Goal: Register for event/course: Register for event/course

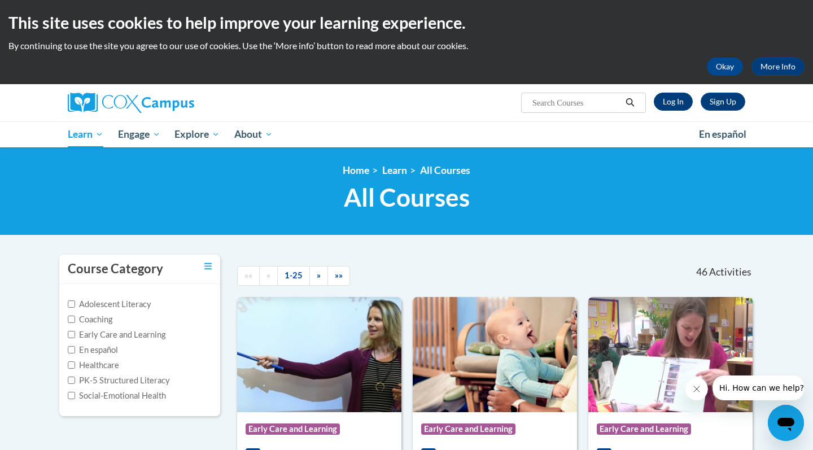
click at [671, 99] on link "Log In" at bounding box center [672, 102] width 39 height 18
click at [673, 104] on link "Log In" at bounding box center [672, 102] width 39 height 18
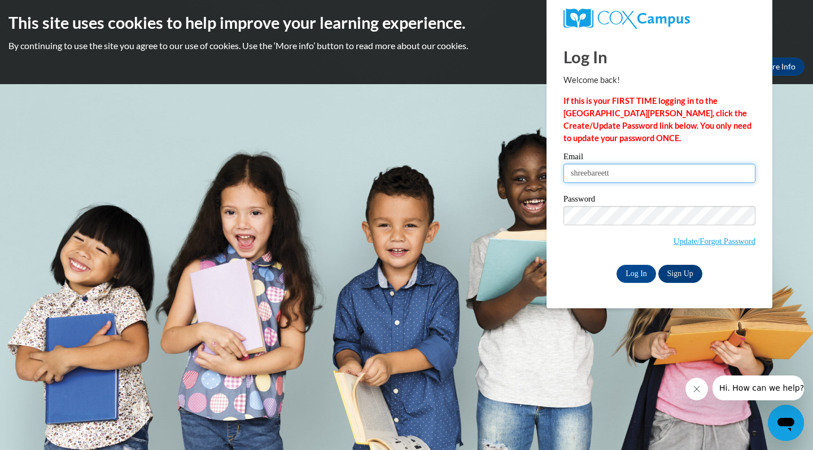
type input "shreebareett"
click at [675, 274] on link "Sign Up" at bounding box center [680, 274] width 44 height 18
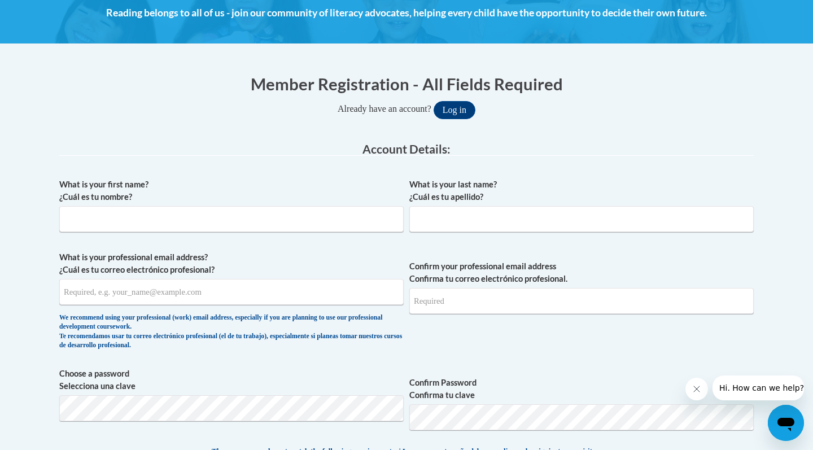
scroll to position [170, 0]
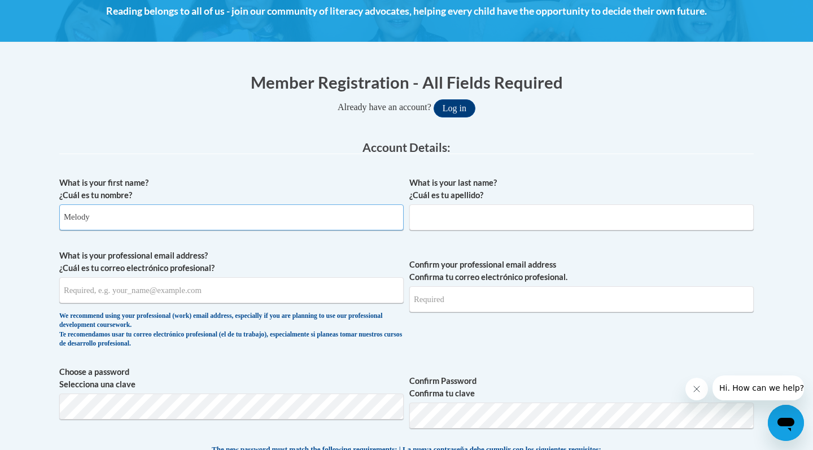
type input "Melody"
type input "Thornton"
click at [325, 261] on label "What is your professional email address? ¿Cuál es tu correo electrónico profesi…" at bounding box center [231, 261] width 344 height 25
click at [325, 277] on input "What is your professional email address? ¿Cuál es tu correo electrónico profesi…" at bounding box center [231, 290] width 344 height 26
click at [89, 288] on input "What is your professional email address? ¿Cuál es tu correo electrónico profesi…" at bounding box center [231, 290] width 344 height 26
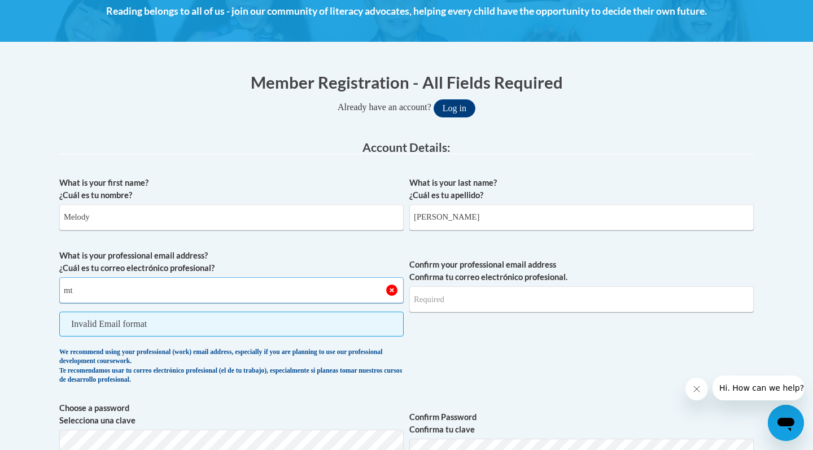
type input "m"
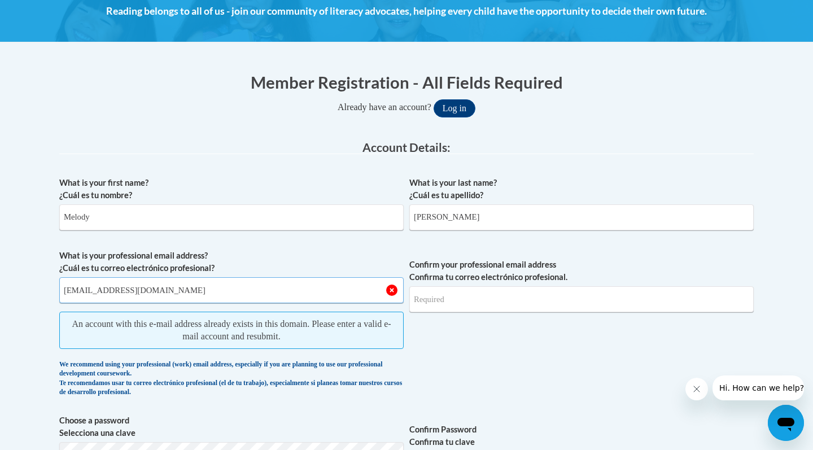
type input "[EMAIL_ADDRESS][DOMAIN_NAME]"
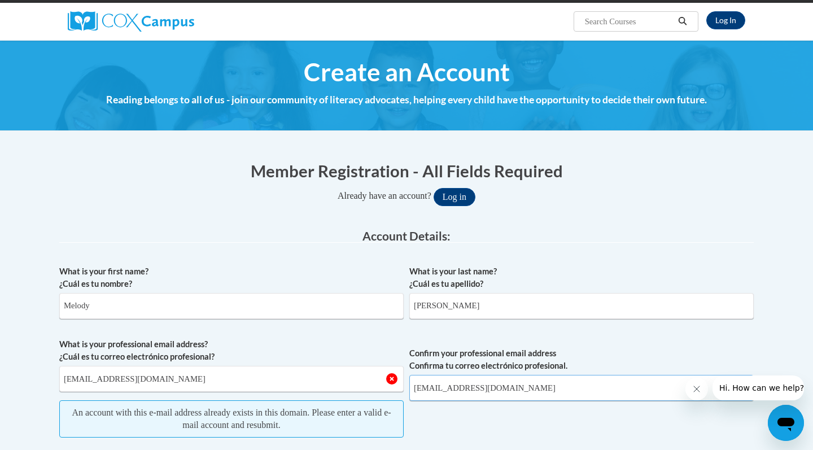
scroll to position [81, 0]
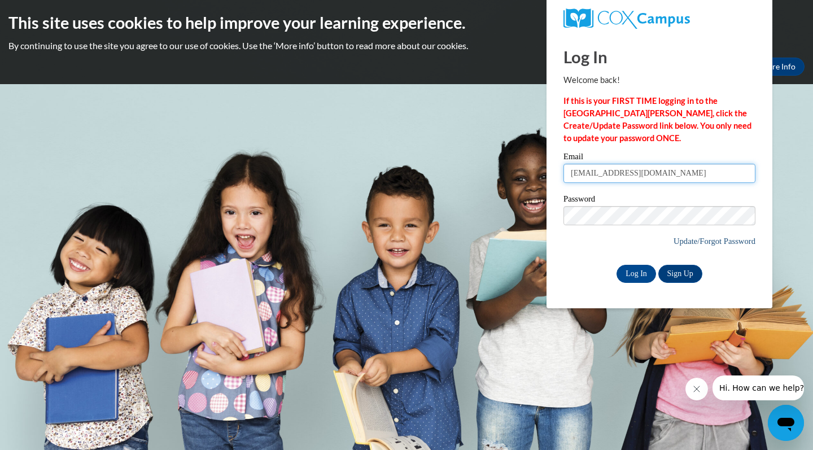
type input "[EMAIL_ADDRESS][DOMAIN_NAME]"
click at [687, 242] on link "Update/Forgot Password" at bounding box center [714, 240] width 82 height 9
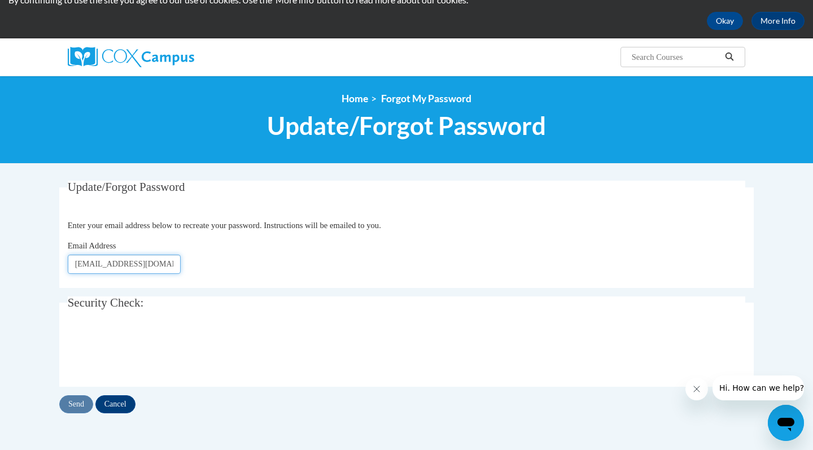
scroll to position [51, 0]
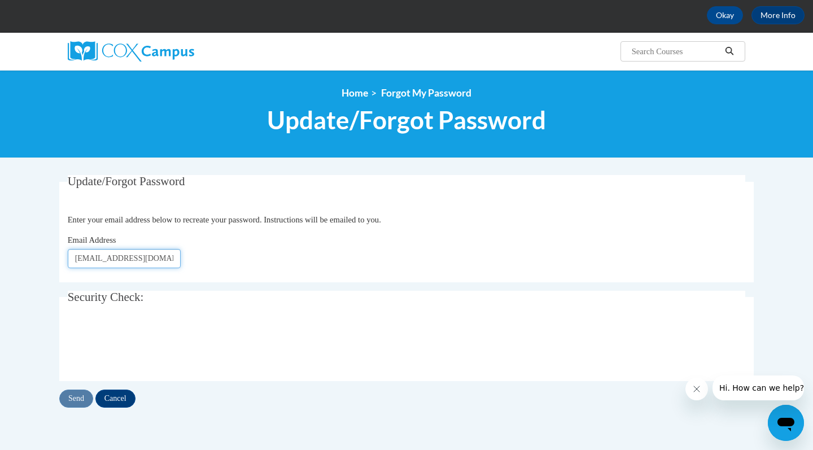
type input "[EMAIL_ADDRESS][DOMAIN_NAME]"
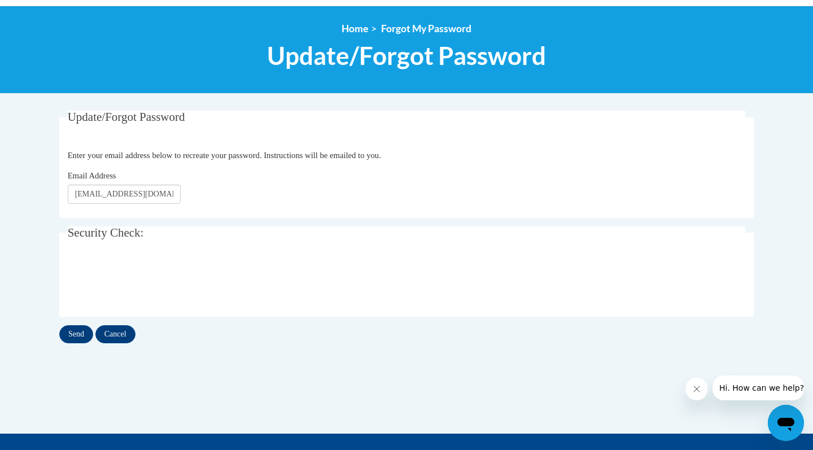
scroll to position [119, 0]
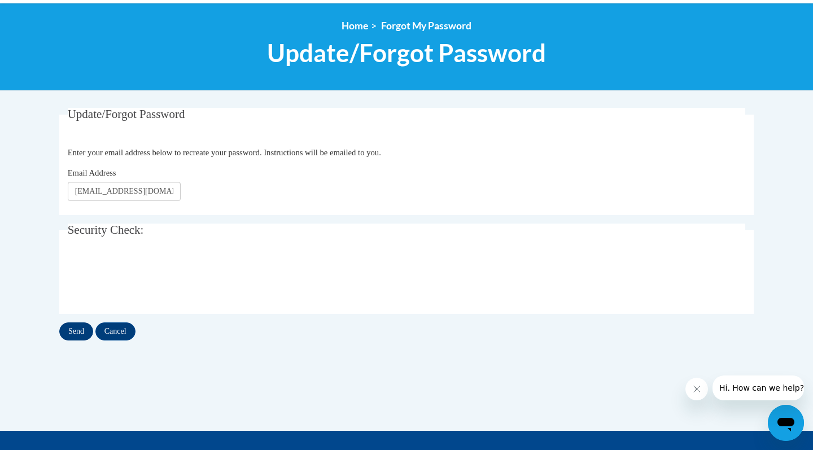
click at [80, 330] on input "Send" at bounding box center [76, 331] width 34 height 18
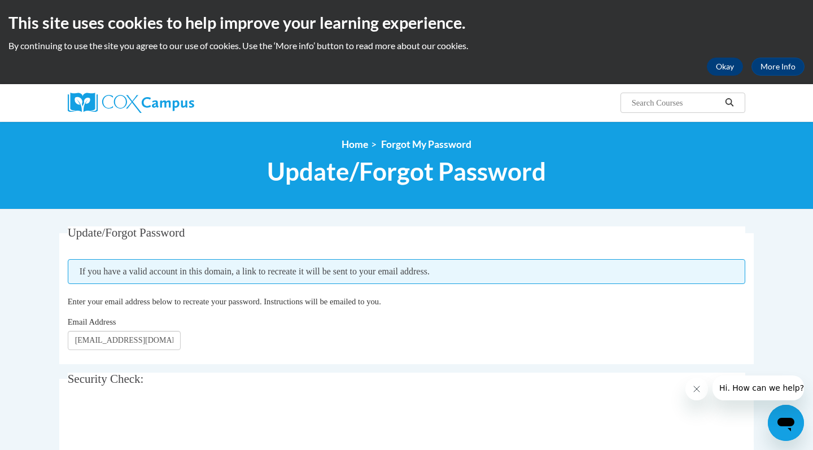
click at [724, 69] on button "Okay" at bounding box center [724, 67] width 36 height 18
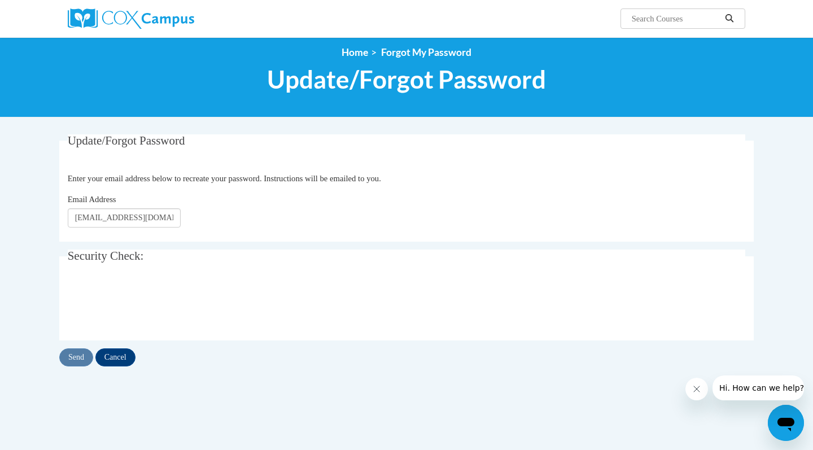
scroll to position [19, 0]
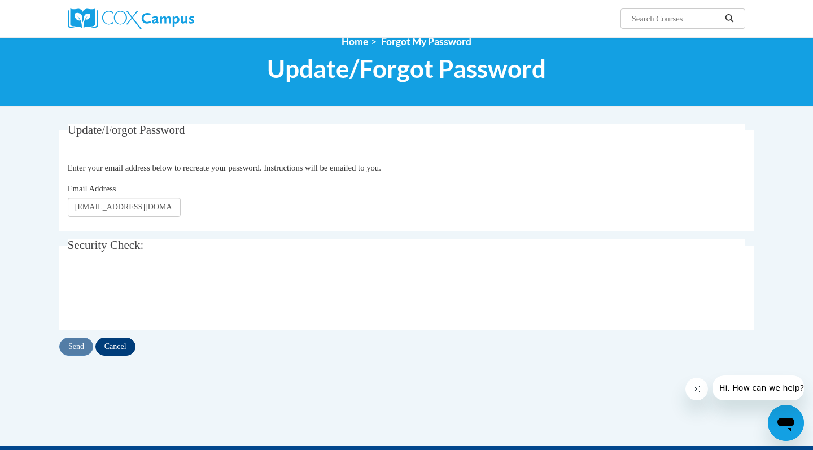
click at [124, 346] on input "Cancel" at bounding box center [115, 346] width 40 height 18
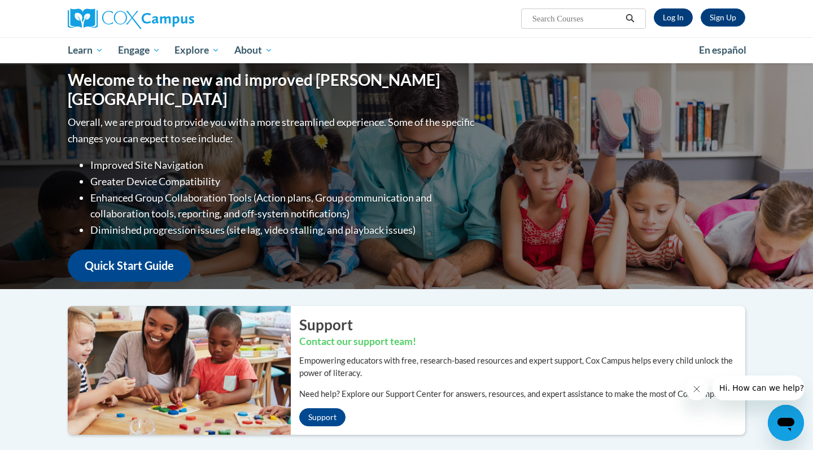
click at [682, 17] on link "Log In" at bounding box center [672, 17] width 39 height 18
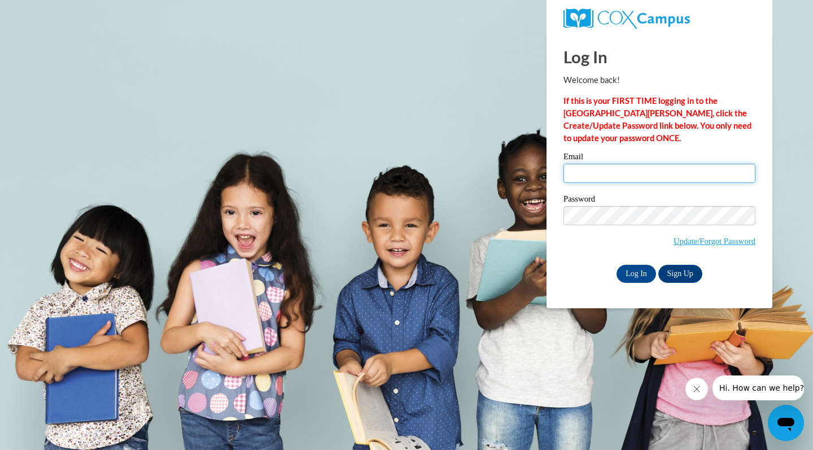
type input "S"
type input "[EMAIL_ADDRESS][DOMAIN_NAME]"
click at [642, 272] on input "Log In" at bounding box center [636, 274] width 40 height 18
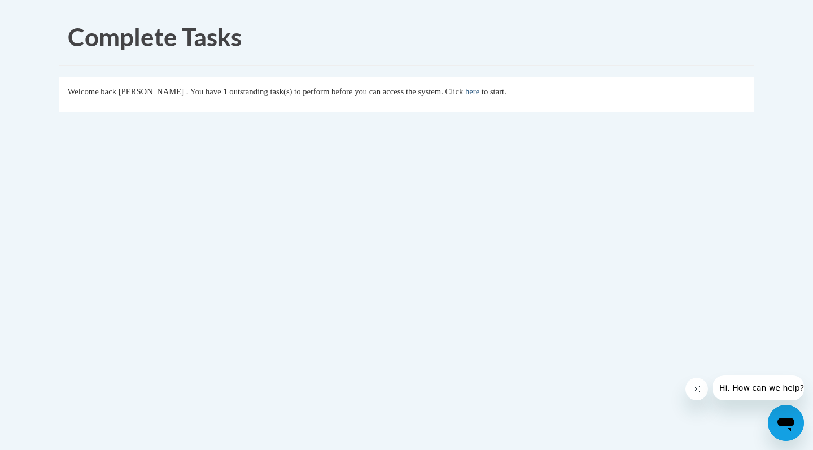
click at [479, 90] on link "here" at bounding box center [472, 91] width 14 height 9
click at [479, 94] on link "here" at bounding box center [472, 91] width 14 height 9
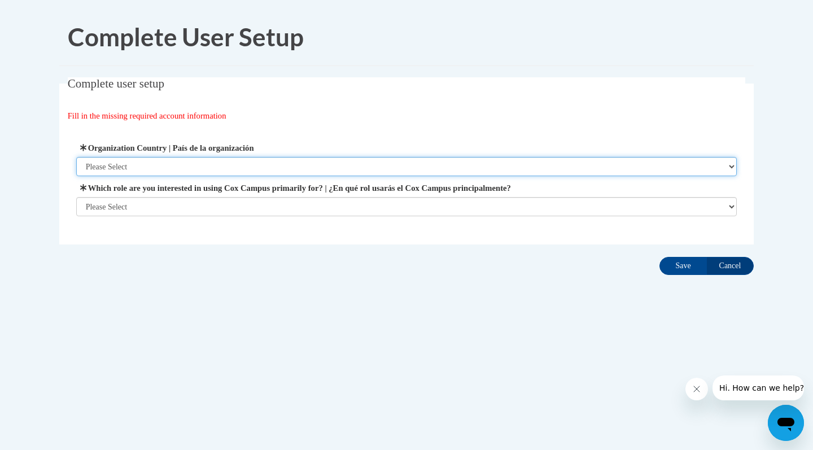
select select "ad49bcad-a171-4b2e-b99c-48b446064914"
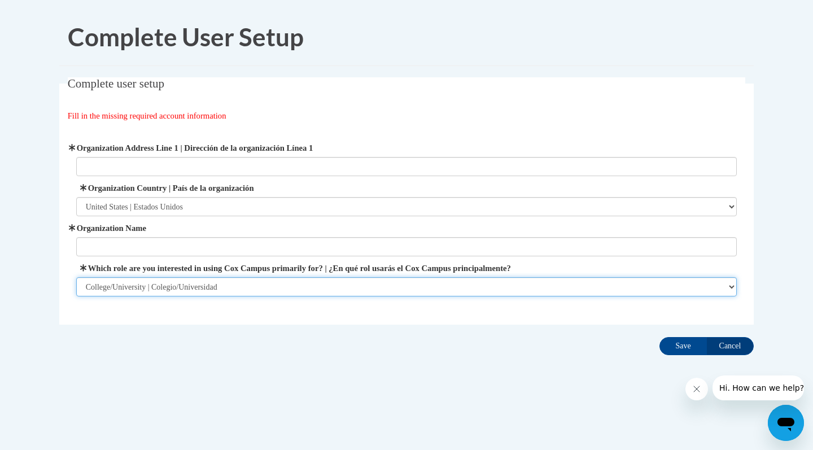
select select "fbf2d438-af2f-41f8-98f1-81c410e29de3"
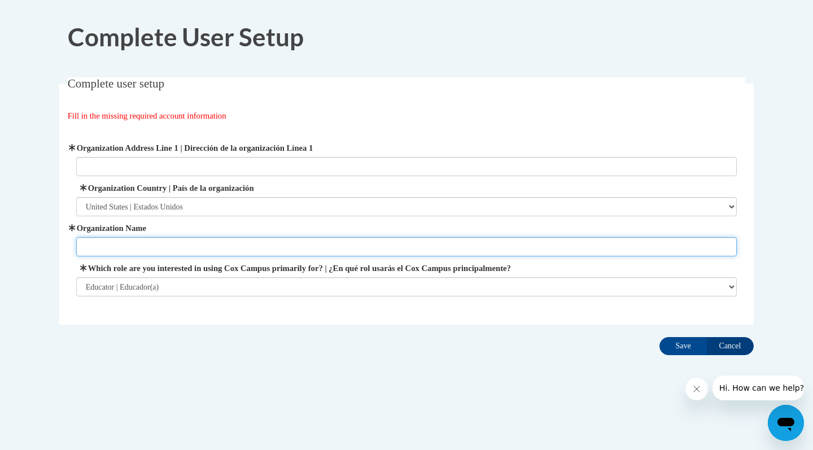
click at [112, 240] on input "Organization Name" at bounding box center [406, 246] width 661 height 19
type input "Central Ga Technical College"
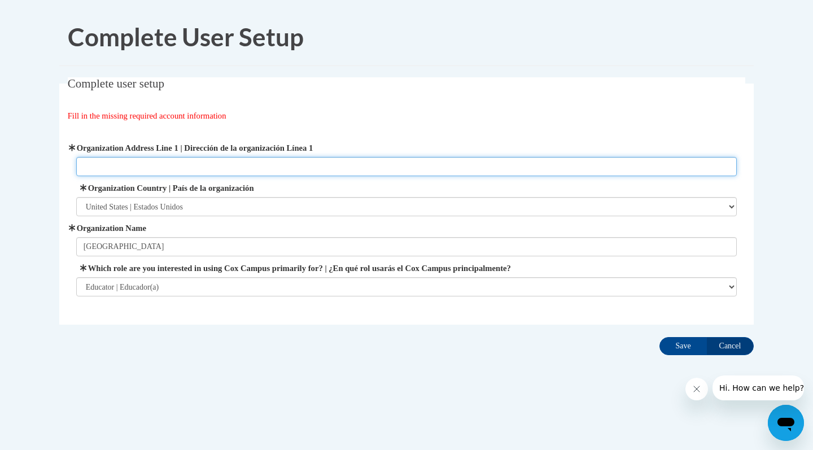
click at [96, 165] on input "Organization Address Line 1 | Dirección de la organización Línea 1" at bounding box center [406, 166] width 661 height 19
type input "W"
click at [683, 345] on input "Save" at bounding box center [682, 346] width 47 height 18
type input "80 Cohen Walker Dr Warner Robins , Ga. 31088"
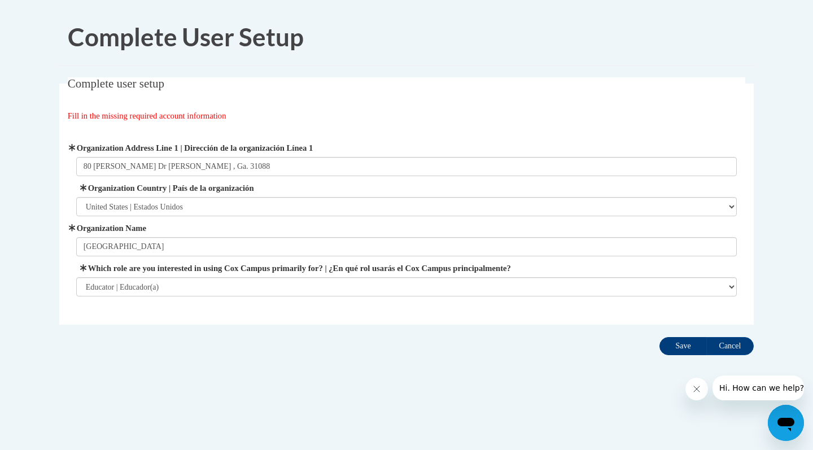
click at [683, 340] on input "Save" at bounding box center [682, 346] width 47 height 18
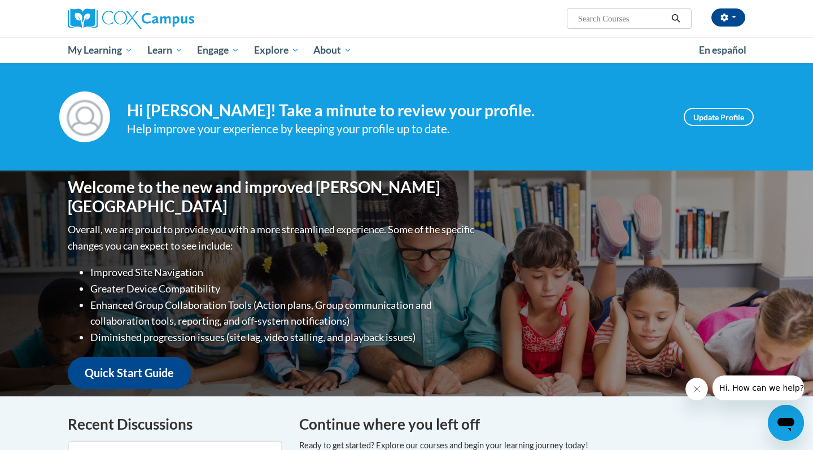
click at [585, 16] on input "Search..." at bounding box center [622, 19] width 90 height 14
type input "small group instruction"
click at [677, 19] on icon "Search" at bounding box center [676, 18] width 8 height 8
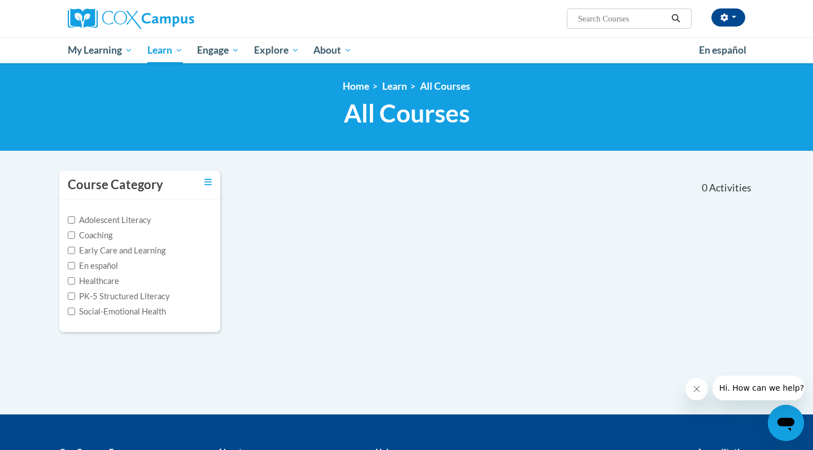
type input "small group instruction"
click at [741, 387] on span "Hi. How can we help?" at bounding box center [761, 387] width 85 height 9
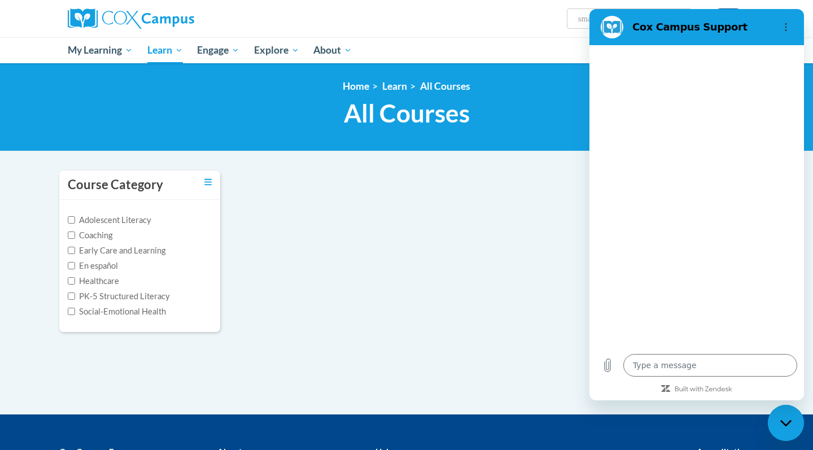
type textarea "x"
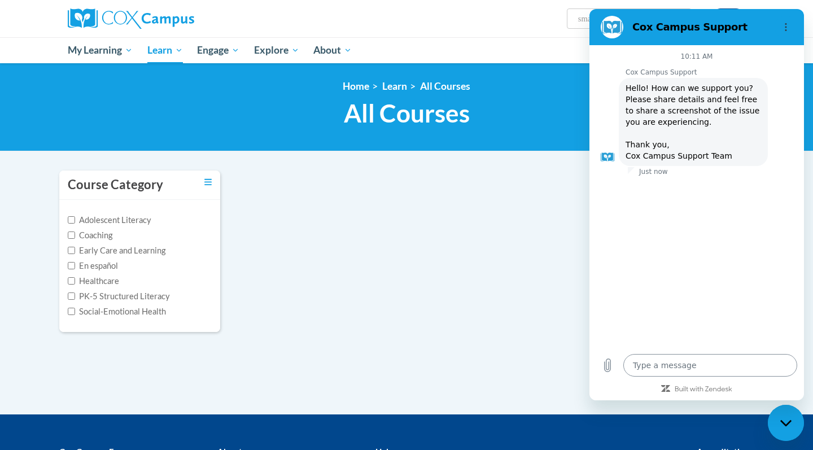
click at [650, 365] on textarea at bounding box center [710, 365] width 174 height 23
type textarea "l"
type textarea "x"
type textarea "lo"
type textarea "x"
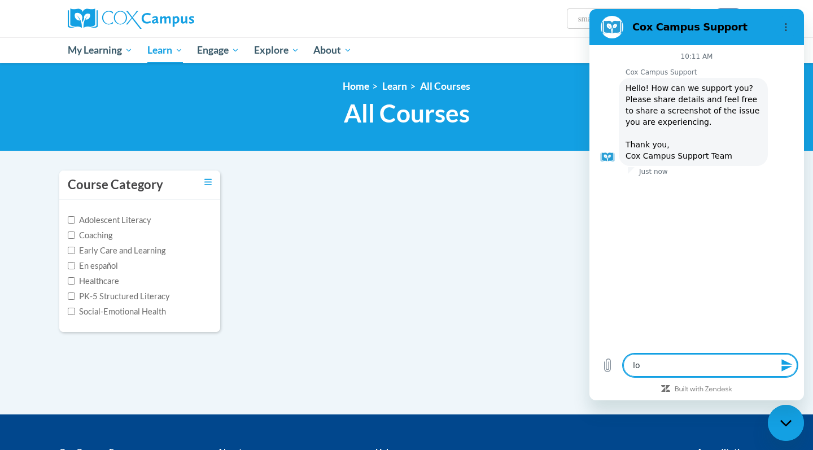
type textarea "loo"
type textarea "x"
type textarea "look"
type textarea "x"
type textarea "looki"
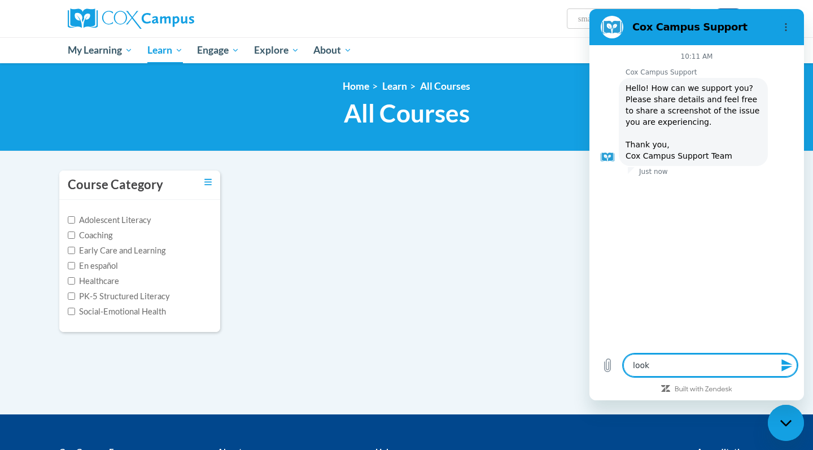
type textarea "x"
type textarea "lookin"
type textarea "x"
type textarea "looking"
type textarea "x"
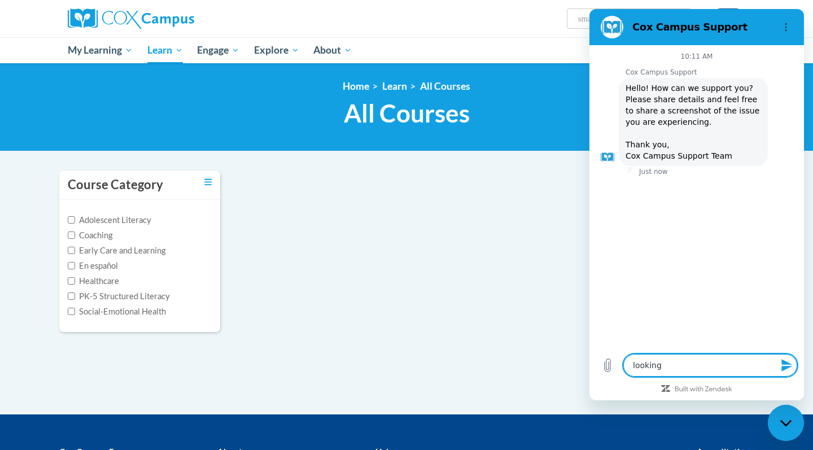
type textarea "looking"
type textarea "x"
type textarea "looking f"
type textarea "x"
type textarea "looking fo"
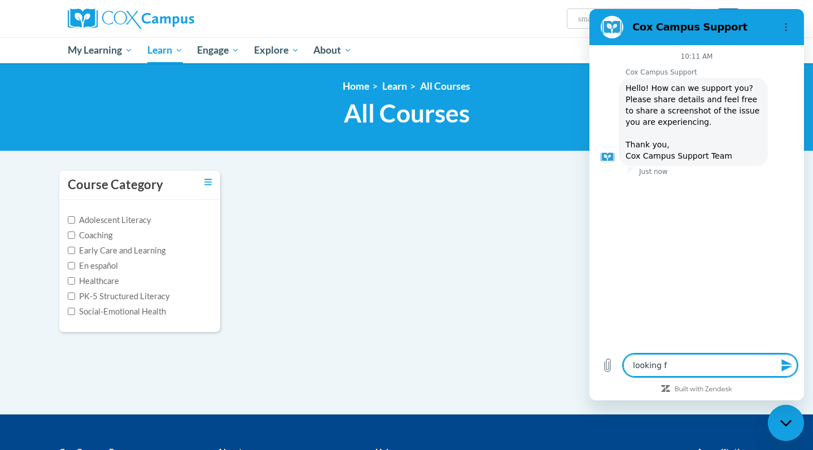
type textarea "x"
type textarea "looking for"
type textarea "x"
type textarea "looking for"
type textarea "x"
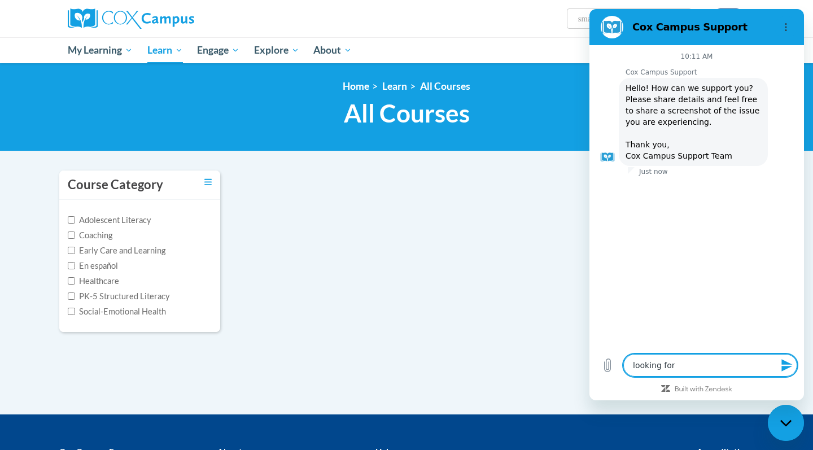
type textarea "looking for a"
type textarea "x"
type textarea "looking for a"
type textarea "x"
type textarea "looking for a c"
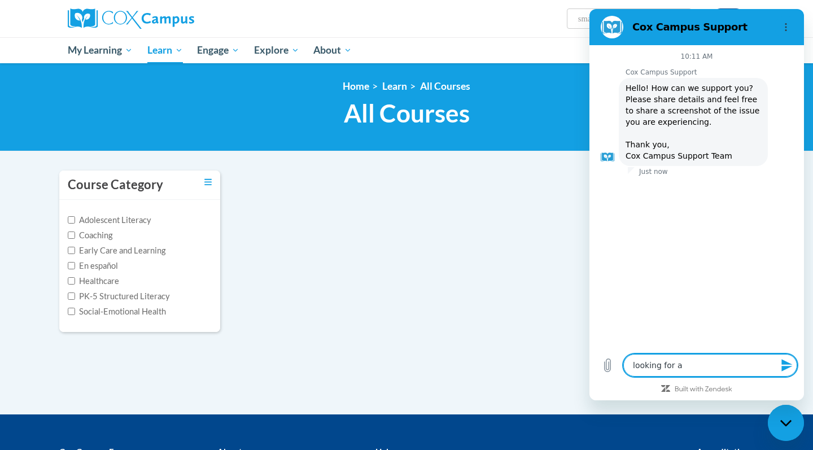
type textarea "x"
type textarea "looking for a cl"
type textarea "x"
type textarea "looking for a cla"
type textarea "x"
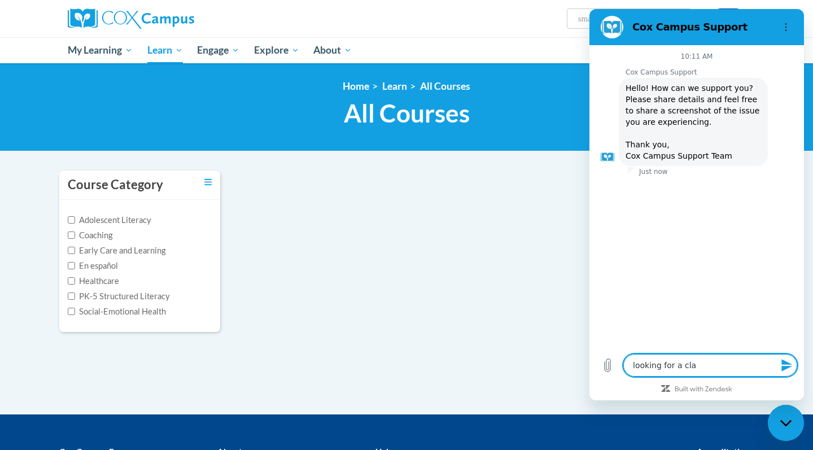
type textarea "looking for a clas"
type textarea "x"
type textarea "looking for a class"
type textarea "x"
type textarea "looking for a class"
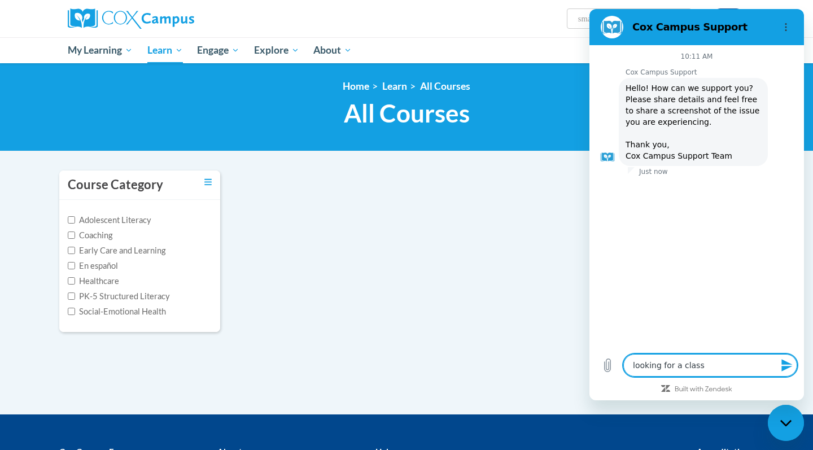
type textarea "x"
type textarea "looking for a class t"
type textarea "x"
type textarea "looking for a class ta"
type textarea "x"
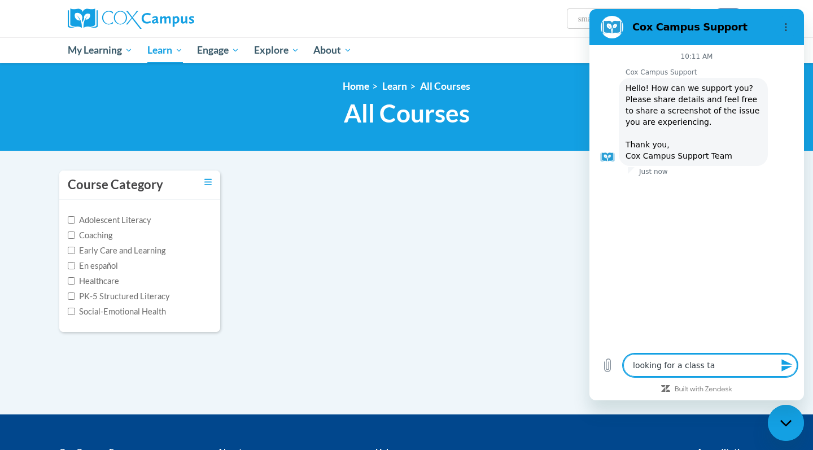
type textarea "looking for a class tar"
type textarea "x"
type textarea "looking for a class targ"
type textarea "x"
type textarea "looking for a class targe"
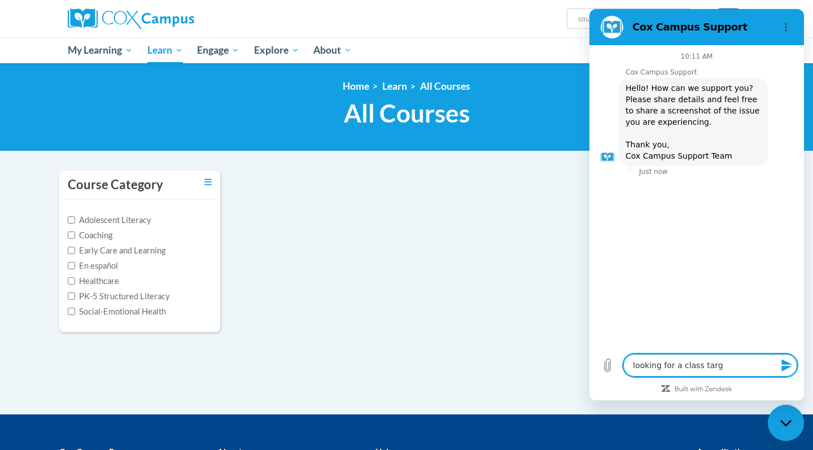
type textarea "x"
type textarea "looking for a class target"
type textarea "x"
type textarea "looking for a class targete"
type textarea "x"
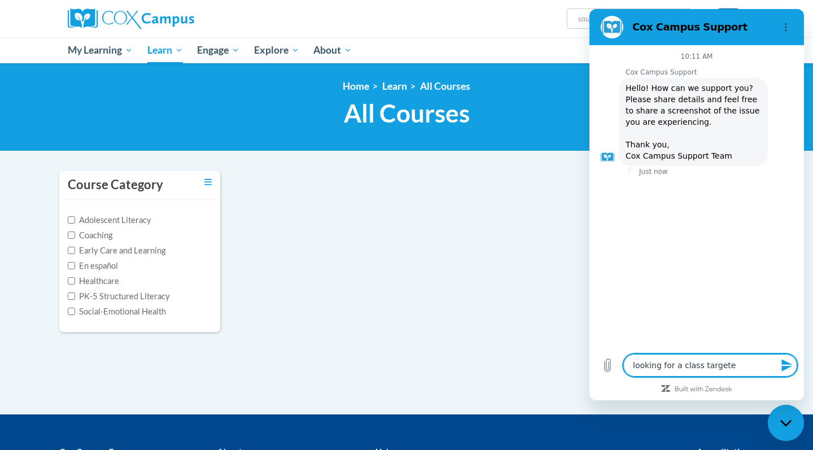
type textarea "looking for a class targeted"
type textarea "x"
type textarea "looking for a class targeted"
type textarea "x"
type textarea "looking for a class targeted s"
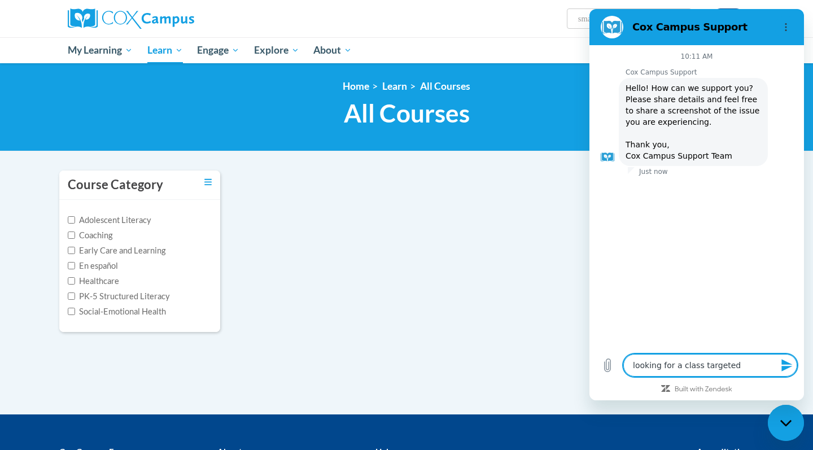
type textarea "x"
type textarea "looking for a class targeted sm"
type textarea "x"
type textarea "looking for a class targeted sma"
type textarea "x"
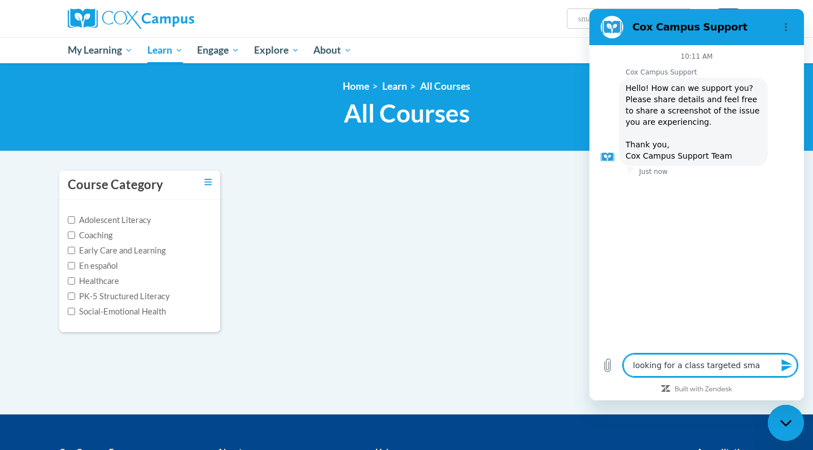
type textarea "looking for a class targeted smal"
type textarea "x"
type textarea "looking for a class targeted small"
type textarea "x"
type textarea "looking for a class targeted small"
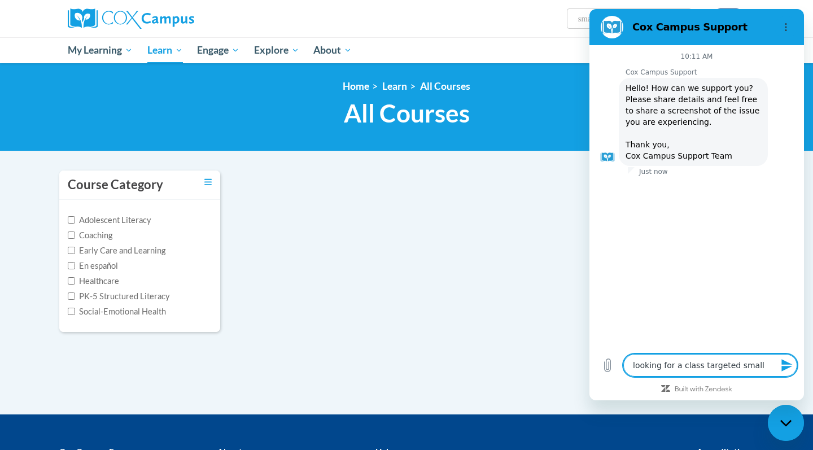
type textarea "x"
type textarea "looking for a class targeted small g"
type textarea "x"
type textarea "looking for a class targeted small gr"
type textarea "x"
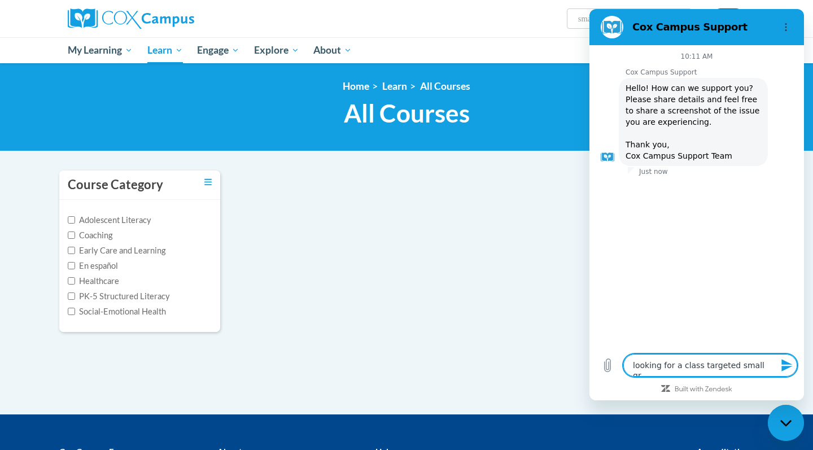
type textarea "looking for a class targeted small gro"
type textarea "x"
type textarea "looking for a class targeted small grou"
type textarea "x"
type textarea "looking for a class targeted small group"
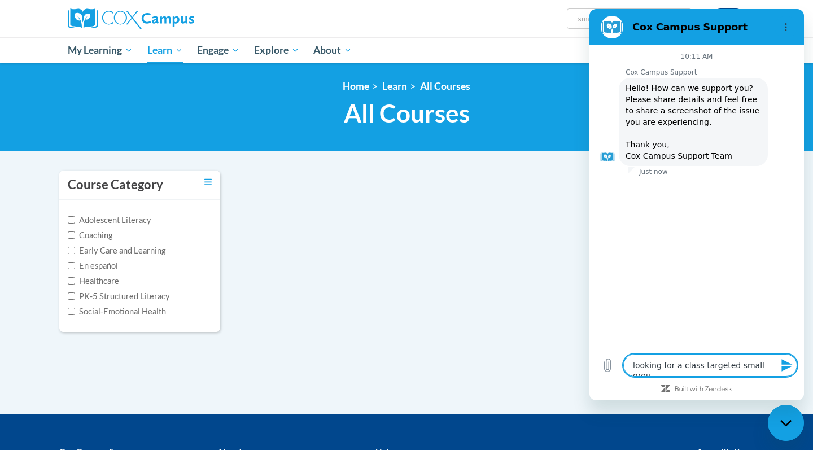
type textarea "x"
type textarea "looking for a class targeted small group"
type textarea "x"
type textarea "looking for a class targeted small group i"
type textarea "x"
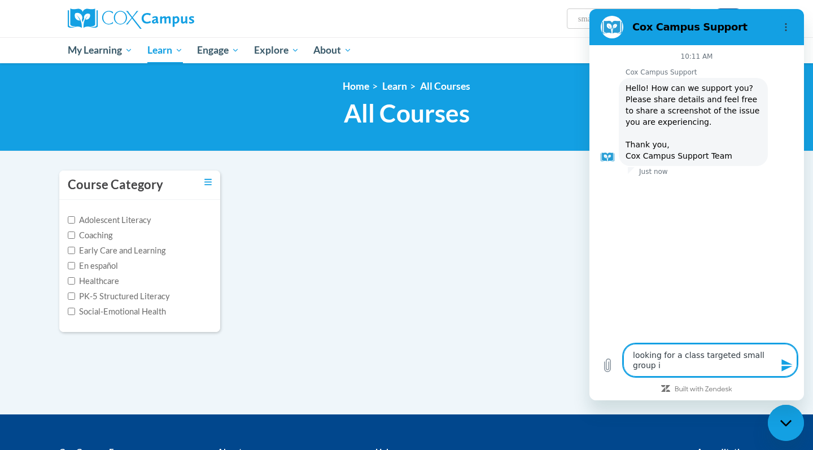
type textarea "looking for a class targeted small group in"
type textarea "x"
type textarea "looking for a class targeted small group ins"
type textarea "x"
type textarea "looking for a class targeted small group inst"
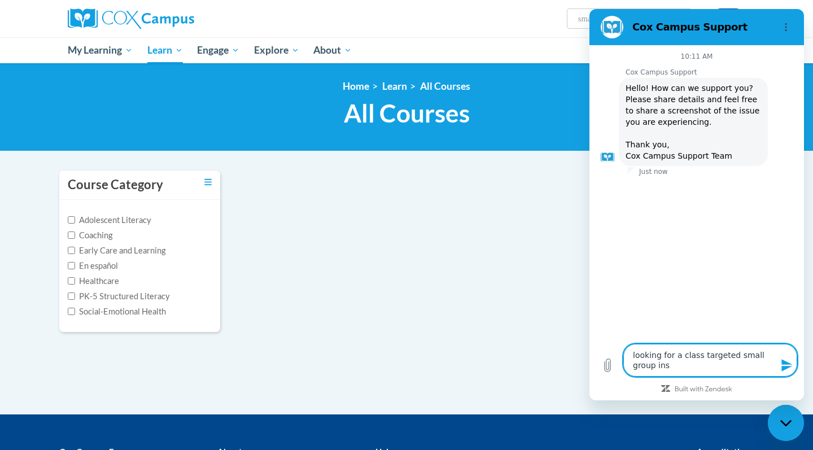
type textarea "x"
type textarea "looking for a class targeted small group instr"
type textarea "x"
type textarea "looking for a class targeted small group instru"
type textarea "x"
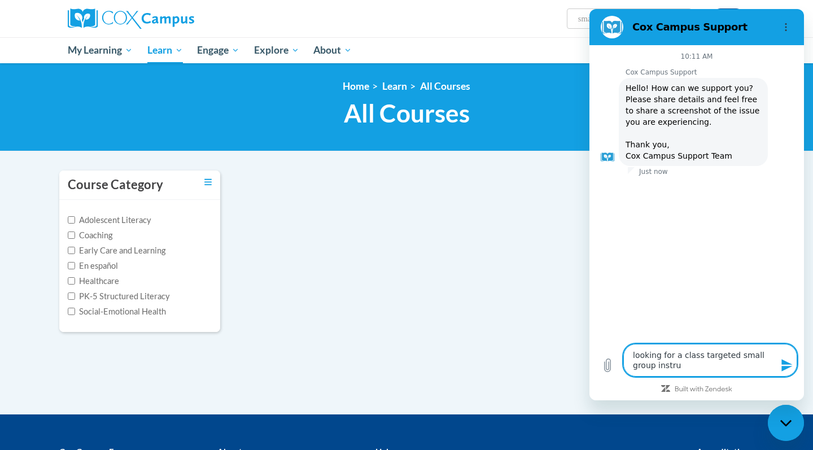
type textarea "looking for a class targeted small group instruc"
type textarea "x"
type textarea "looking for a class targeted small group instruct"
type textarea "x"
type textarea "looking for a class targeted small group instructi"
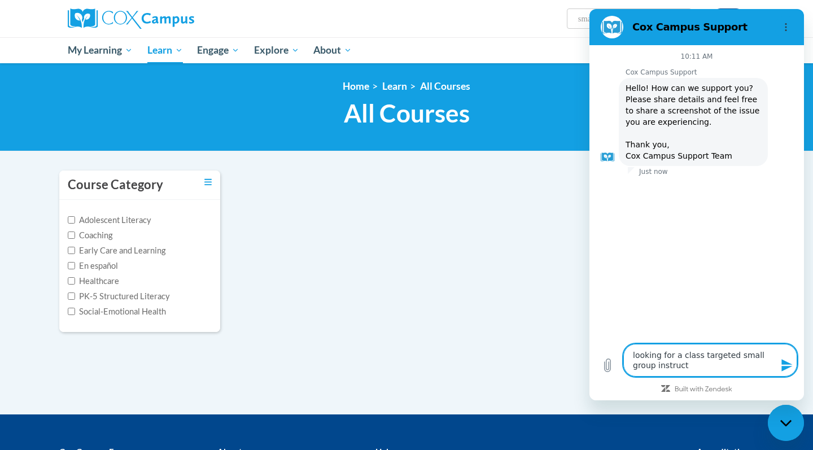
type textarea "x"
type textarea "looking for a class targeted small group instructio"
type textarea "x"
type textarea "looking for a class targeted small group instruction"
type textarea "x"
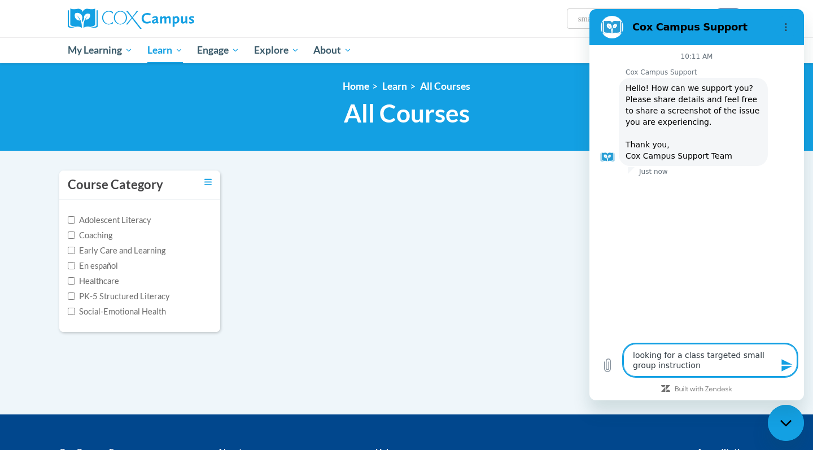
type textarea "looking for a class targeted small group instruction"
click at [787, 364] on icon "Send message" at bounding box center [786, 365] width 11 height 12
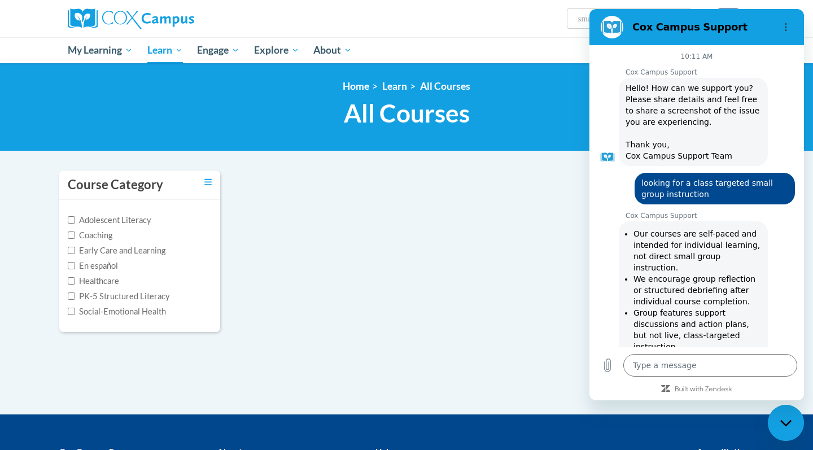
click at [504, 50] on ul "My Learning My Learning My Course Progress Certificates My Action Plans Group D…" at bounding box center [375, 50] width 631 height 26
type textarea "x"
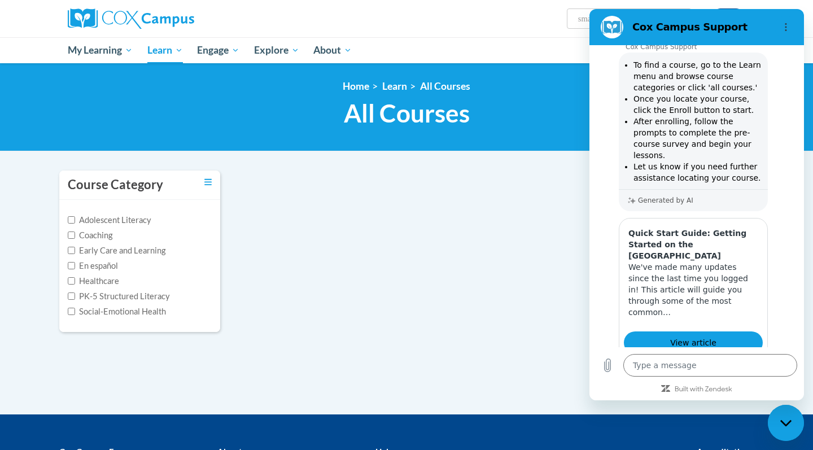
scroll to position [735, 0]
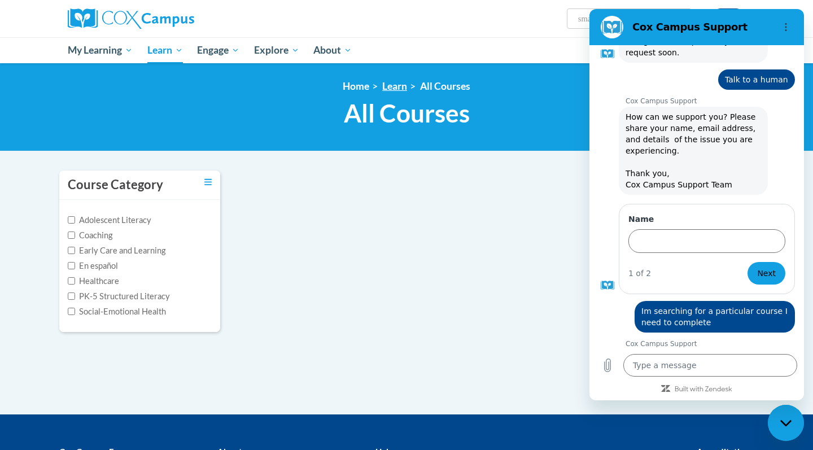
click at [402, 86] on link "Learn" at bounding box center [394, 86] width 25 height 12
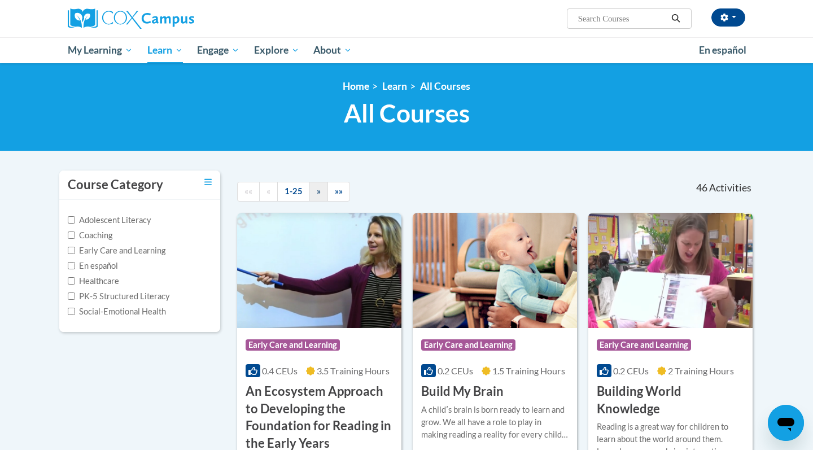
click at [318, 192] on span "»" at bounding box center [319, 191] width 4 height 10
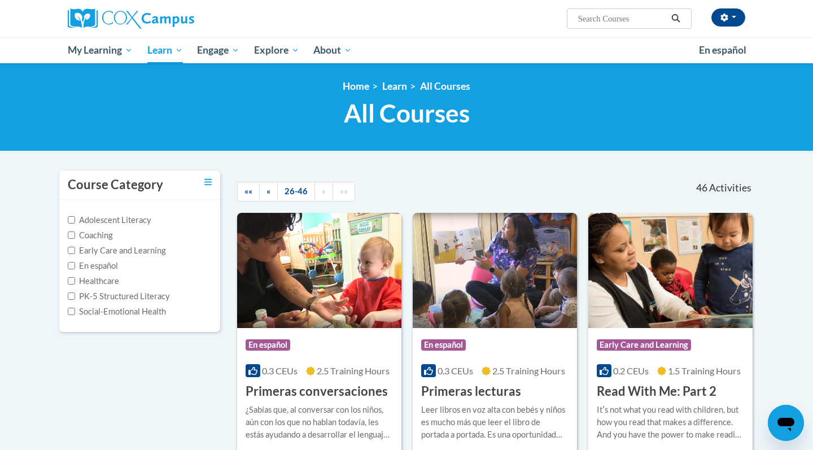
click at [345, 192] on span "»»" at bounding box center [344, 191] width 8 height 10
click at [324, 191] on span "»" at bounding box center [324, 191] width 4 height 10
click at [583, 20] on input "Search..." at bounding box center [622, 19] width 90 height 14
type input "Targeted small group instruction course"
click at [676, 19] on icon "Search" at bounding box center [675, 18] width 10 height 8
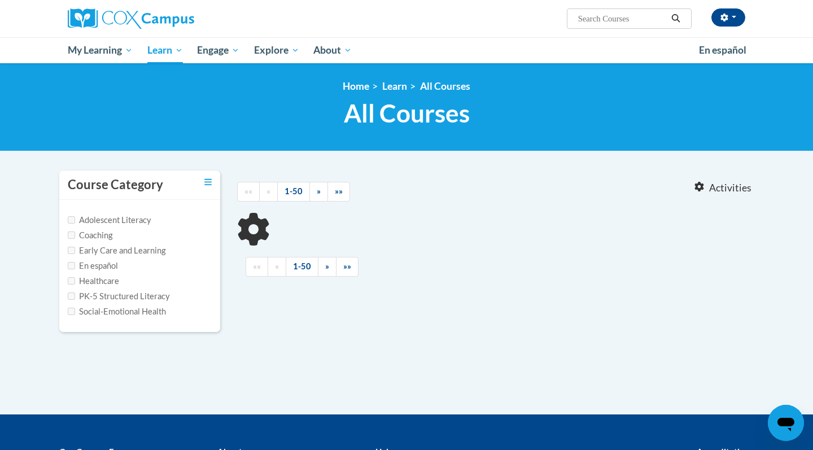
type input "Targeted small group instruction course"
click at [676, 19] on icon "Search" at bounding box center [675, 18] width 10 height 8
type input "Targeted small group instruction course"
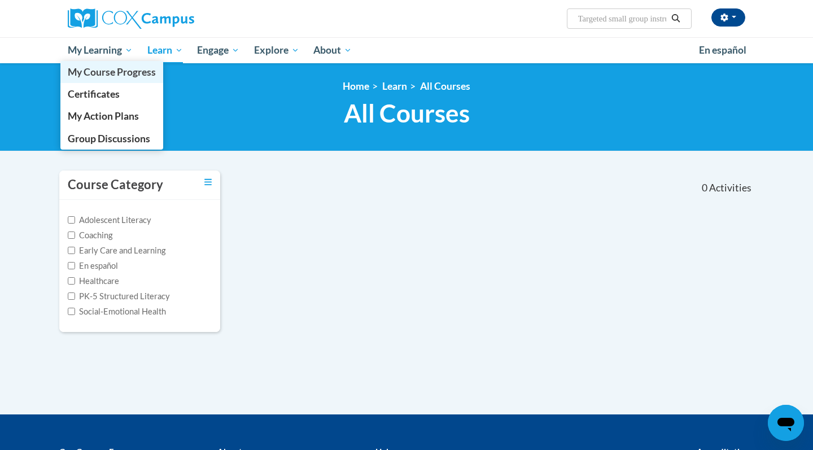
click at [116, 73] on span "My Course Progress" at bounding box center [112, 72] width 88 height 12
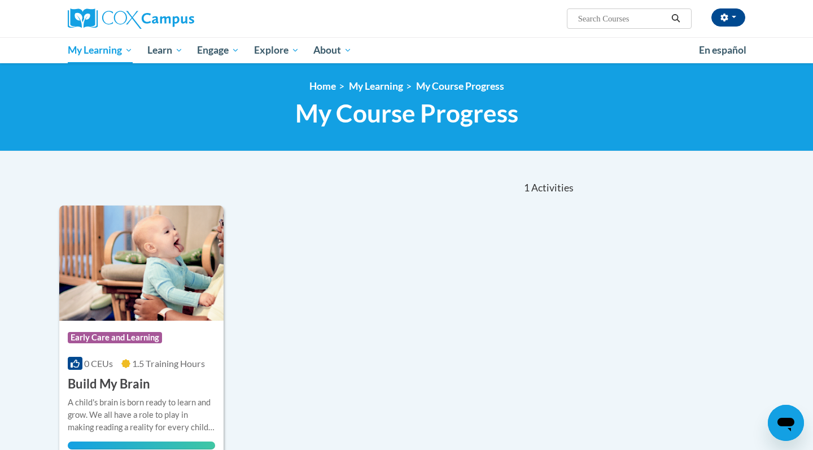
click at [786, 418] on icon "Open messaging window" at bounding box center [785, 425] width 17 height 14
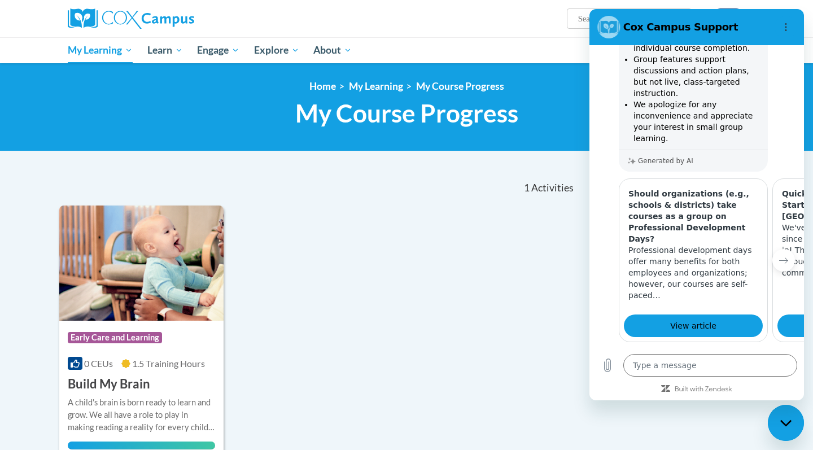
scroll to position [270, 0]
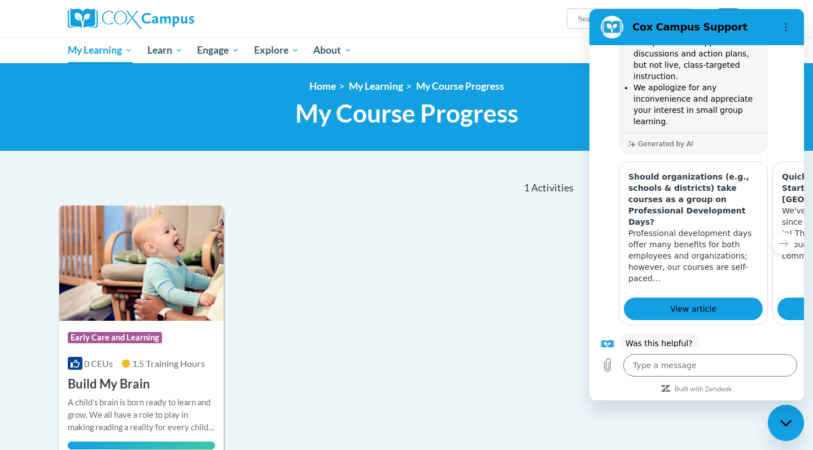
click at [781, 368] on button "No" at bounding box center [780, 378] width 30 height 21
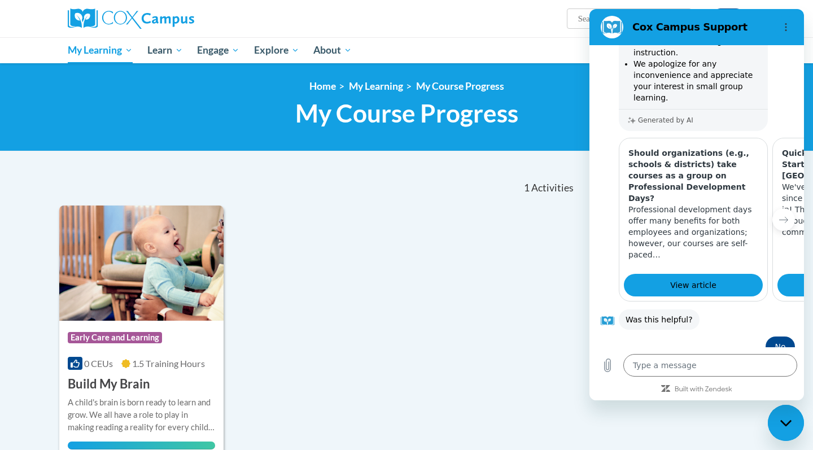
scroll to position [293, 0]
type textarea "x"
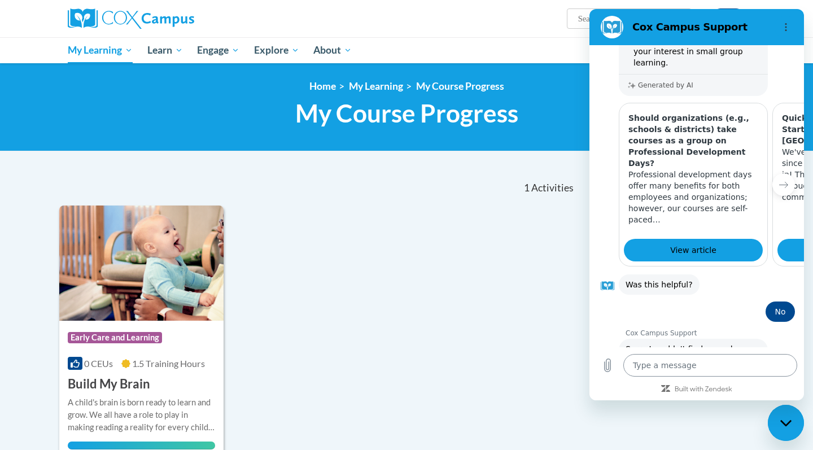
scroll to position [357, 0]
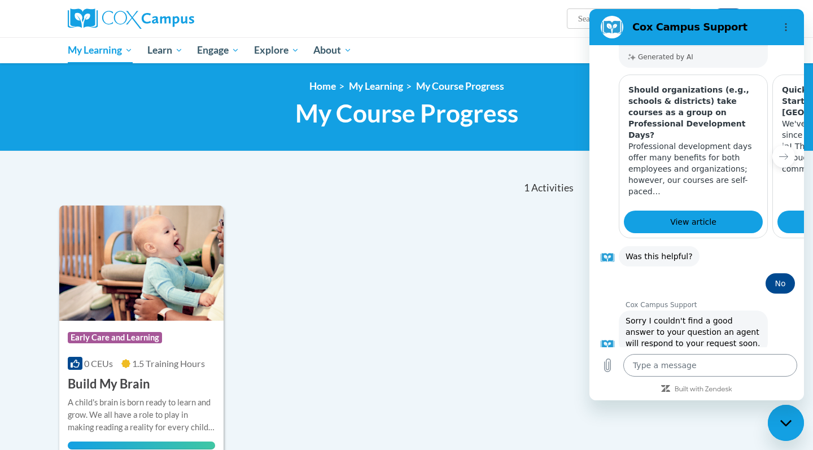
click at [650, 366] on textarea at bounding box center [710, 365] width 174 height 23
type textarea "T"
type textarea "x"
type textarea "Th"
type textarea "x"
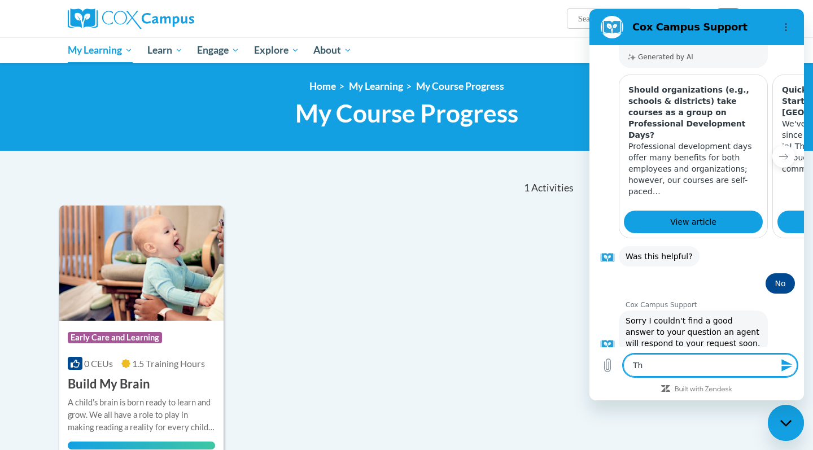
type textarea "The"
type textarea "x"
type textarea "The"
type textarea "x"
type textarea "The n"
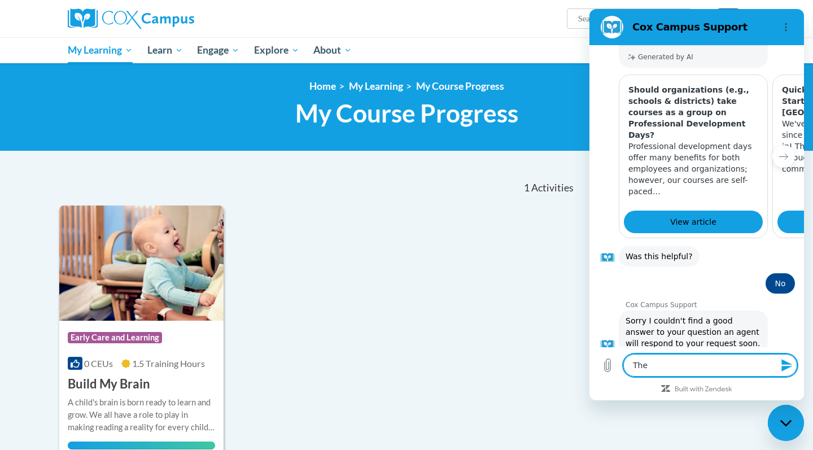
type textarea "x"
type textarea "The na"
type textarea "x"
type textarea "The nam"
type textarea "x"
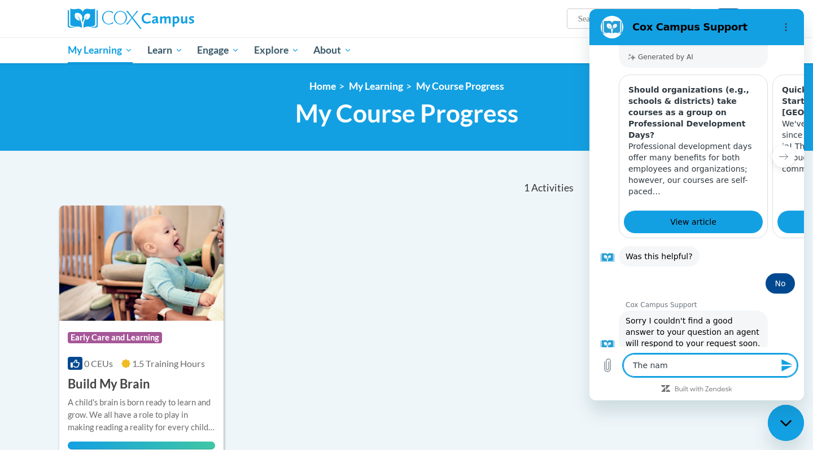
type textarea "The name"
type textarea "x"
type textarea "The name"
type textarea "x"
type textarea "The name o"
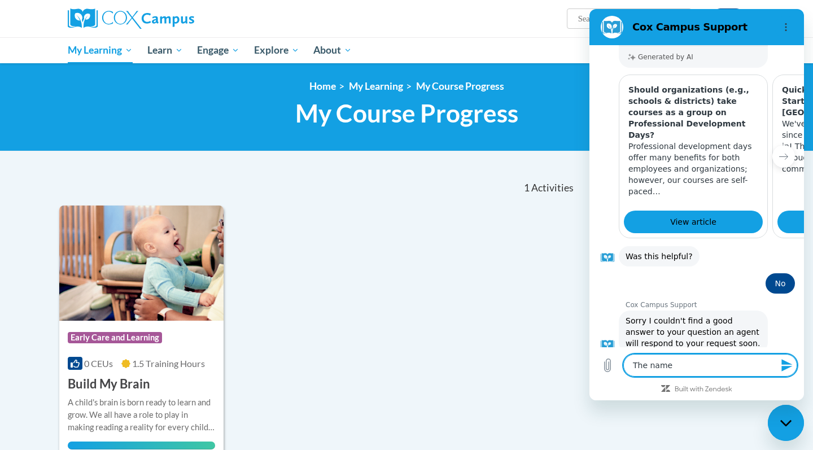
type textarea "x"
type textarea "The name of"
type textarea "x"
type textarea "The name of"
type textarea "x"
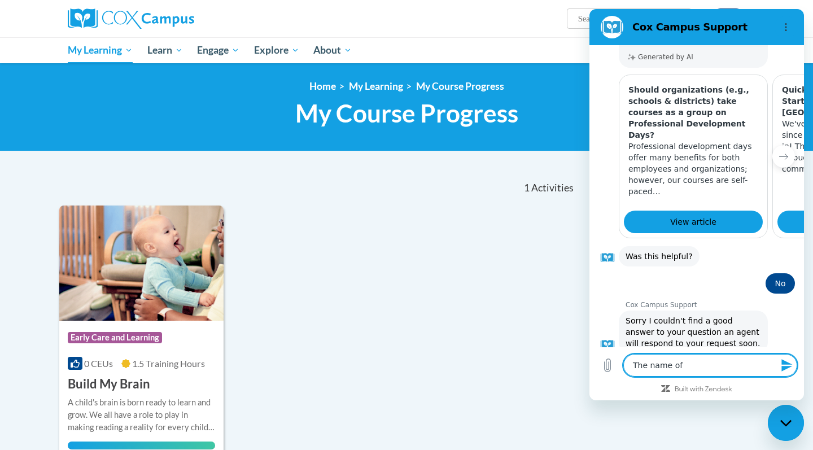
type textarea "The name of t"
type textarea "x"
type textarea "The name of th"
type textarea "x"
type textarea "The name of the"
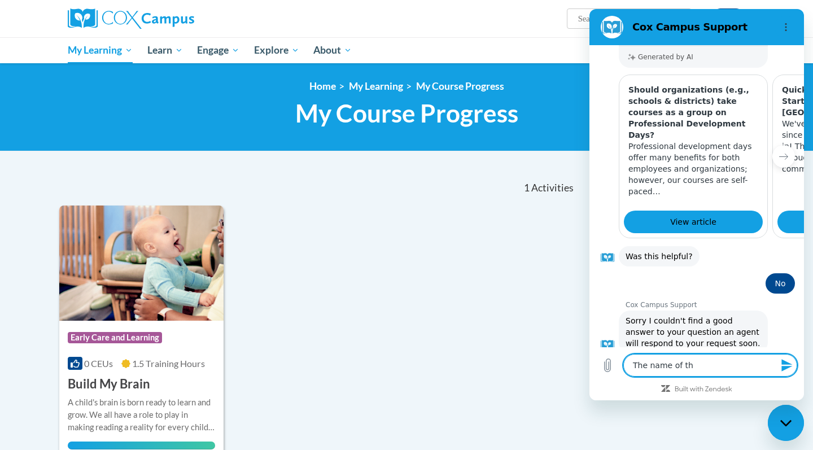
type textarea "x"
type textarea "The name of the"
type textarea "x"
type textarea "The name of the c"
type textarea "x"
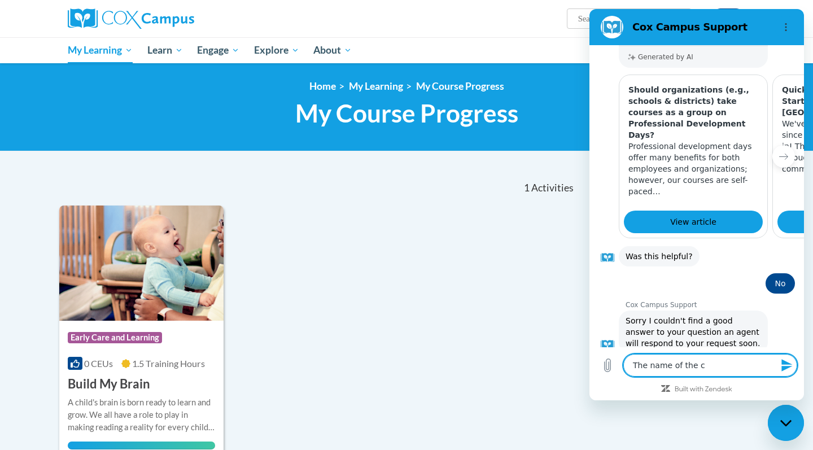
type textarea "The name of the co"
type textarea "x"
type textarea "The name of the cou"
type textarea "x"
type textarea "The name of the cour"
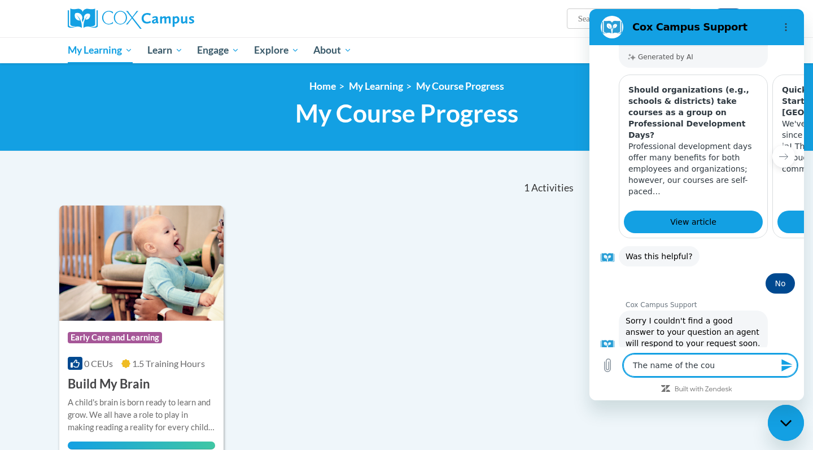
type textarea "x"
type textarea "The name of the cours"
type textarea "x"
type textarea "The name of the course"
type textarea "x"
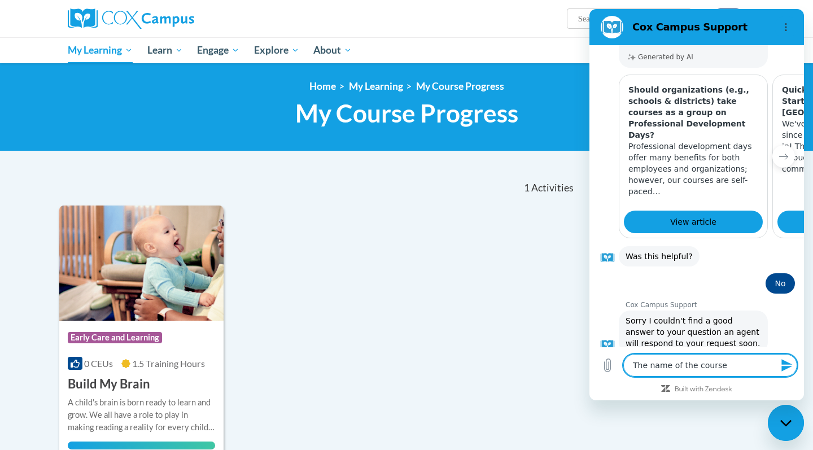
type textarea "The name of the course"
type textarea "x"
type textarea "The name of the course i"
type textarea "x"
type textarea "The name of the course is"
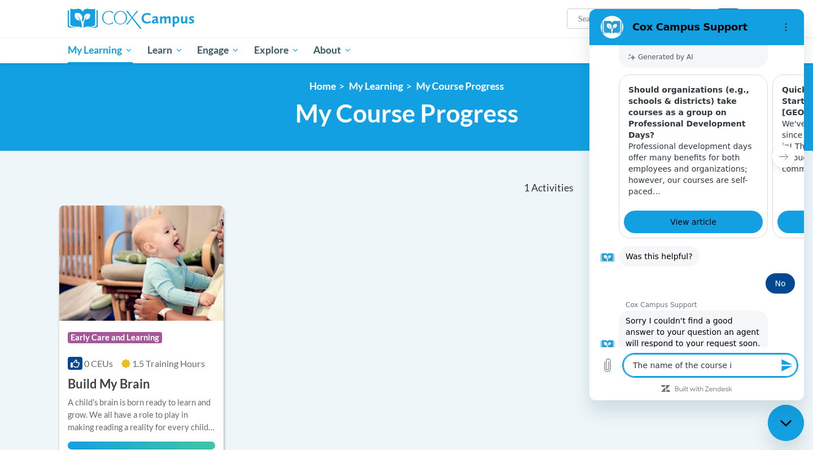
type textarea "x"
type textarea "The name of the course is"
type textarea "x"
type textarea "The name of the course is T"
type textarea "x"
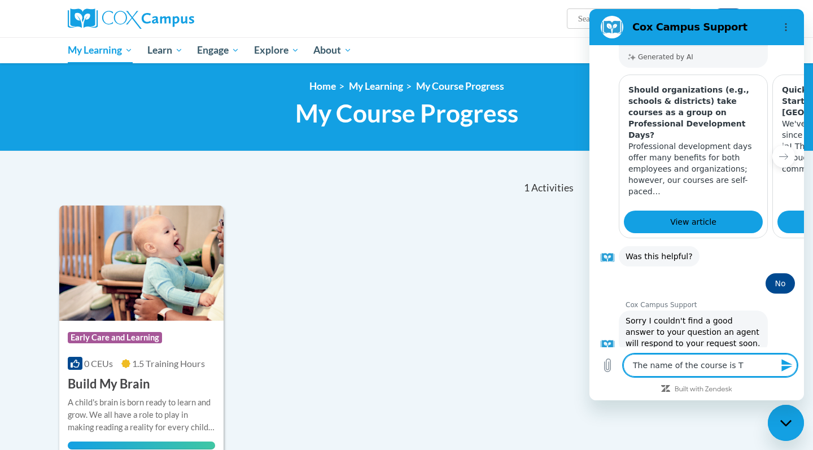
type textarea "The name of the course is Ta"
type textarea "x"
type textarea "The name of the course is Tar"
type textarea "x"
type textarea "The name of the course is Targ"
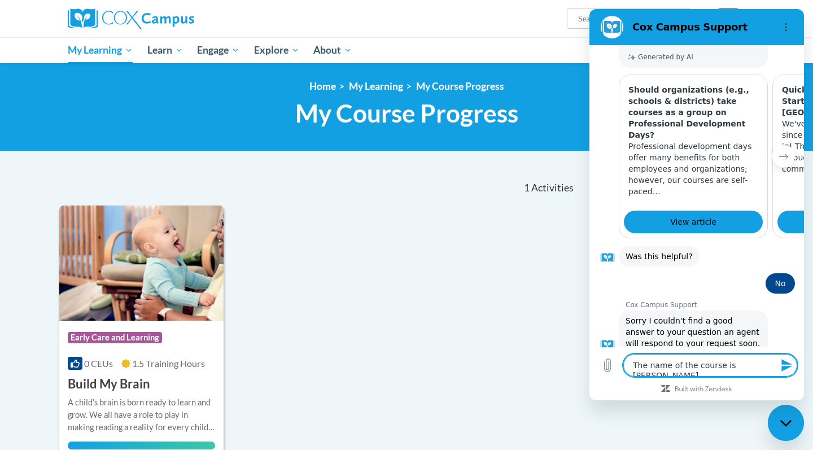
type textarea "x"
type textarea "The name of the course is Targe"
type textarea "x"
type textarea "The name of the course is Target"
type textarea "x"
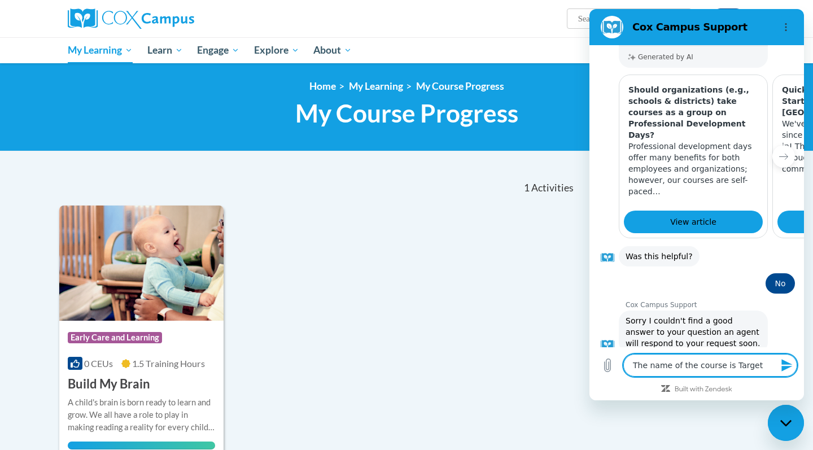
type textarea "The name of the course is Targete"
type textarea "x"
type textarea "The name of the course is Targetes"
type textarea "x"
type textarea "The name of the course is Targete"
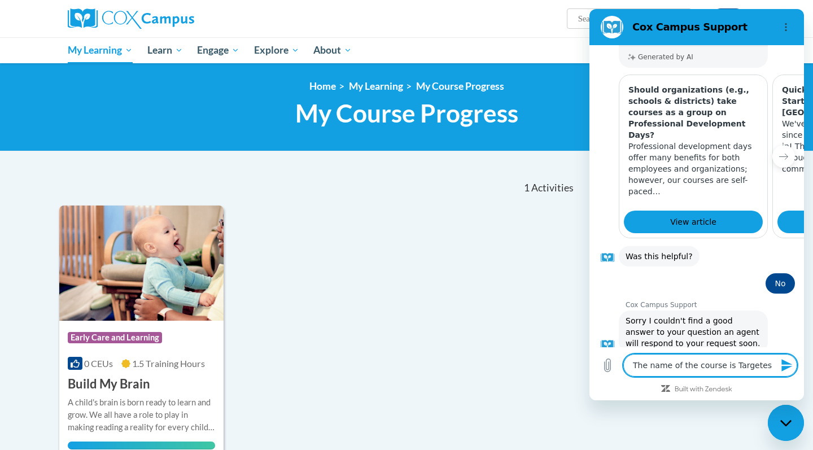
type textarea "x"
type textarea "The name of the course is Targeted"
type textarea "x"
type textarea "The name of the course is Targeted"
type textarea "x"
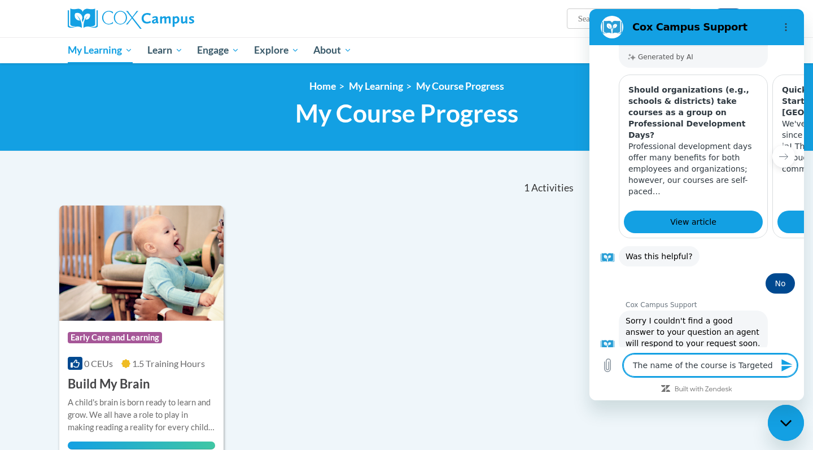
type textarea "The name of the course is Targeted s"
type textarea "x"
type textarea "The name of the course is Targeted sm"
type textarea "x"
type textarea "The name of the course is Targeted sma"
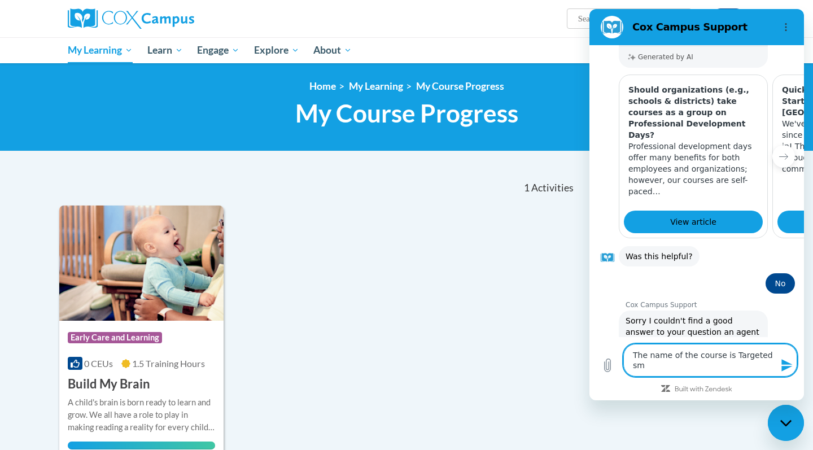
type textarea "x"
type textarea "The name of the course is Targeted smal"
type textarea "x"
type textarea "The name of the course is Targeted small"
type textarea "x"
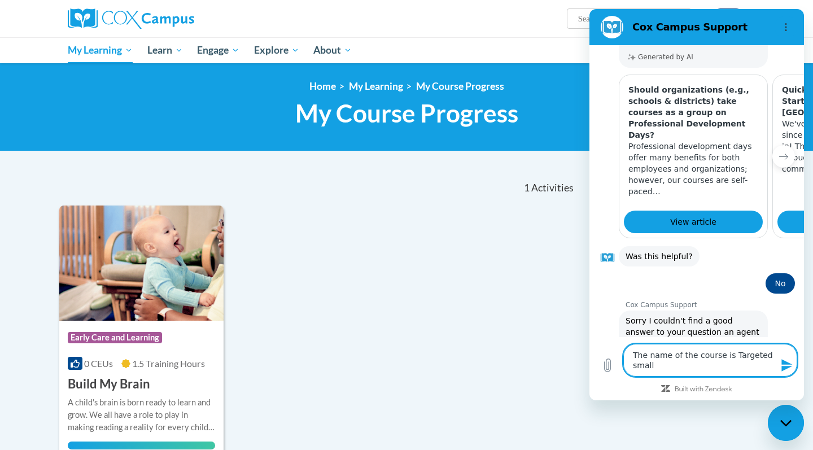
type textarea "The name of the course is Targeted small"
type textarea "x"
type textarea "The name of the course is Targeted small g"
type textarea "x"
type textarea "The name of the course is Targeted small gr"
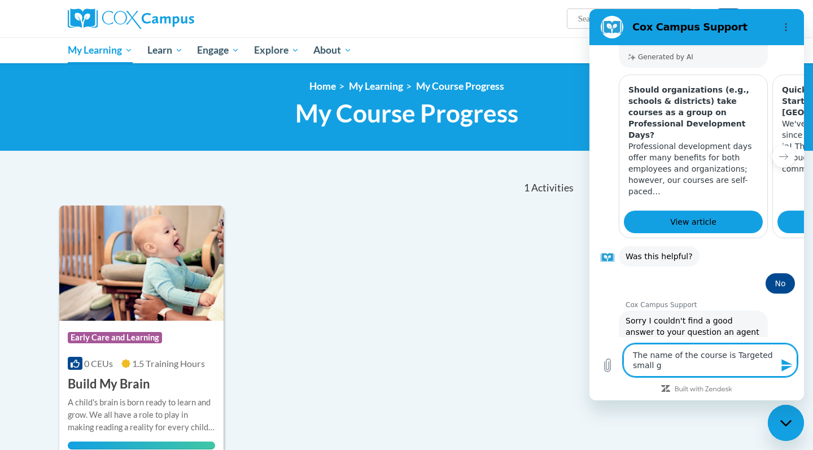
type textarea "x"
type textarea "The name of the course is Targeted small gro"
type textarea "x"
type textarea "The name of the course is Targeted small grou"
type textarea "x"
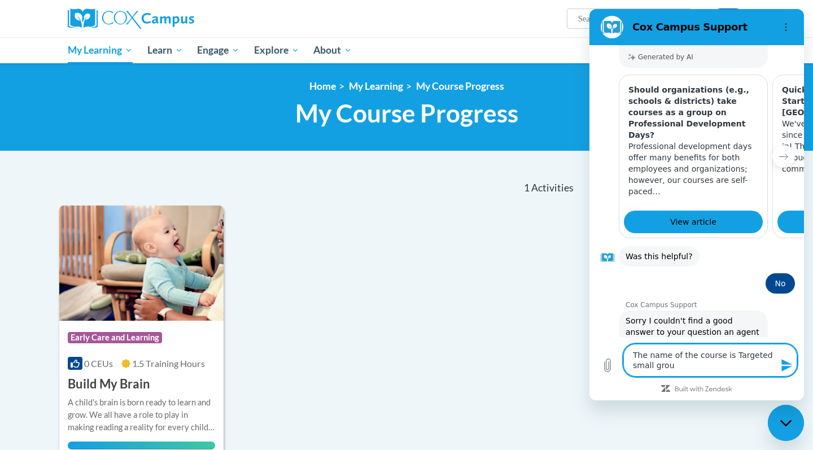
type textarea "The name of the course is Targeted small group"
type textarea "x"
type textarea "The name of the course is Targeted small group"
type textarea "x"
type textarea "The name of the course is Targeted small group i"
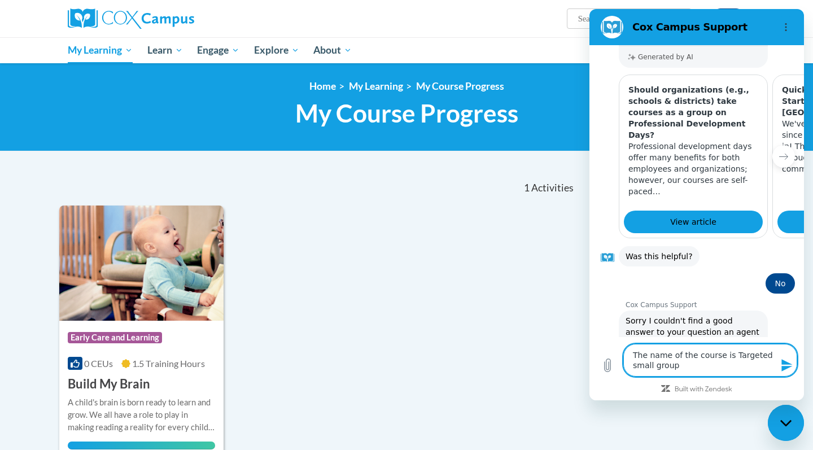
type textarea "x"
type textarea "The name of the course is Targeted small group in"
type textarea "x"
type textarea "The name of the course is Targeted small group ins"
type textarea "x"
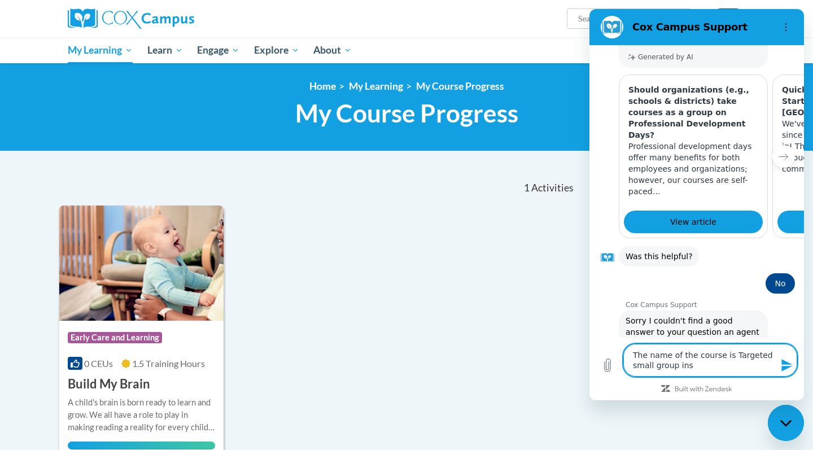
type textarea "The name of the course is Targeted small group inst"
type textarea "x"
type textarea "The name of the course is Targeted small group instr"
type textarea "x"
type textarea "The name of the course is Targeted small group instru"
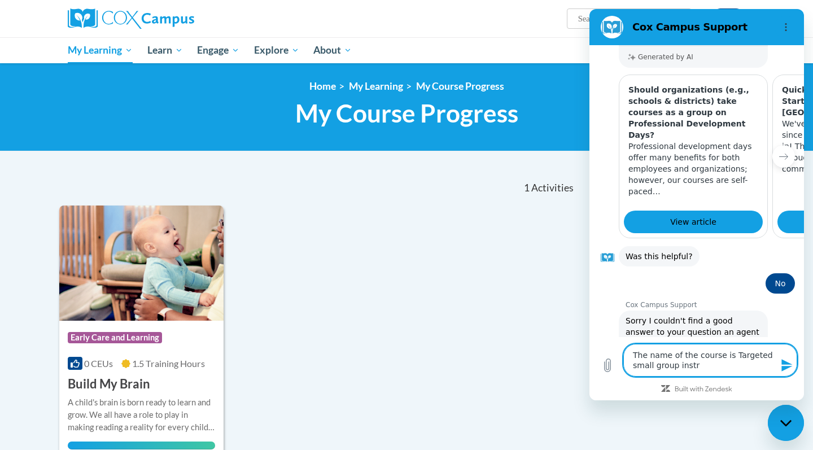
type textarea "x"
type textarea "The name of the course is Targeted small group instruc"
type textarea "x"
type textarea "The name of the course is Targeted small group instruct"
type textarea "x"
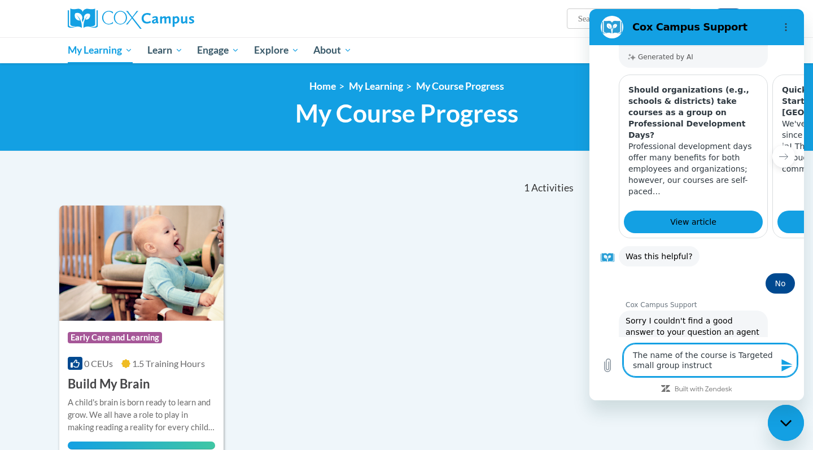
type textarea "The name of the course is Targeted small group instructi"
type textarea "x"
type textarea "The name of the course is Targeted small group instructio"
type textarea "x"
type textarea "The name of the course is Targeted small group instruction"
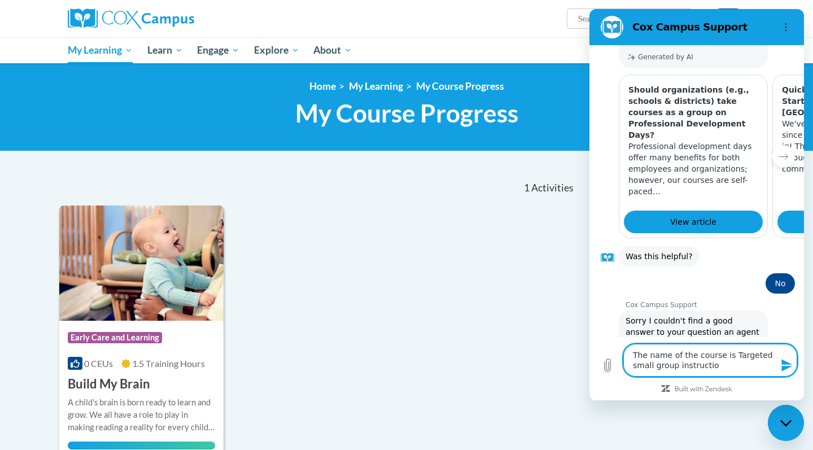
type textarea "x"
type textarea "The name of the course is Targeted small group instruction"
type textarea "x"
type textarea "The name of the course is Targeted small group instruction c"
type textarea "x"
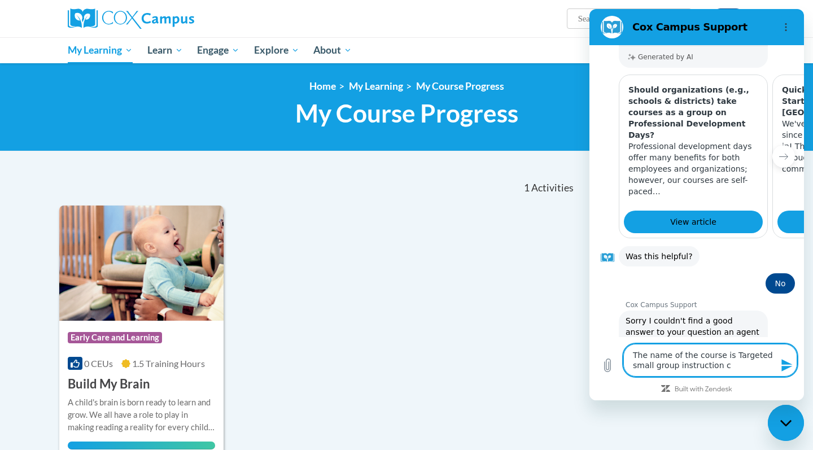
type textarea "The name of the course is Targeted small group instruction co"
type textarea "x"
type textarea "The name of the course is Targeted small group instruction cou"
type textarea "x"
type textarea "The name of the course is Targeted small group instruction cour"
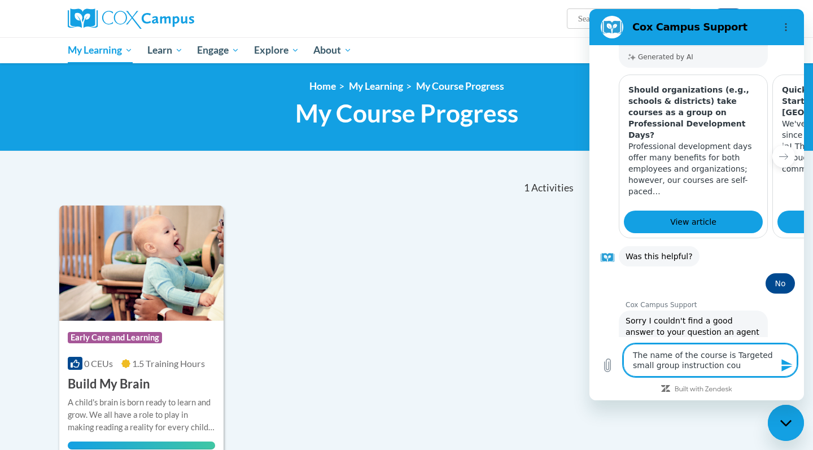
type textarea "x"
type textarea "The name of the course is Targeted small group instruction cours"
type textarea "x"
type textarea "The name of the course is Targeted small group instruction course"
type textarea "x"
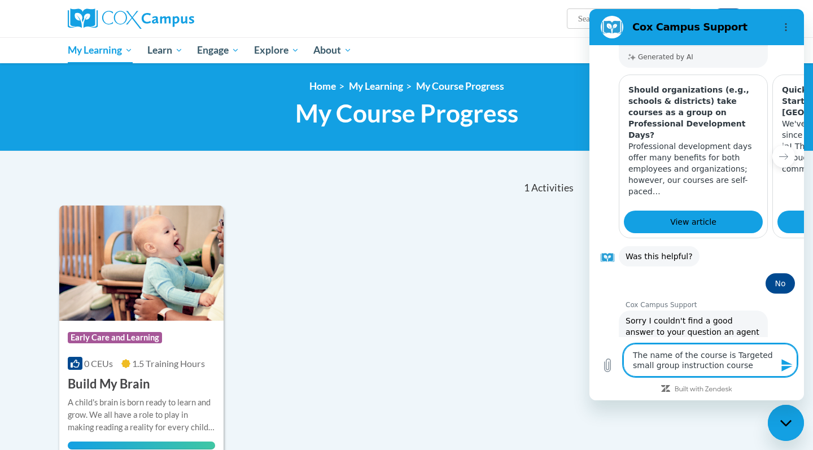
type textarea "The name of the course is Targeted small group instruction course"
click at [779, 370] on button "Send message" at bounding box center [785, 365] width 23 height 23
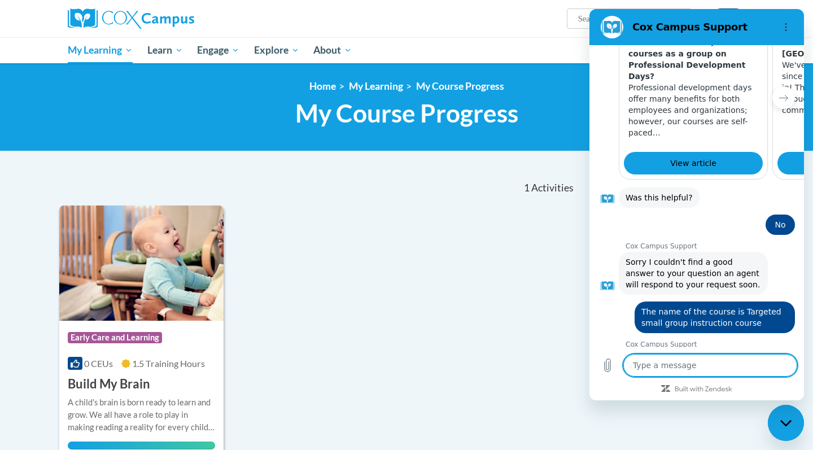
scroll to position [444, 0]
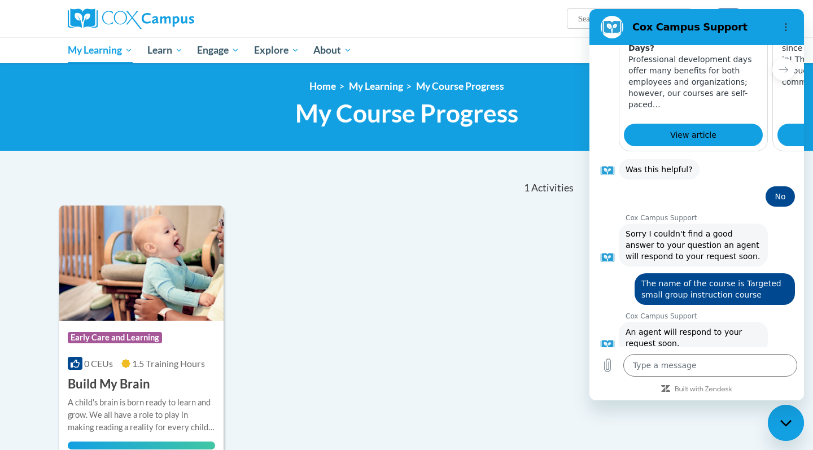
click at [769, 368] on button "Talk to a human" at bounding box center [756, 384] width 77 height 33
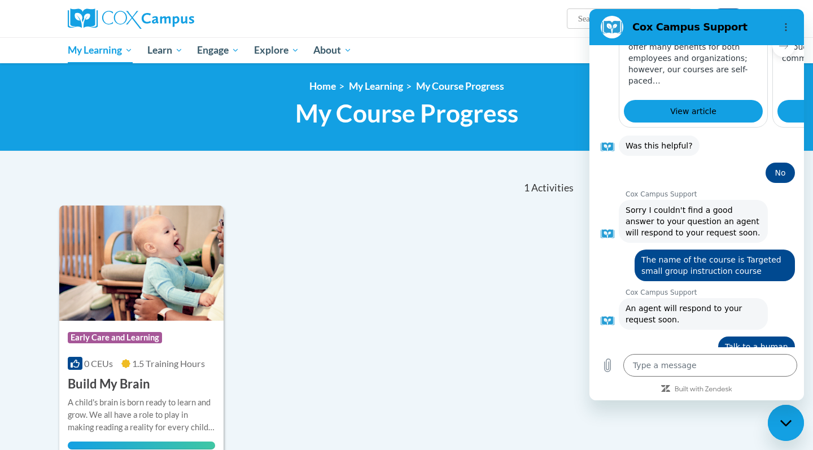
scroll to position [467, 0]
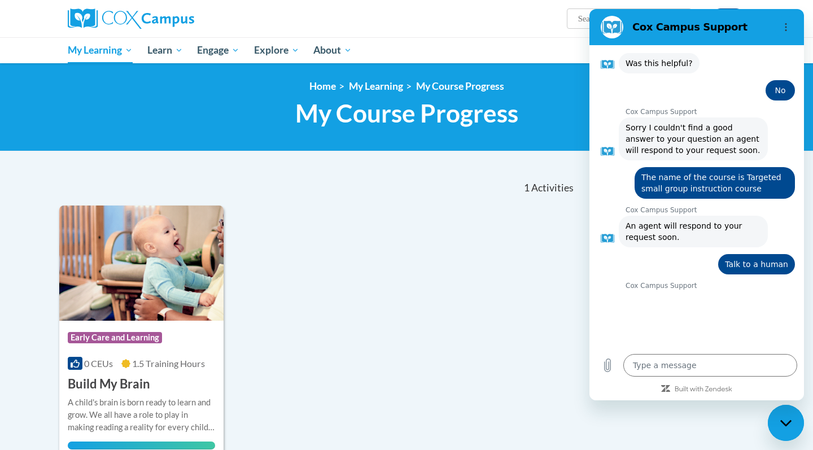
type textarea "x"
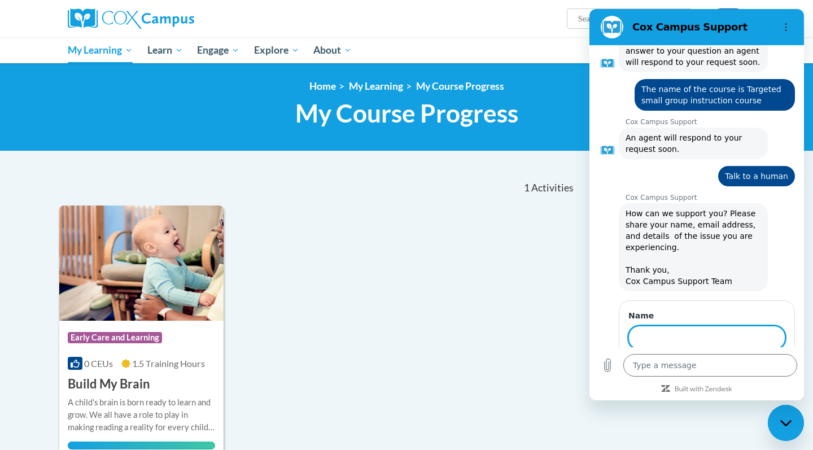
scroll to position [637, 0]
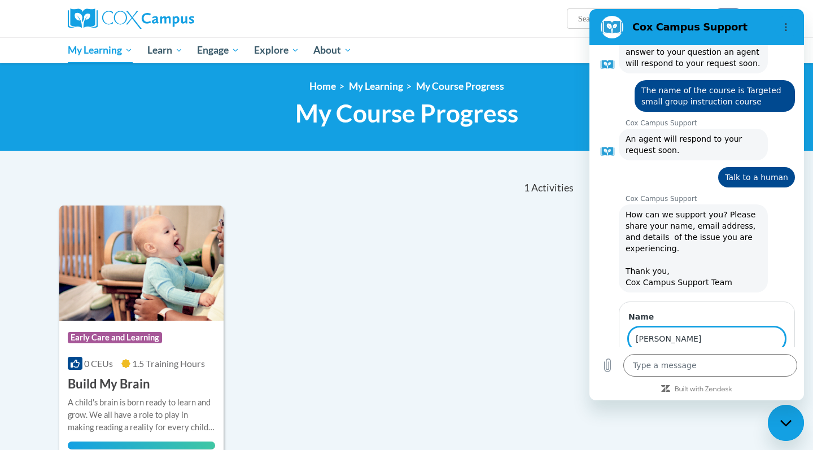
type input "Melody Thornton"
click at [772, 364] on span "Next" at bounding box center [766, 371] width 19 height 14
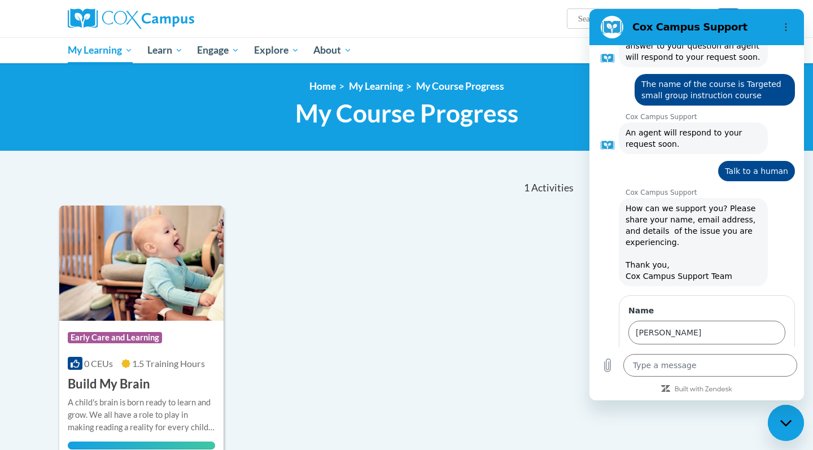
click at [707, 353] on label "Email" at bounding box center [706, 358] width 157 height 11
click at [707, 369] on input "Email" at bounding box center [706, 381] width 157 height 24
click at [607, 308] on div "Name Melody Thornton Email 2 of 2 Send" at bounding box center [700, 363] width 205 height 141
click at [634, 392] on div at bounding box center [696, 388] width 214 height 10
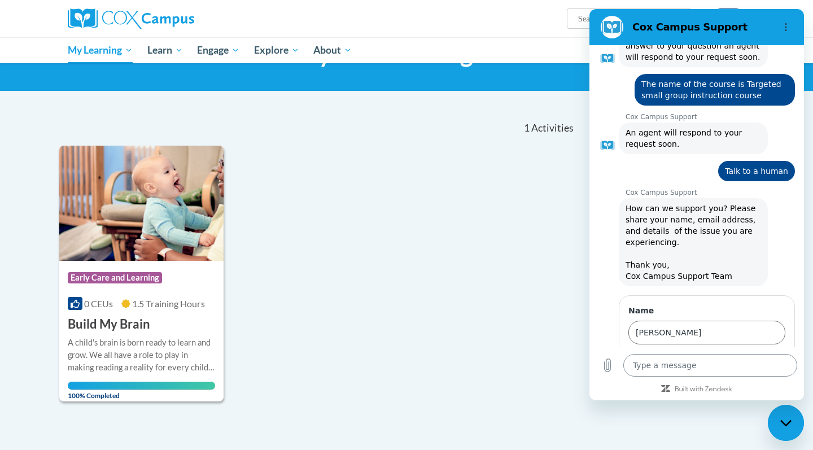
scroll to position [60, 0]
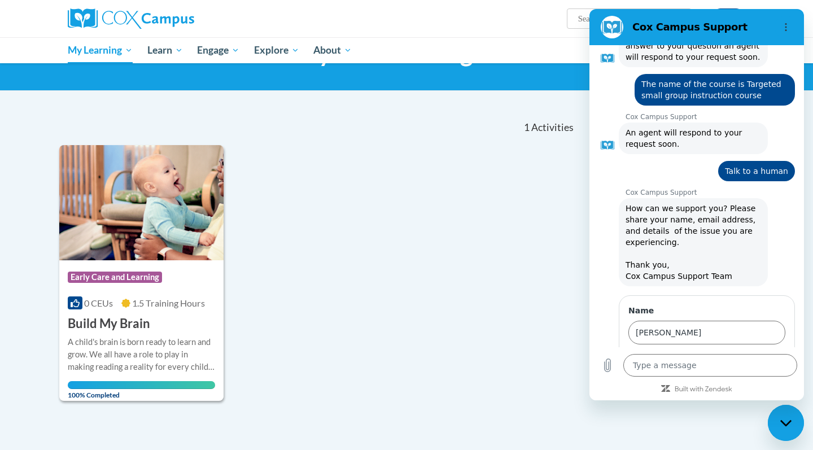
click at [639, 369] on input "Email" at bounding box center [706, 381] width 157 height 24
type input "Im searching for a particular course i need to complete"
click at [766, 402] on button "Send" at bounding box center [765, 413] width 39 height 23
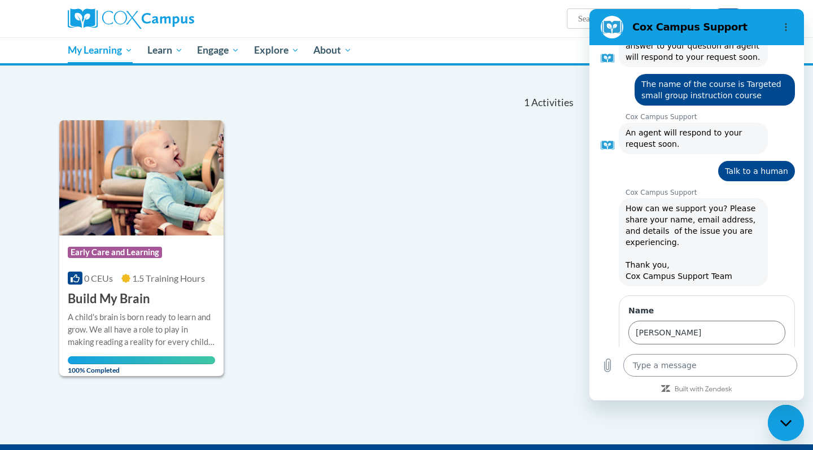
scroll to position [86, 0]
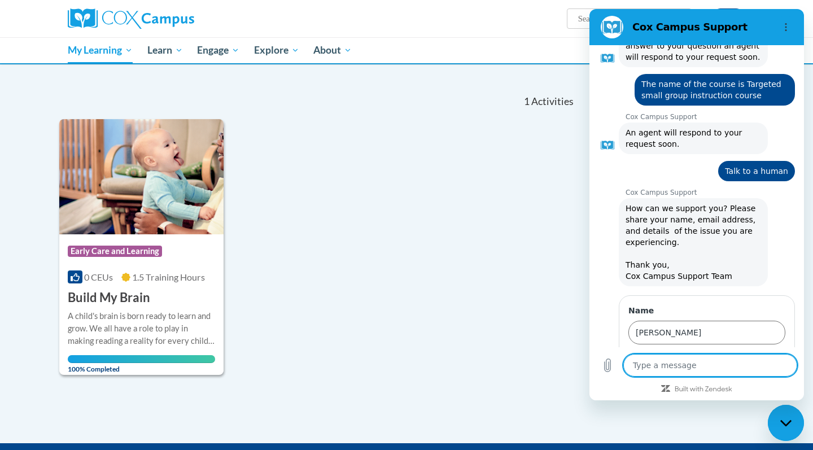
click at [675, 366] on textarea at bounding box center [710, 365] width 174 height 23
type textarea "I"
type textarea "x"
type textarea "Im"
type textarea "x"
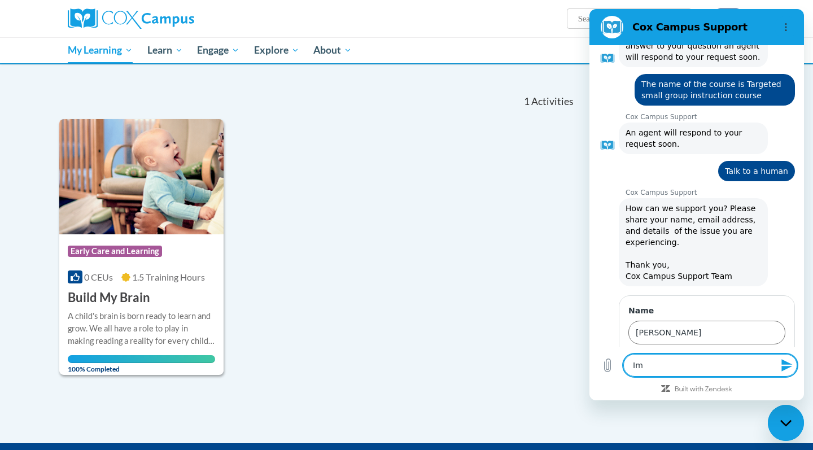
type textarea "Im"
type textarea "x"
type textarea "Im s"
type textarea "x"
type textarea "Im se"
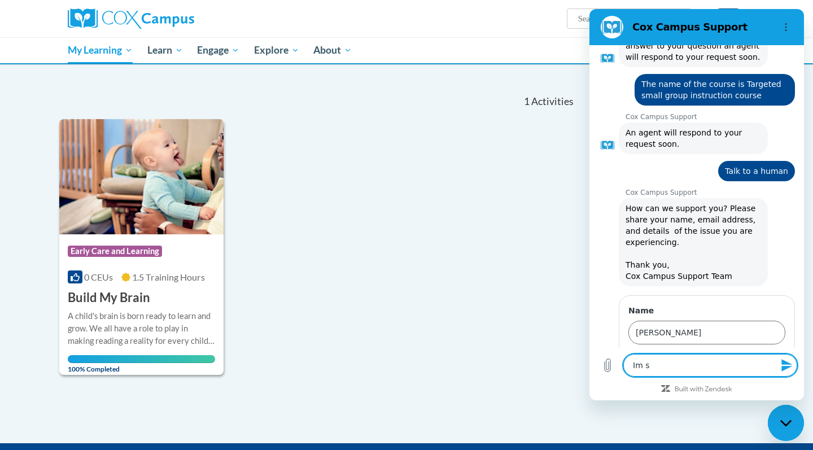
type textarea "x"
type textarea "Im sea"
type textarea "x"
type textarea "Im sear"
type textarea "x"
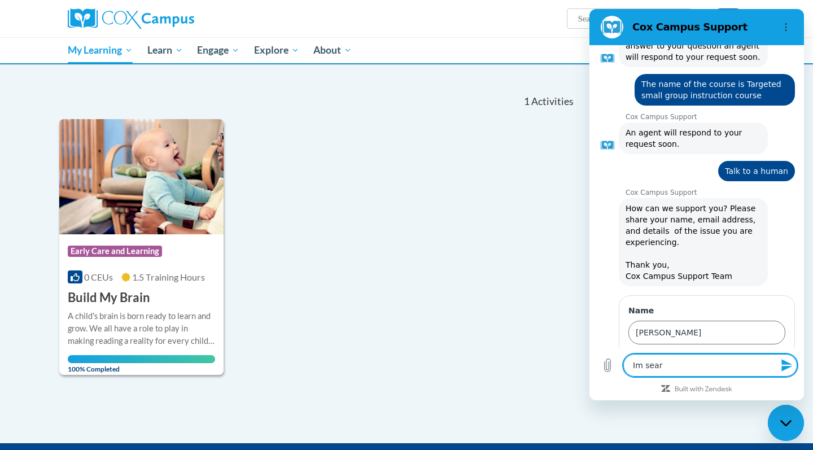
type textarea "Im searc"
type textarea "x"
type textarea "Im search"
type textarea "x"
type textarea "Im searchi"
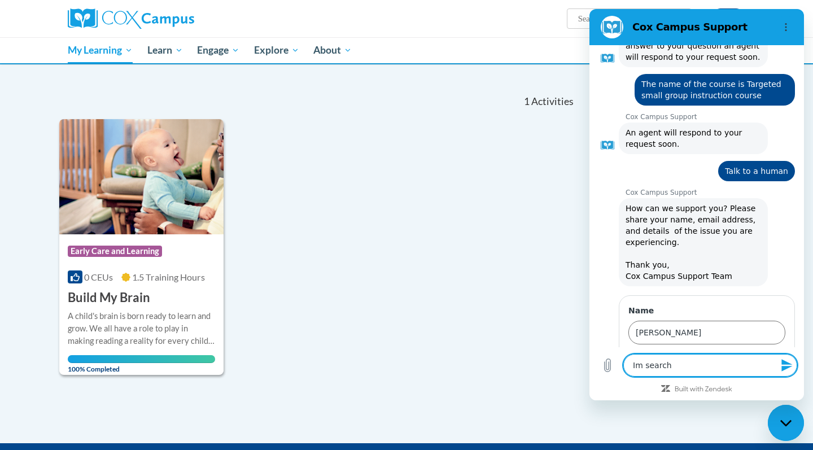
type textarea "x"
type textarea "Im searchin"
type textarea "x"
type textarea "Im searching"
type textarea "x"
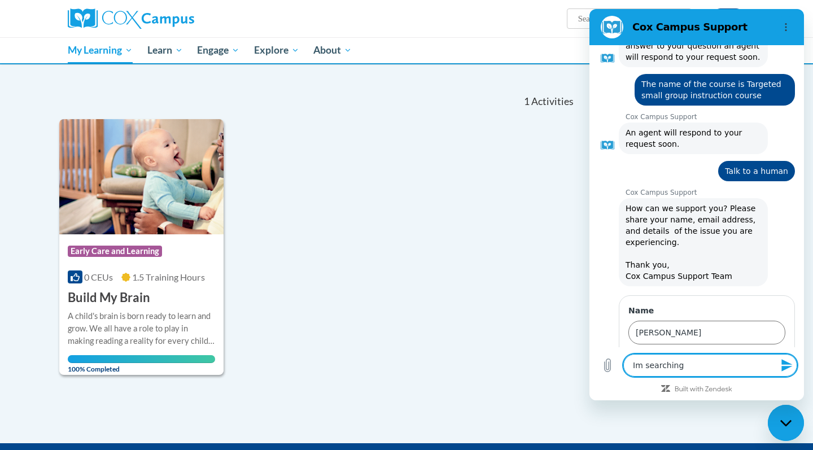
type textarea "Im searching"
type textarea "x"
type textarea "Im searching f"
type textarea "x"
type textarea "Im searching fo"
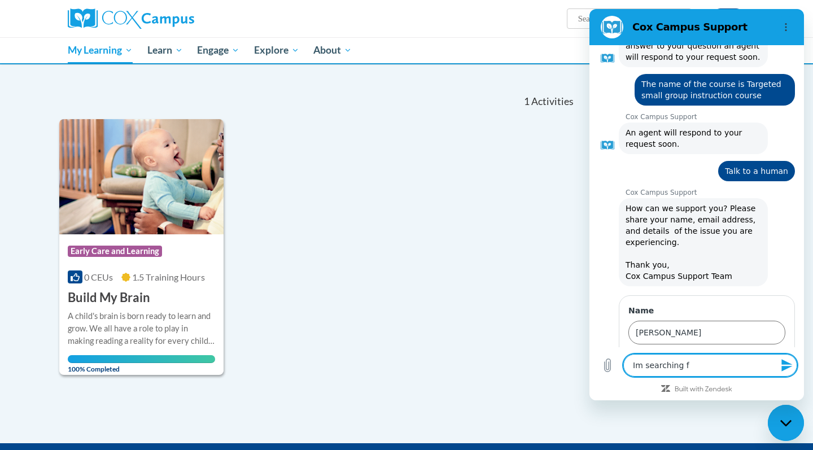
type textarea "x"
type textarea "Im searching for"
type textarea "x"
type textarea "Im searching for"
type textarea "x"
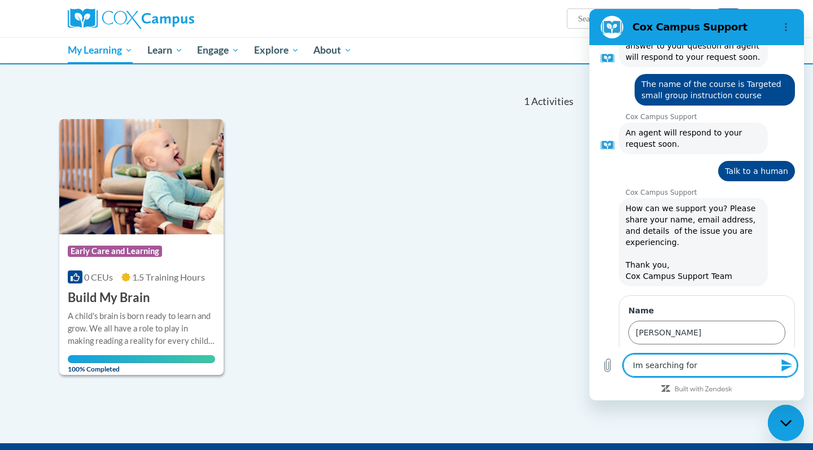
type textarea "Im searching for a"
type textarea "x"
type textarea "Im searching for a"
type textarea "x"
type textarea "Im searching for a p"
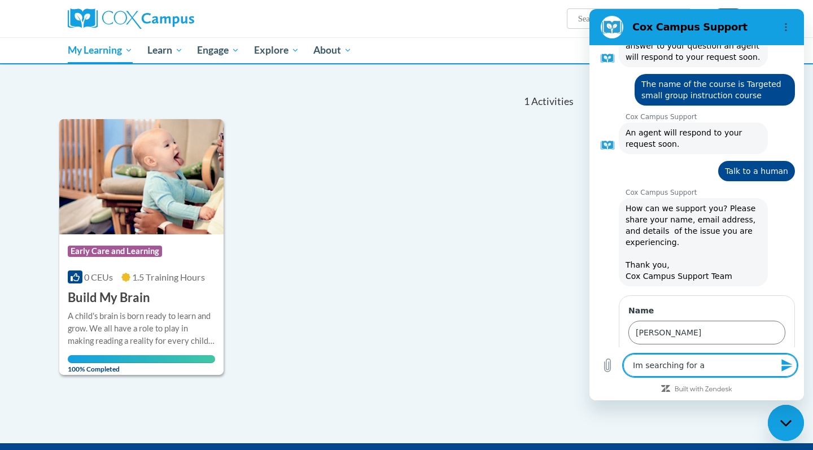
type textarea "x"
type textarea "Im searching for a pa"
type textarea "x"
type textarea "Im searching for a par"
type textarea "x"
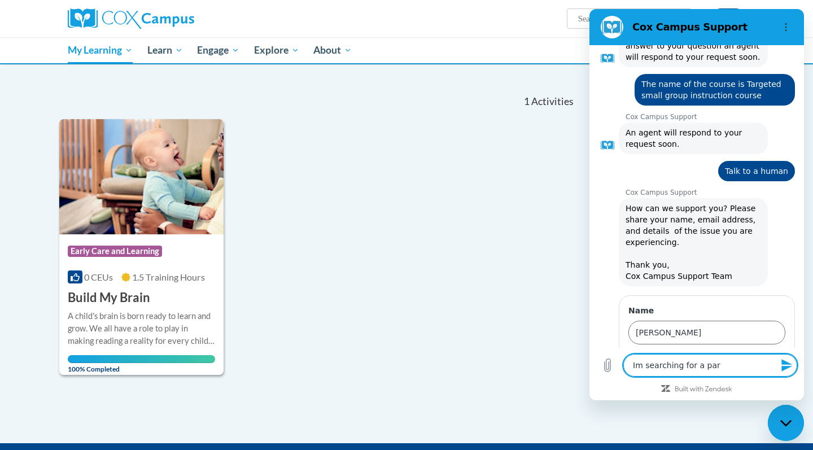
type textarea "Im searching for a part"
type textarea "x"
type textarea "Im searching for a parti"
type textarea "x"
type textarea "Im searching for a partic"
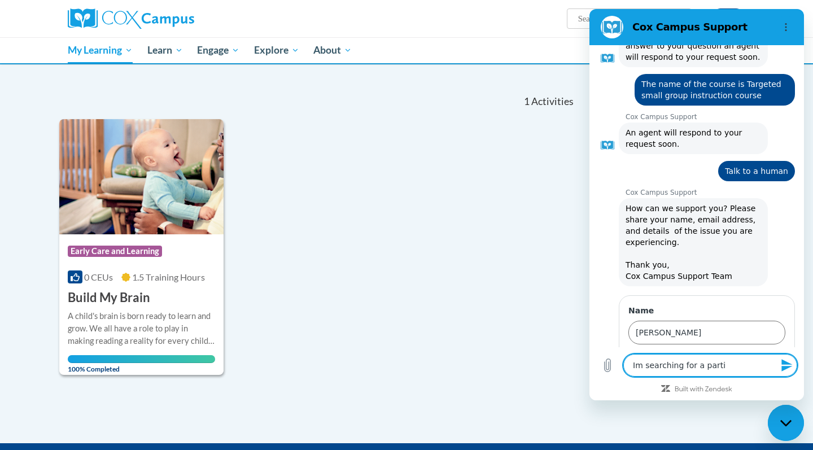
type textarea "x"
type textarea "Im searching for a particu"
type textarea "x"
type textarea "Im searching for a particul"
type textarea "x"
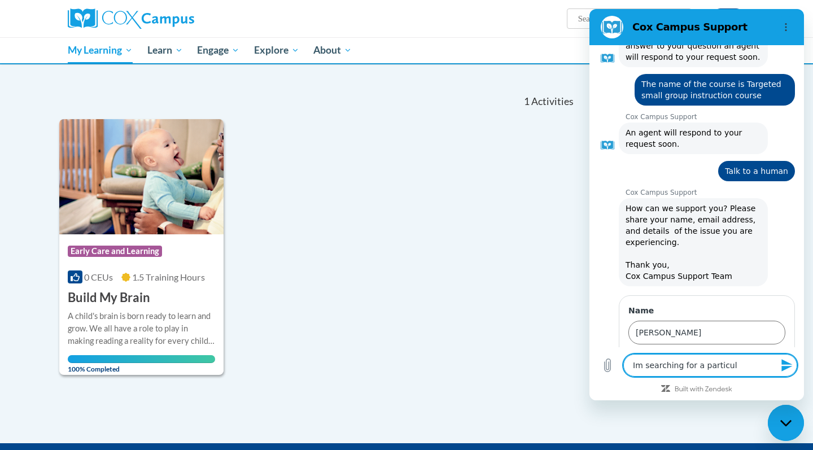
type textarea "Im searching for a particula"
type textarea "x"
type textarea "Im searching for a particular"
type textarea "x"
type textarea "Im searching for a particular"
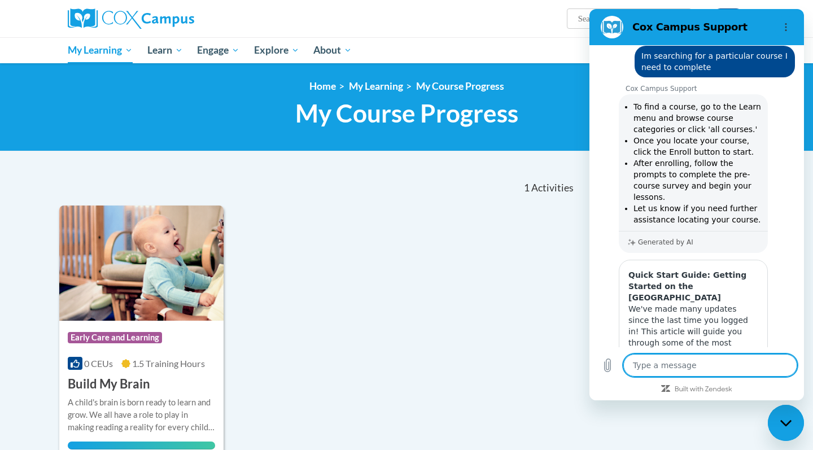
scroll to position [1050, 0]
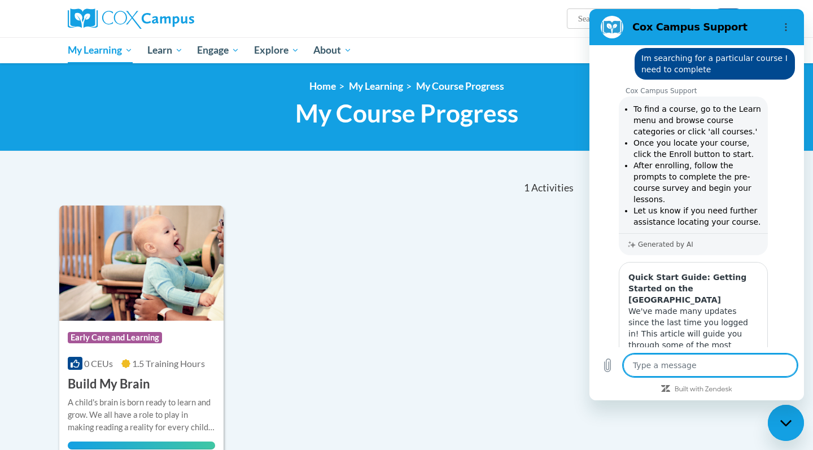
click at [679, 380] on span "View article" at bounding box center [693, 387] width 46 height 14
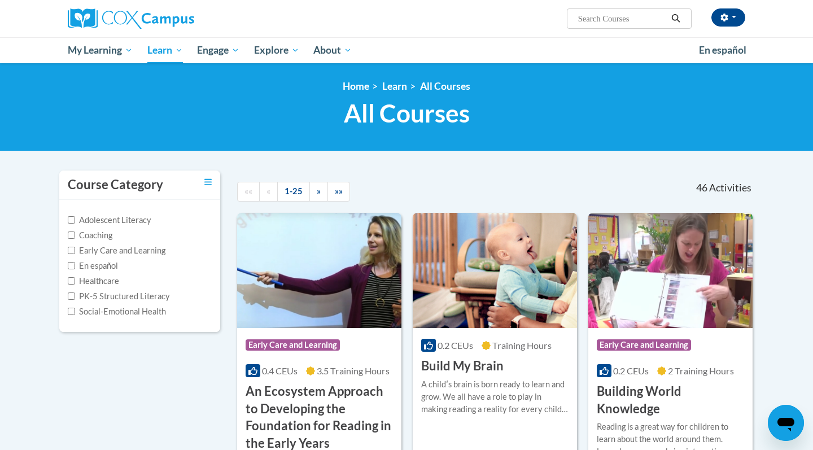
click at [577, 19] on input "Search..." at bounding box center [622, 19] width 90 height 14
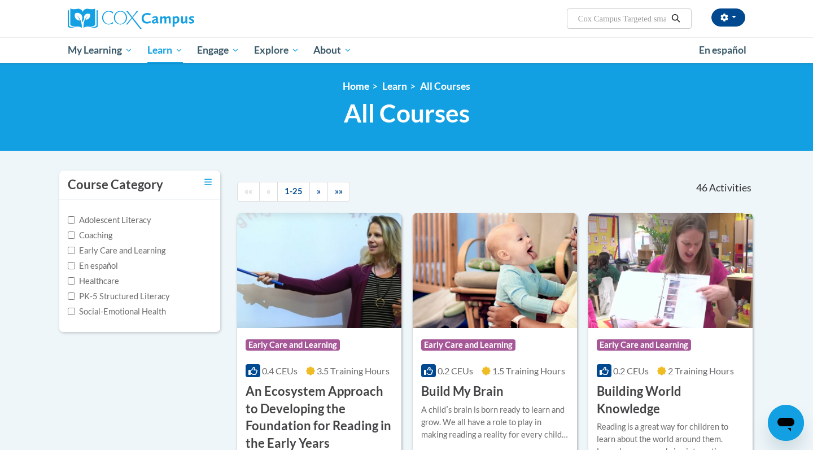
type input "Cox Campus Targeted small group instruction"
click at [675, 21] on icon "Search" at bounding box center [675, 18] width 10 height 8
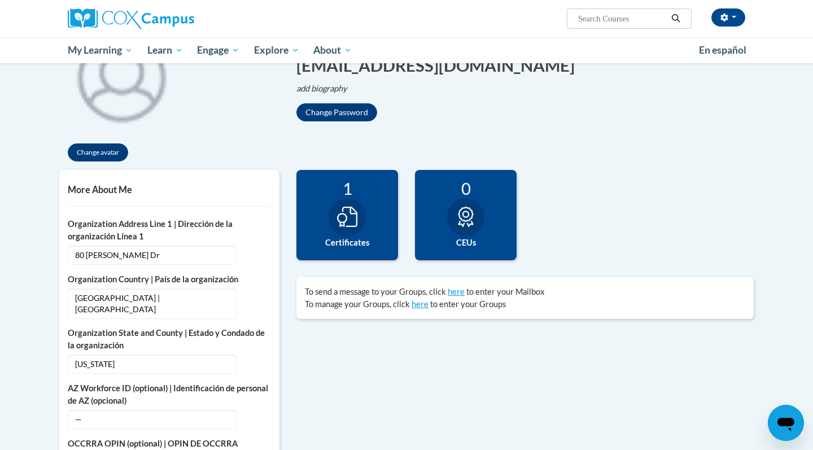
scroll to position [164, 0]
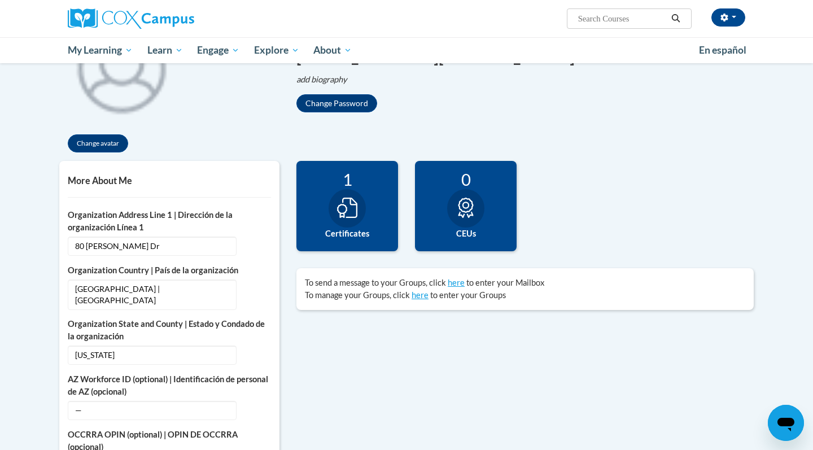
click at [347, 214] on icon at bounding box center [347, 208] width 20 height 20
click at [350, 231] on label "Certificates" at bounding box center [347, 233] width 85 height 12
click at [350, 232] on label "Certificates" at bounding box center [347, 233] width 85 height 12
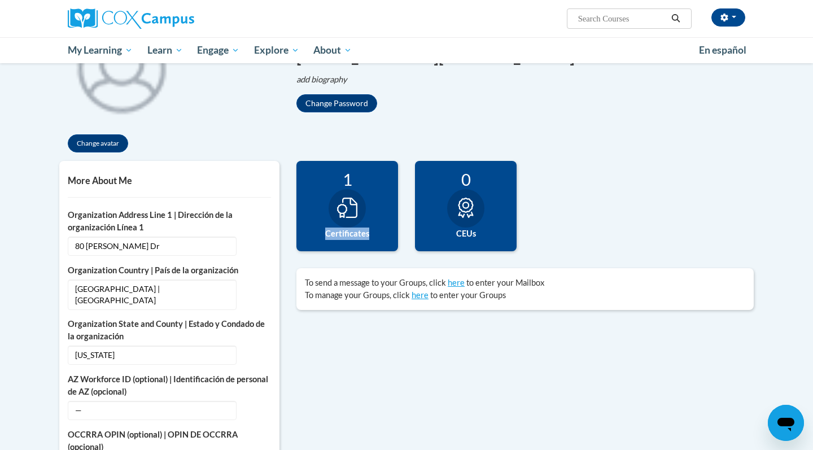
click at [350, 232] on label "Certificates" at bounding box center [347, 233] width 85 height 12
click at [343, 209] on icon at bounding box center [347, 208] width 20 height 20
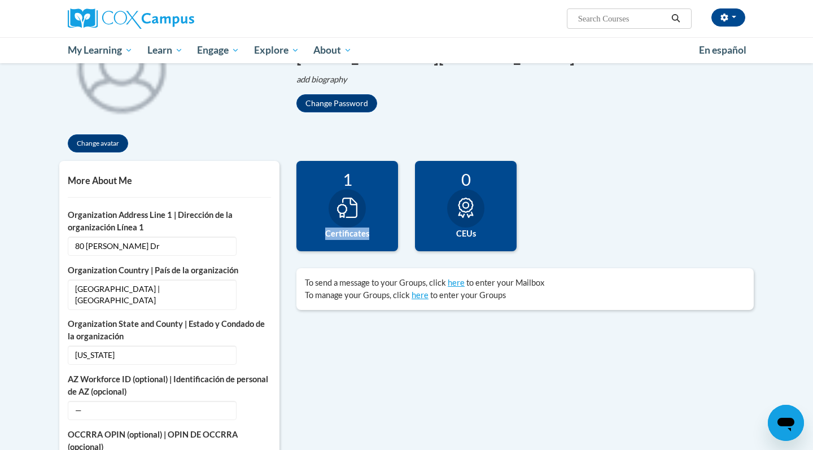
click at [343, 209] on icon at bounding box center [347, 208] width 20 height 20
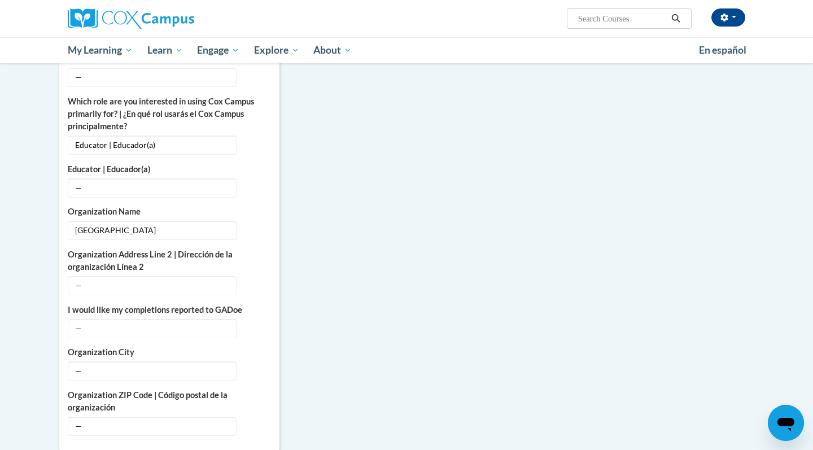
scroll to position [602, 0]
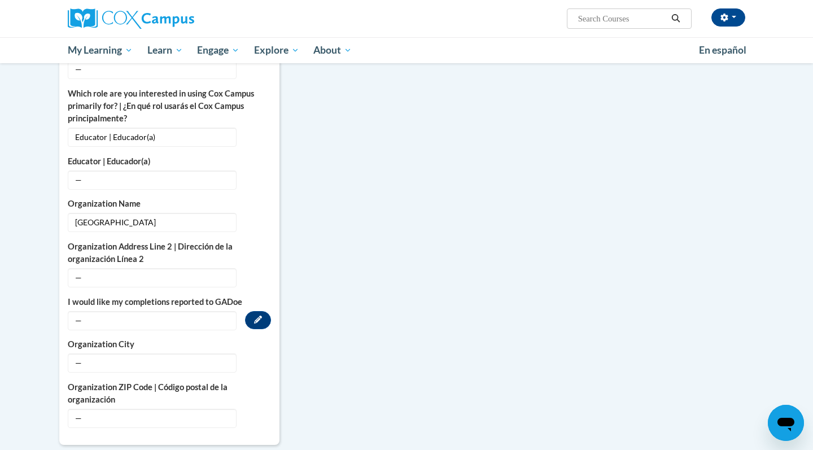
click at [95, 311] on span "—" at bounding box center [152, 320] width 169 height 19
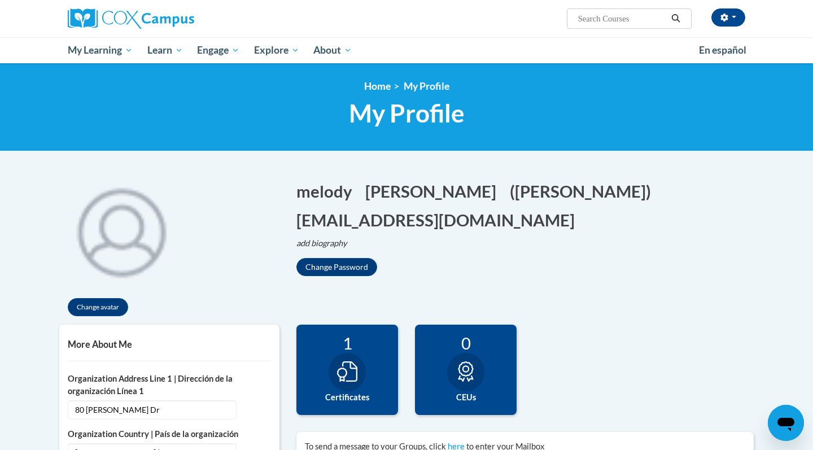
scroll to position [0, 0]
click at [466, 366] on icon at bounding box center [465, 371] width 15 height 20
click at [463, 349] on div "0" at bounding box center [465, 343] width 85 height 20
click at [463, 350] on div "0" at bounding box center [465, 343] width 85 height 20
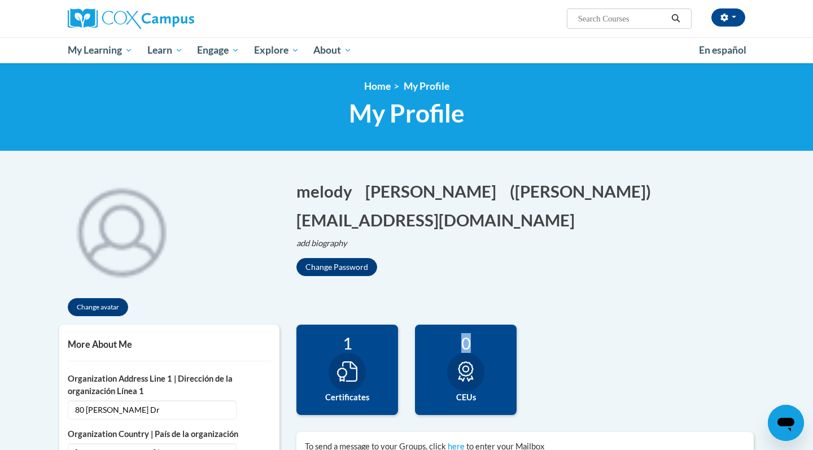
click at [463, 350] on div "0" at bounding box center [465, 343] width 85 height 20
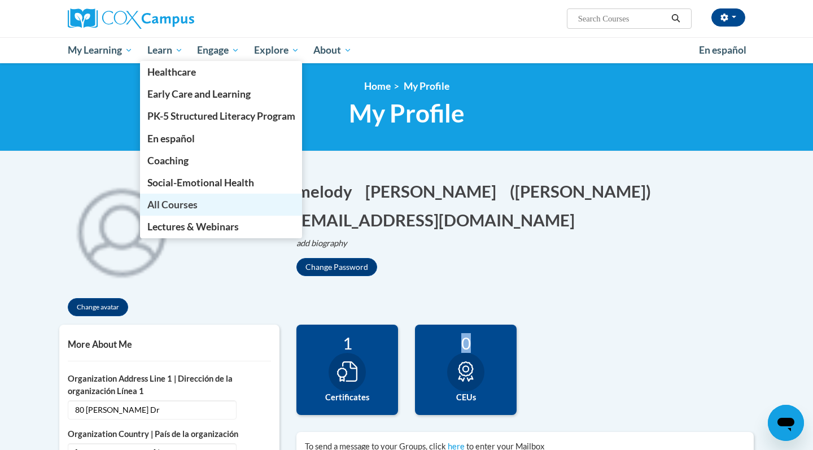
click at [190, 204] on span "All Courses" at bounding box center [172, 205] width 50 height 12
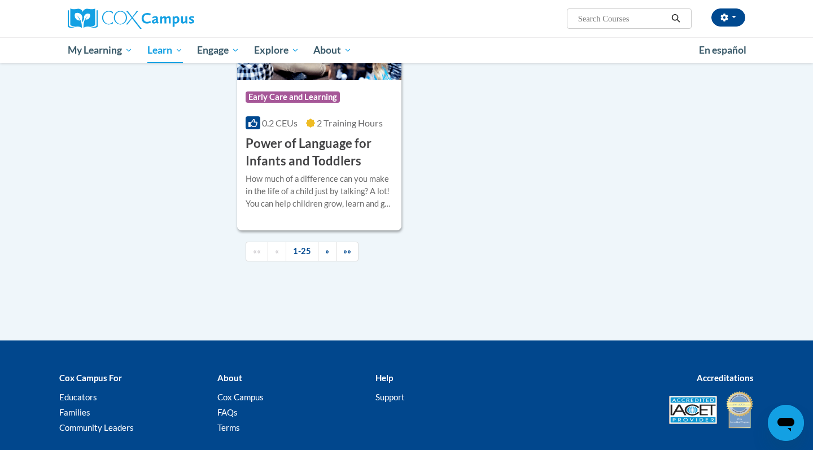
scroll to position [2657, 0]
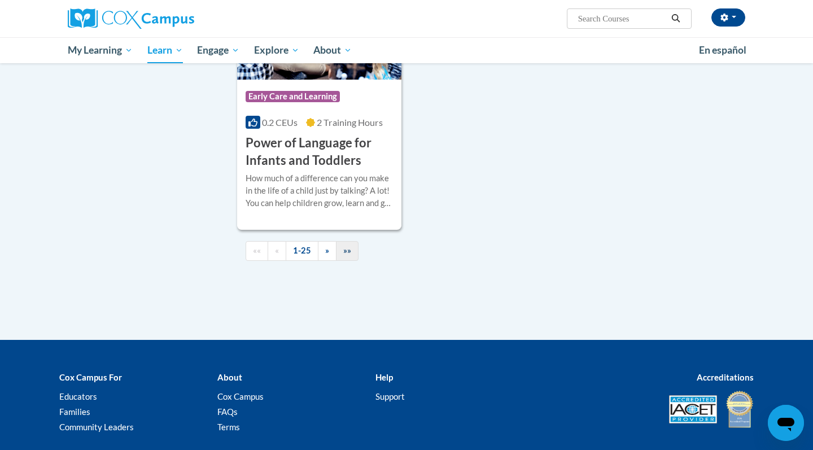
click at [346, 255] on span "»»" at bounding box center [347, 250] width 8 height 10
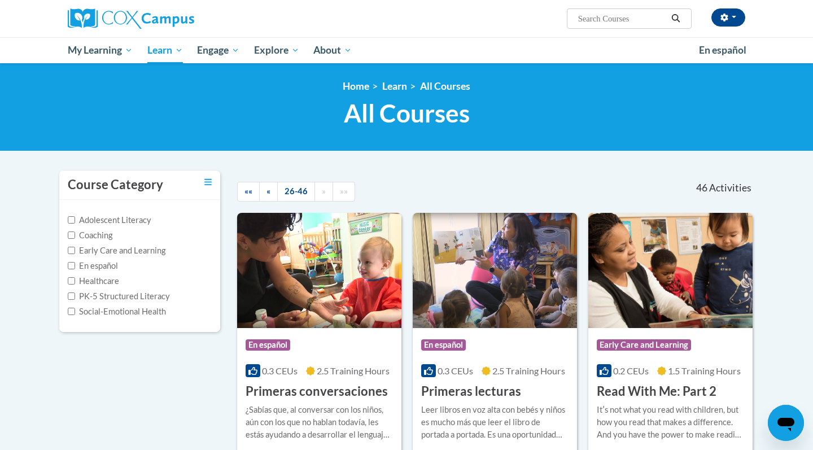
scroll to position [0, 0]
click at [341, 190] on span "»»" at bounding box center [344, 191] width 8 height 10
click at [341, 191] on span "»»" at bounding box center [344, 191] width 8 height 10
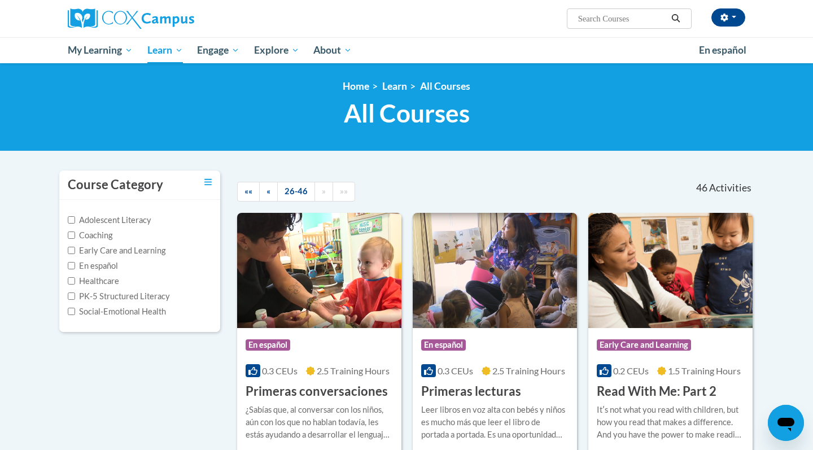
click at [341, 191] on span "»»" at bounding box center [344, 191] width 8 height 10
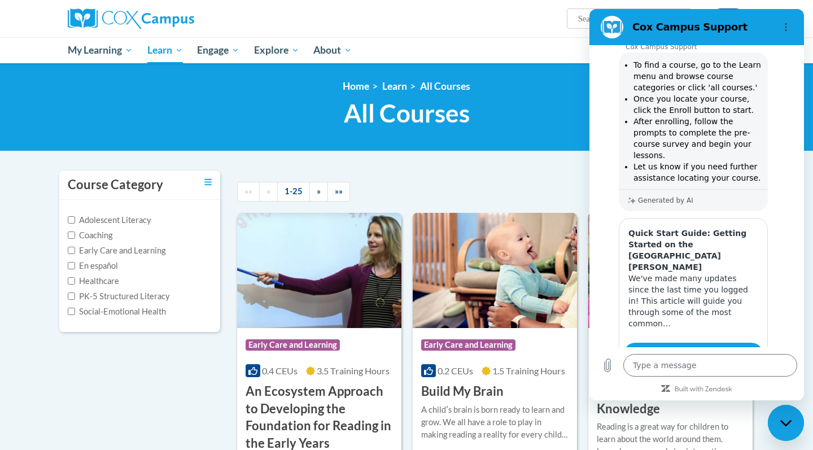
type textarea "x"
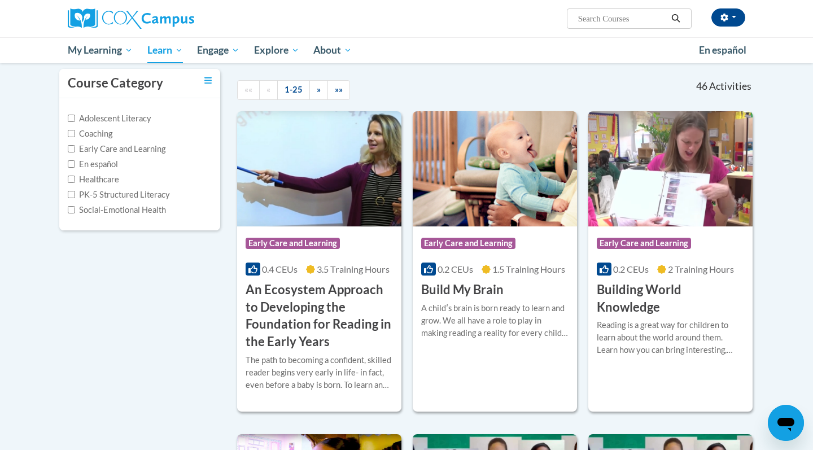
scroll to position [103, 0]
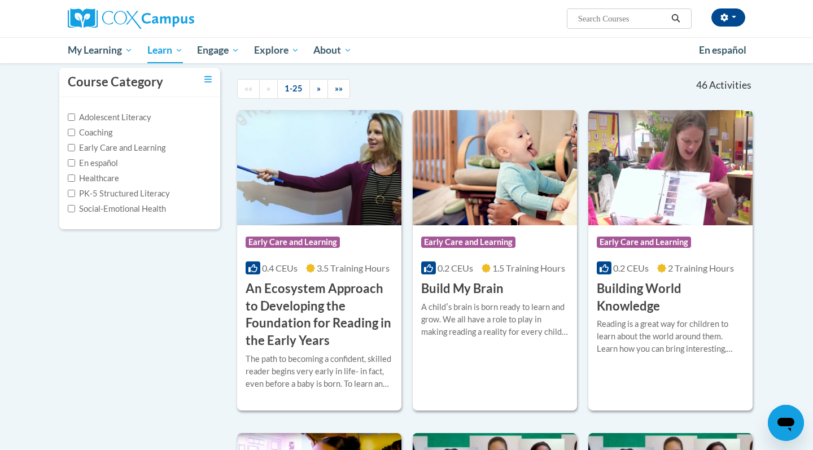
click at [461, 239] on span "Early Care and Learning" at bounding box center [468, 241] width 94 height 11
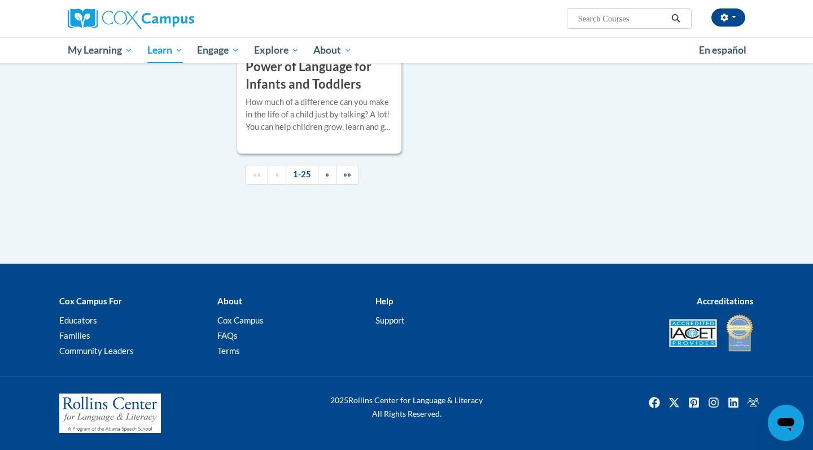
scroll to position [2739, 0]
click at [327, 171] on span "»" at bounding box center [327, 174] width 4 height 10
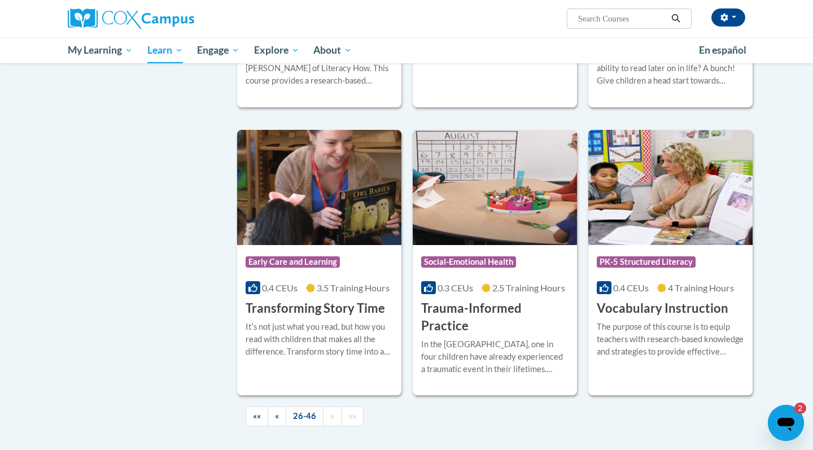
scroll to position [1858, 0]
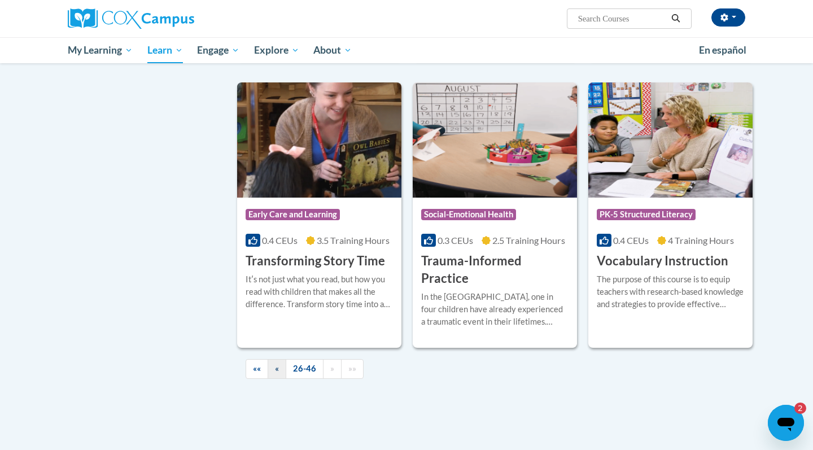
click at [279, 363] on span "«" at bounding box center [277, 368] width 4 height 10
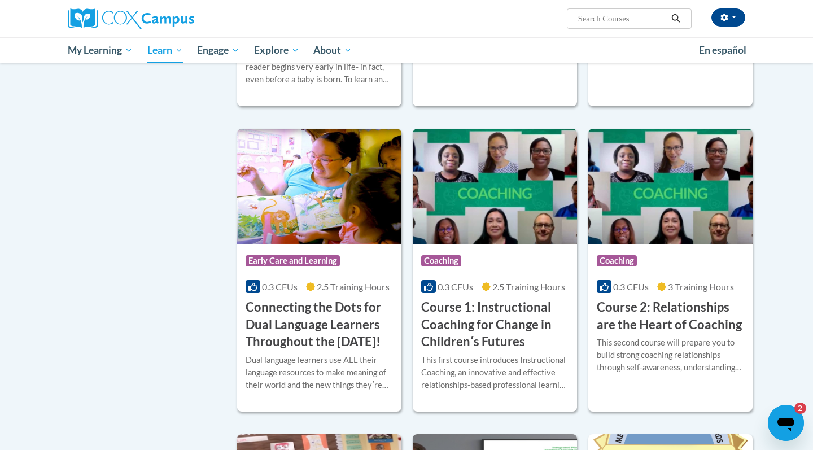
scroll to position [407, 0]
click at [450, 260] on span "Coaching" at bounding box center [441, 260] width 40 height 11
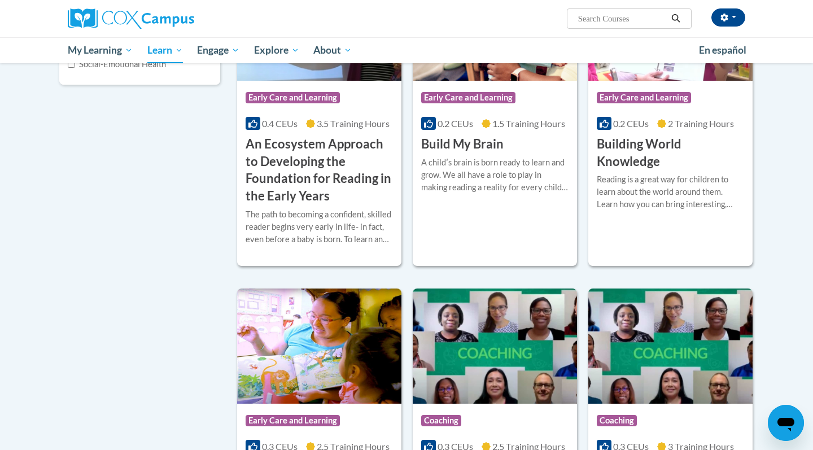
scroll to position [249, 0]
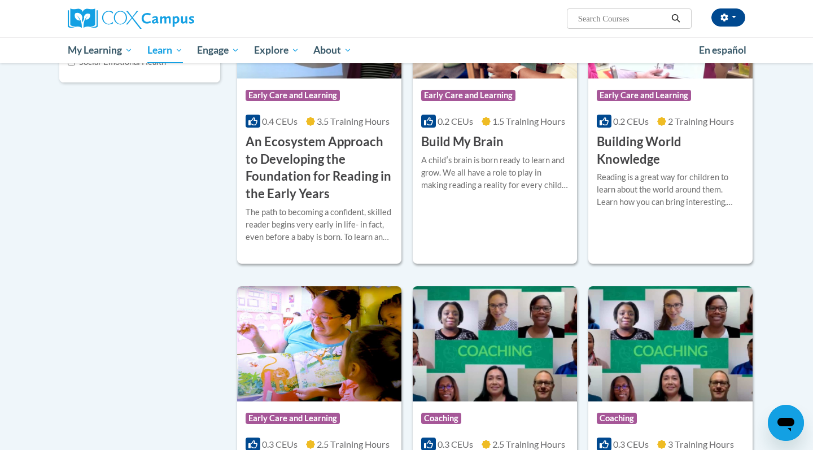
click at [784, 419] on icon "Open messaging window" at bounding box center [785, 425] width 17 height 14
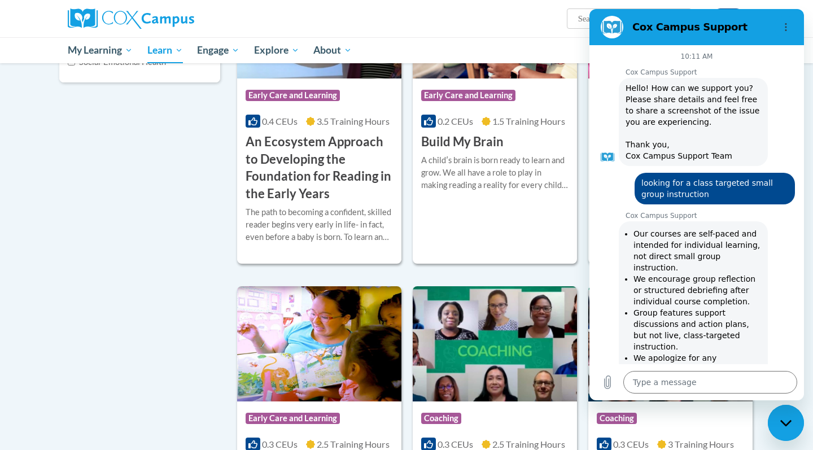
scroll to position [1032, 0]
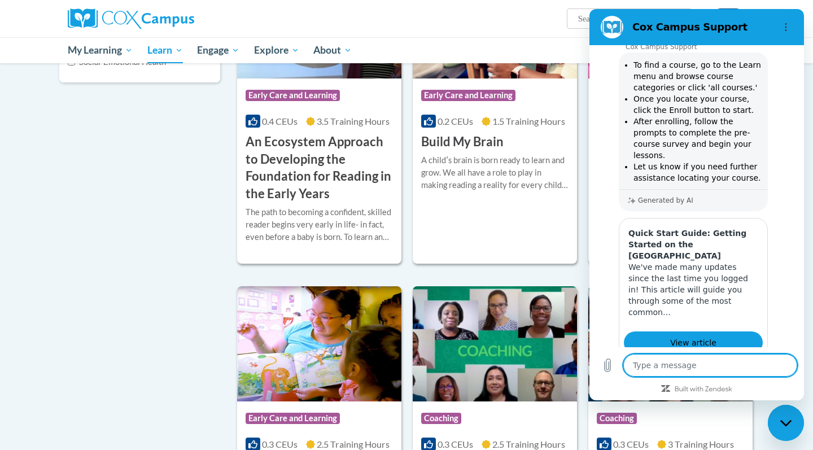
click at [664, 370] on textarea at bounding box center [710, 365] width 174 height 23
type textarea "i"
type textarea "x"
type textarea "is"
type textarea "x"
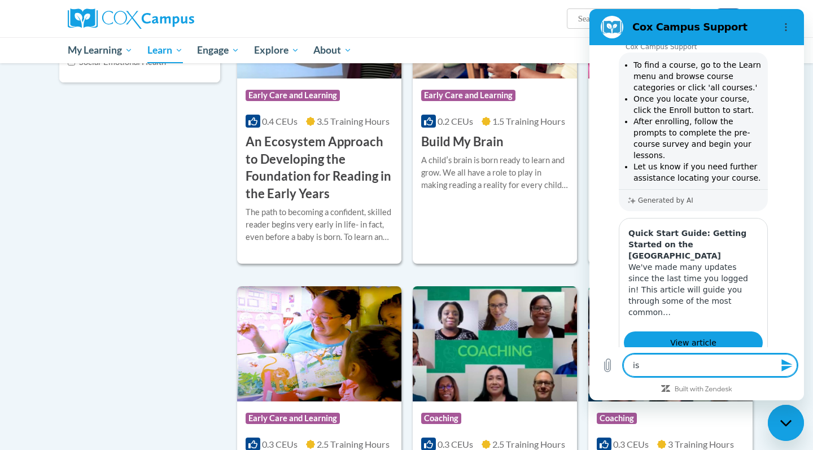
type textarea "is"
type textarea "x"
type textarea "is t"
type textarea "x"
type textarea "is th"
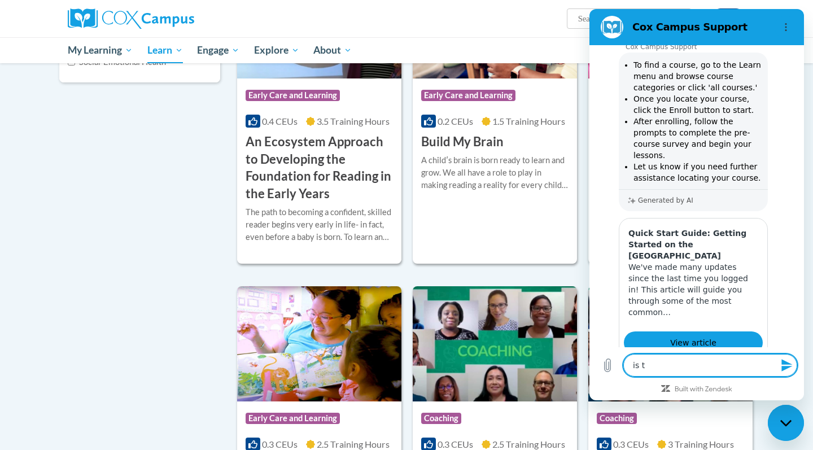
type textarea "x"
type textarea "is the"
type textarea "x"
type textarea "is ther"
type textarea "x"
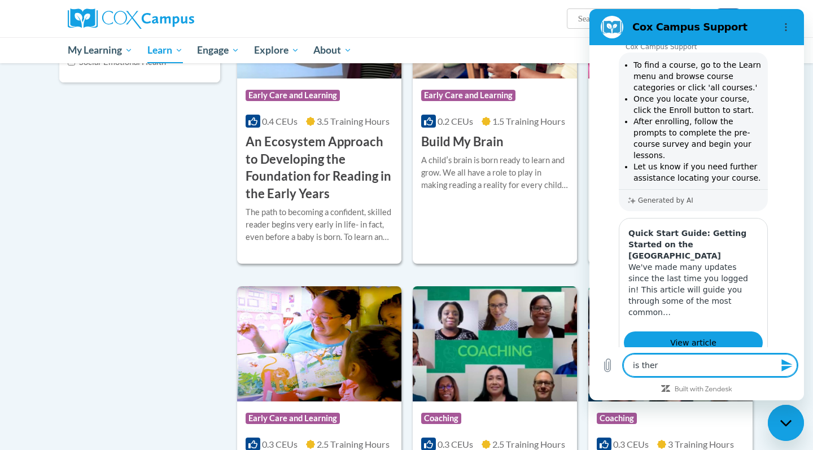
type textarea "is there"
type textarea "x"
type textarea "is there"
type textarea "x"
type textarea "is there a"
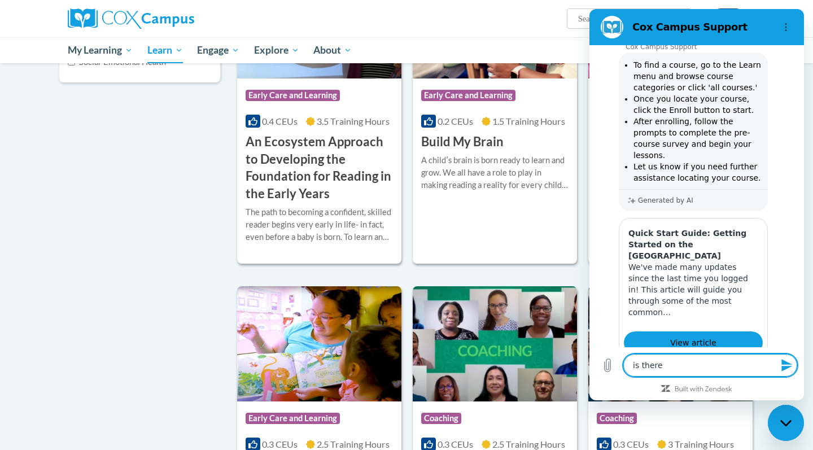
type textarea "x"
type textarea "is there a"
type textarea "x"
type textarea "is there a t"
type textarea "x"
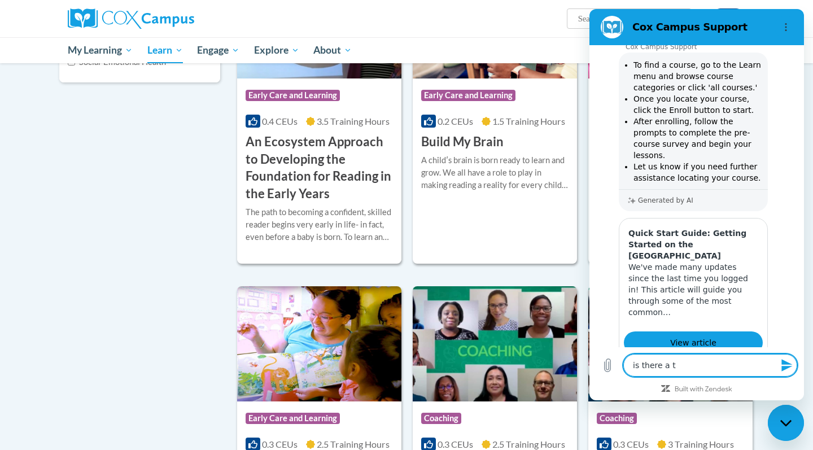
type textarea "is there a ta"
type textarea "x"
type textarea "is there a tar"
type textarea "x"
type textarea "is there a targ"
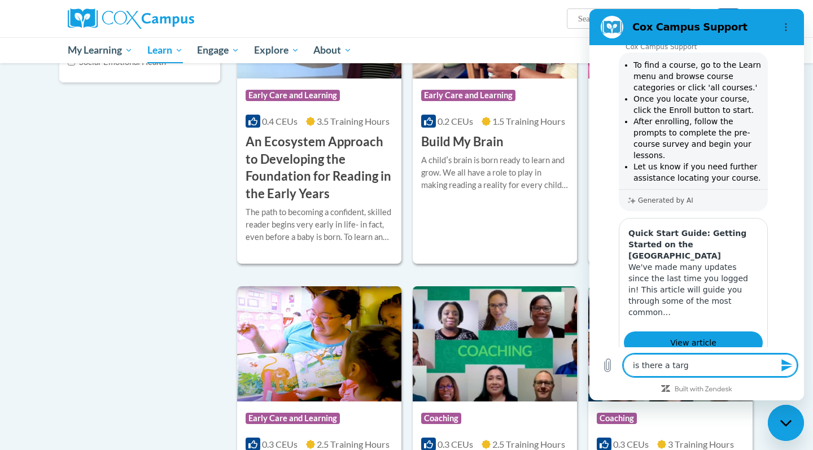
type textarea "x"
type textarea "is there a targe"
type textarea "x"
type textarea "is there a target"
type textarea "x"
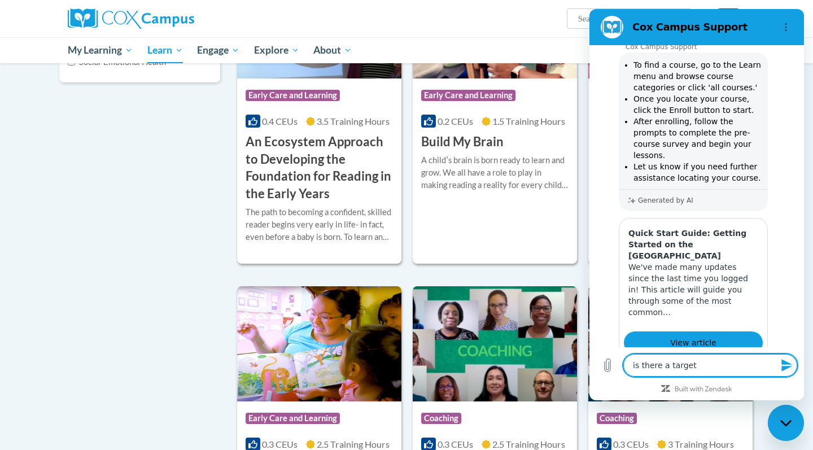
type textarea "is there a targete"
type textarea "x"
type textarea "is there a targeted"
type textarea "x"
type textarea "is there a targeted"
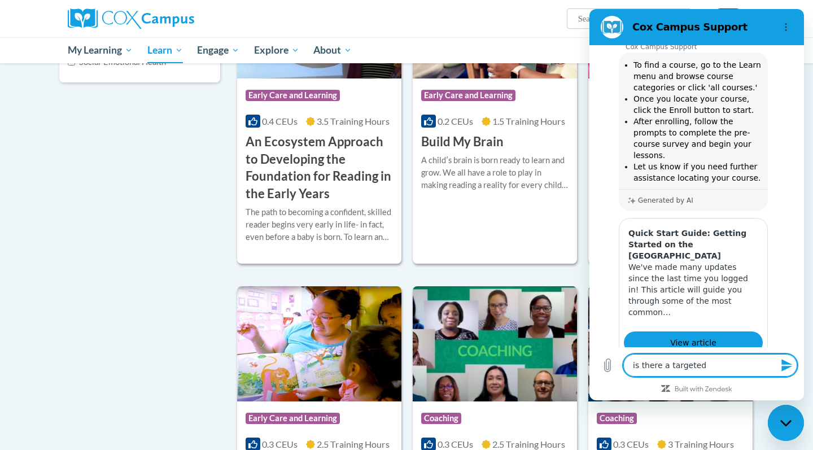
type textarea "x"
type textarea "is there a targeted s"
type textarea "x"
type textarea "is there a targeted sm"
type textarea "x"
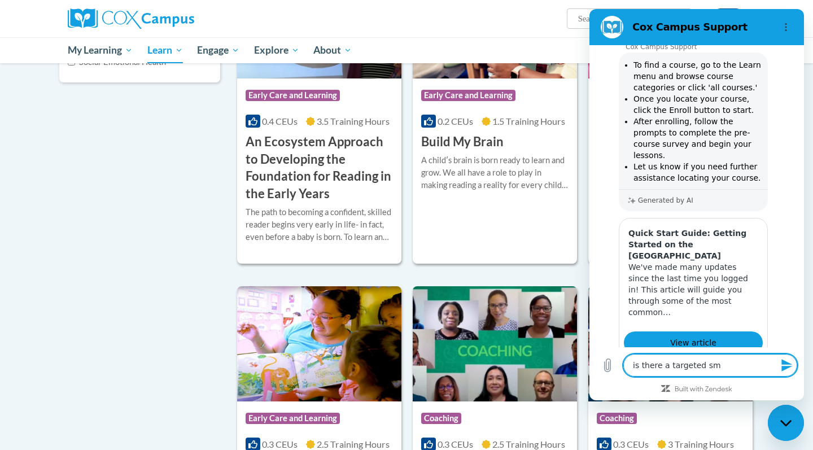
type textarea "is there a targeted sma"
type textarea "x"
type textarea "is there a targeted smal"
type textarea "x"
type textarea "is there a targeted small"
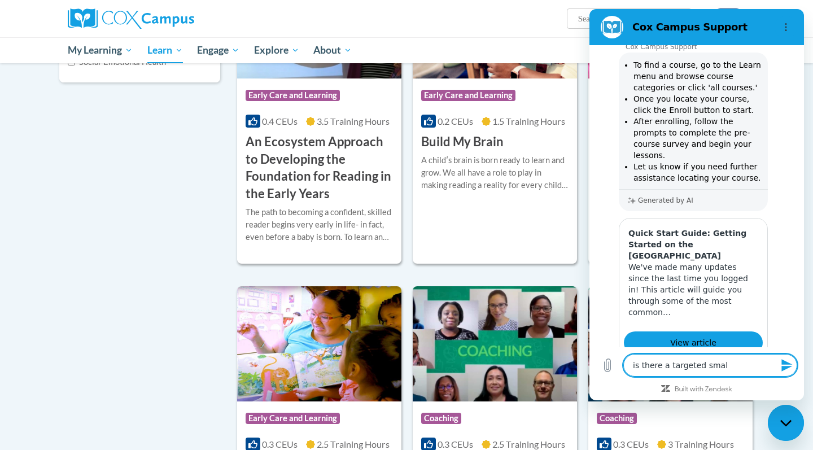
type textarea "x"
type textarea "is there a targeted small"
type textarea "x"
type textarea "is there a targeted small g"
type textarea "x"
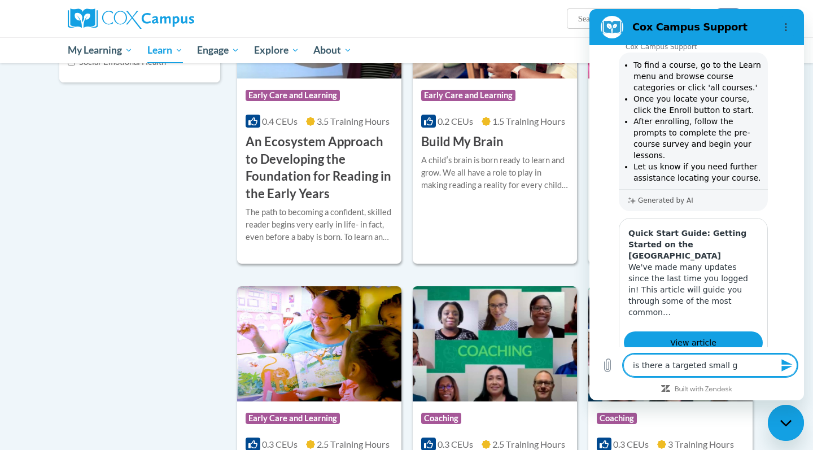
type textarea "is there a targeted small gr"
type textarea "x"
type textarea "is there a targeted small gro"
type textarea "x"
type textarea "is there a targeted small grou"
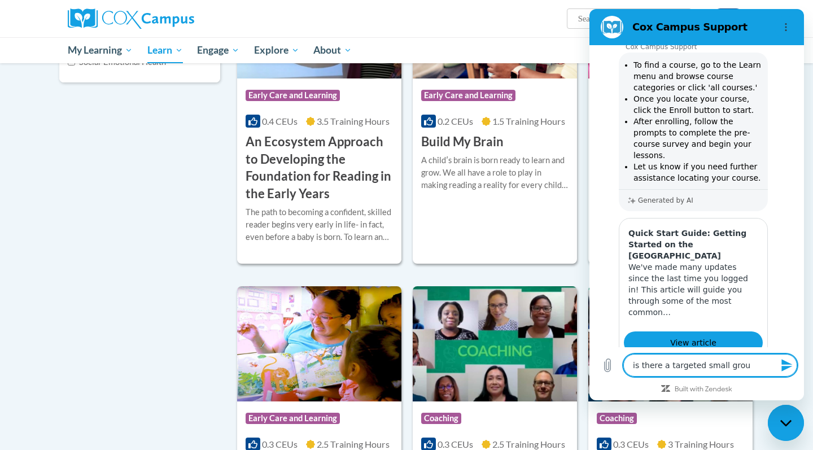
type textarea "x"
type textarea "is there a targeted small group"
type textarea "x"
type textarea "is there a targeted small group"
type textarea "x"
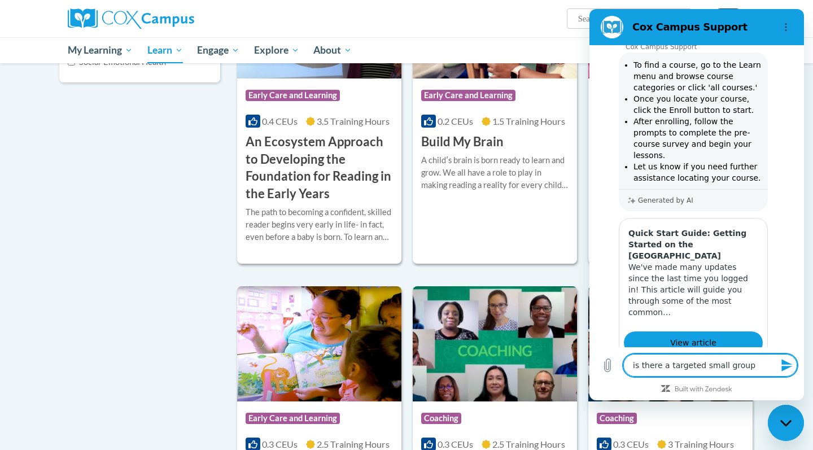
type textarea "is there a targeted small group i"
type textarea "x"
type textarea "is there a targeted small group in"
type textarea "x"
type textarea "is there a targeted small group ins"
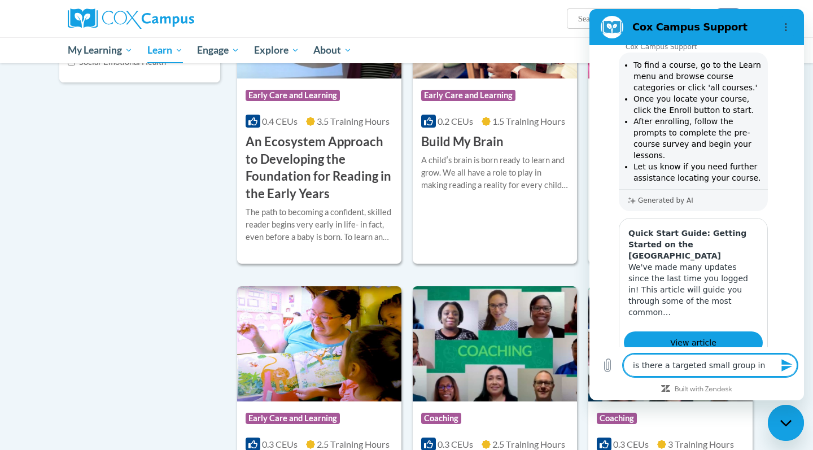
type textarea "x"
type textarea "is there a targeted small group inst"
type textarea "x"
type textarea "is there a targeted small group instr"
type textarea "x"
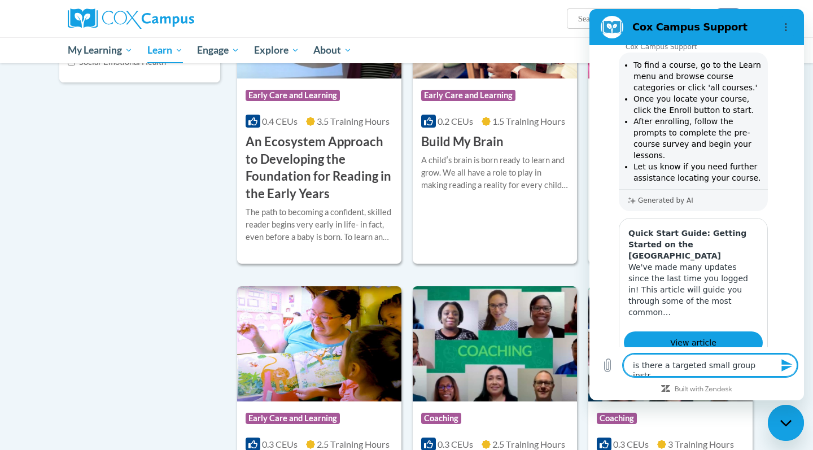
type textarea "is there a targeted small group instru"
type textarea "x"
type textarea "is there a targeted small group instruc"
type textarea "x"
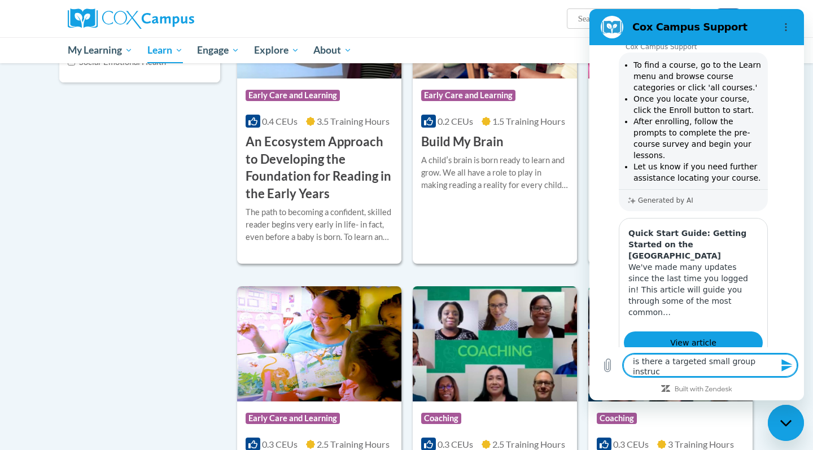
type textarea "is there a targeted small group instruct"
type textarea "x"
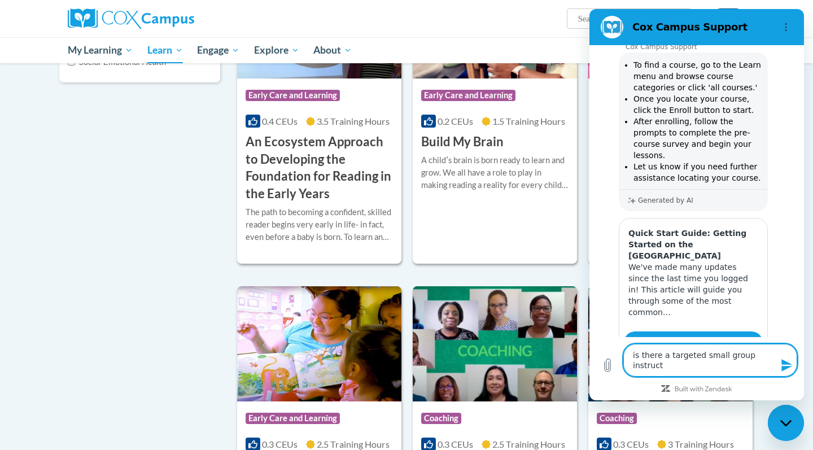
type textarea "is there a targeted small group instructi"
type textarea "x"
type textarea "is there a targeted small group instructio"
type textarea "x"
type textarea "is there a targeted small group instruction"
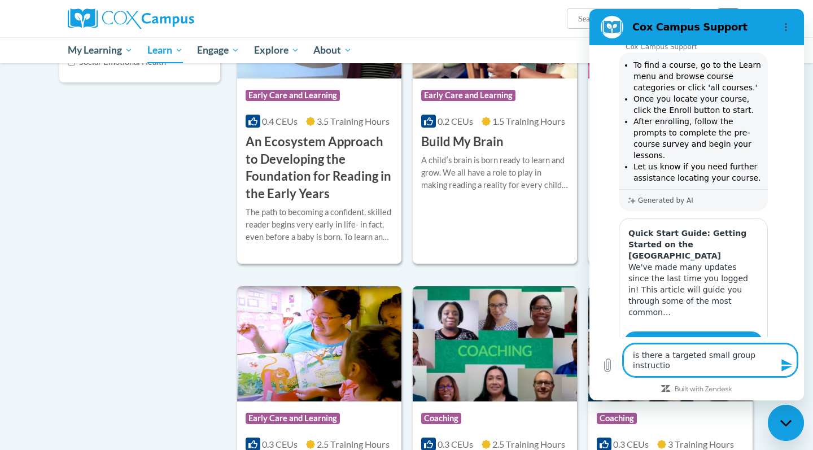
type textarea "x"
type textarea "is there a targeted small group instruction"
type textarea "x"
type textarea "is there a targeted small group instruction c"
type textarea "x"
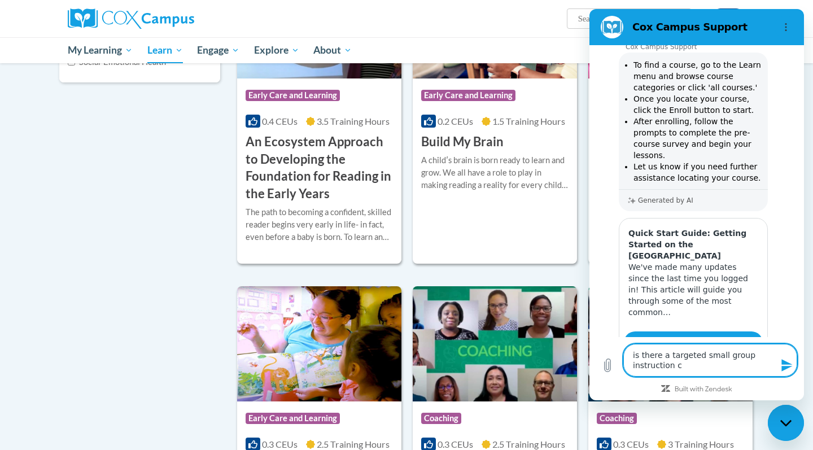
type textarea "is there a targeted small group instruction co"
type textarea "x"
type textarea "is there a targeted small group instruction cou"
type textarea "x"
type textarea "is there a targeted small group instruction cour"
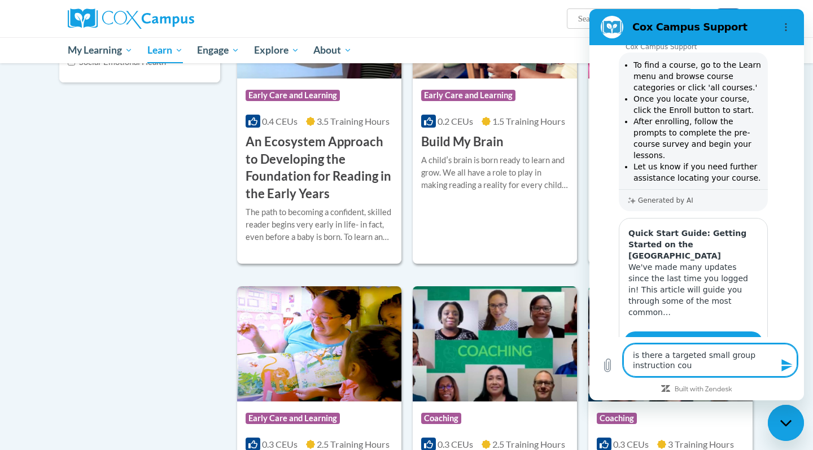
type textarea "x"
type textarea "is there a targeted small group instruction cours"
type textarea "x"
type textarea "is there a targeted small group instruction course"
type textarea "x"
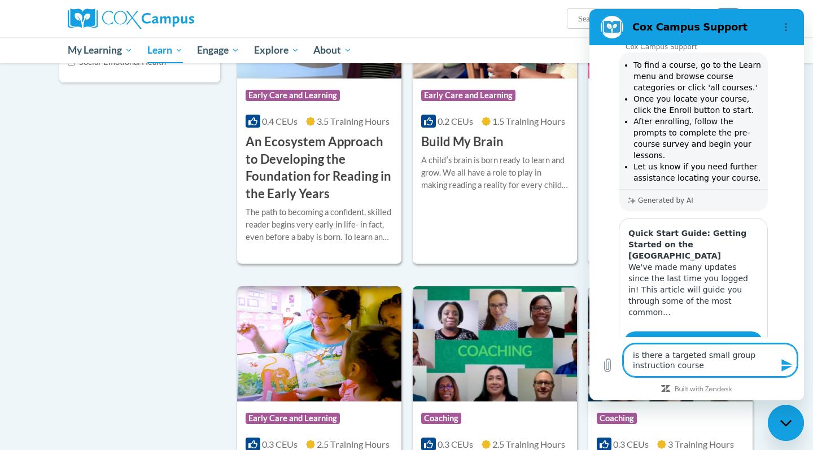
type textarea "is there a targeted small group instruction course"
click at [786, 368] on icon "Send message" at bounding box center [786, 365] width 11 height 12
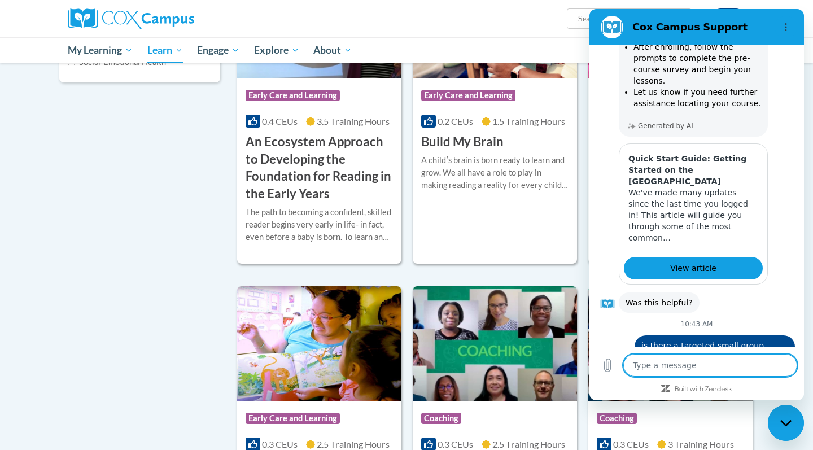
scroll to position [1134, 0]
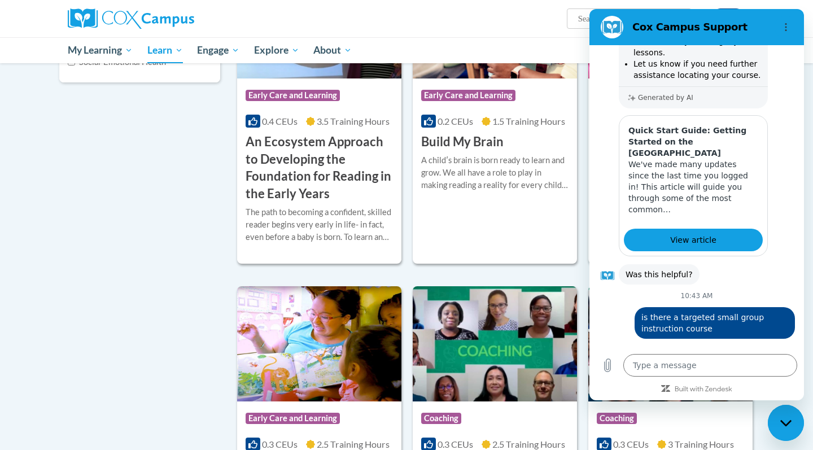
click at [758, 402] on button "Talk to a human" at bounding box center [756, 418] width 77 height 33
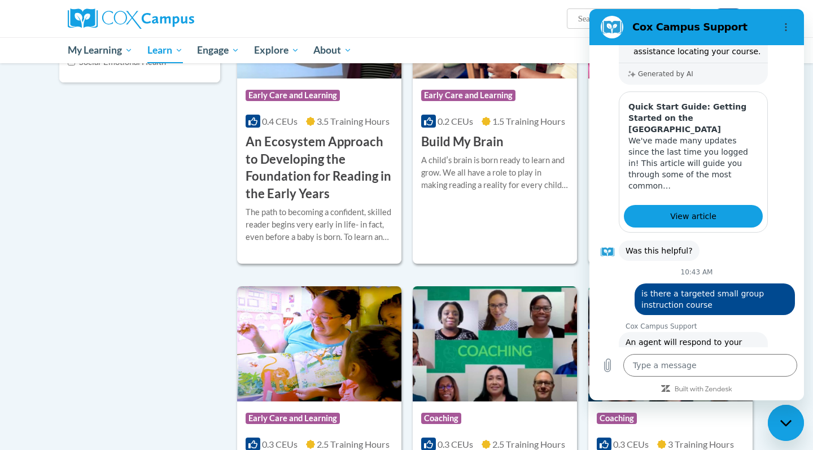
scroll to position [1157, 0]
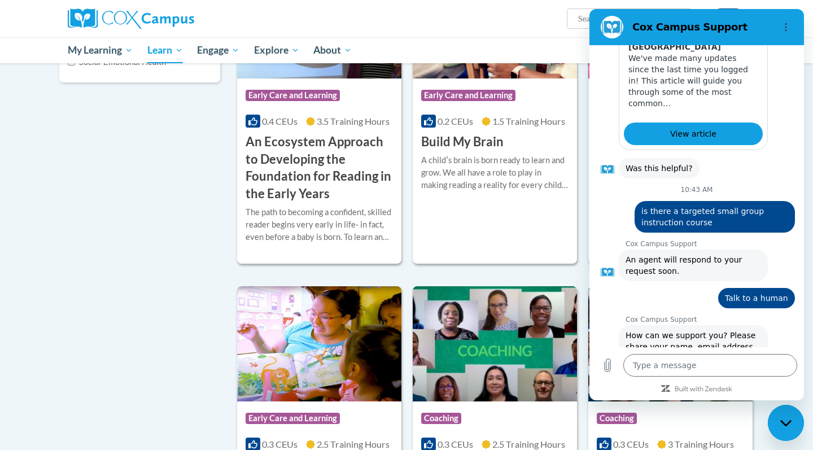
type textarea "x"
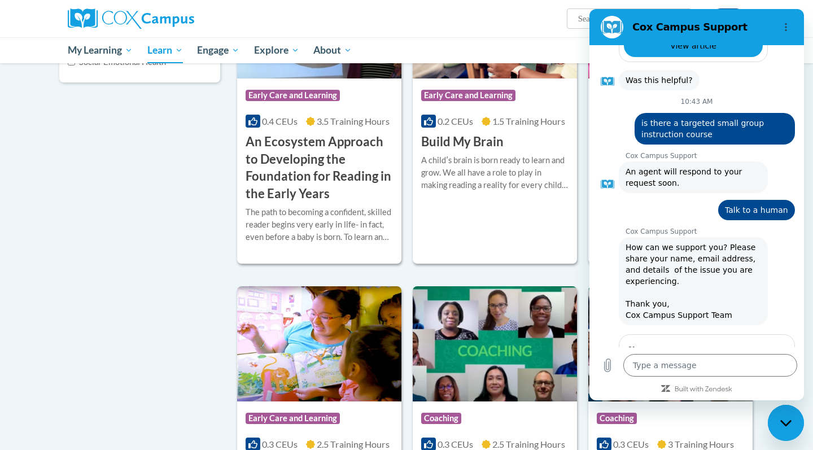
scroll to position [1327, 0]
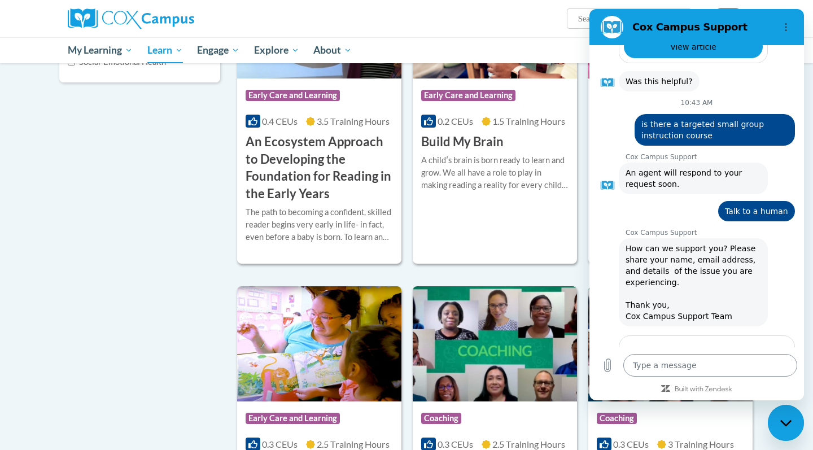
click at [643, 360] on textarea at bounding box center [710, 365] width 174 height 23
type textarea "i"
type textarea "x"
type textarea "is"
type textarea "x"
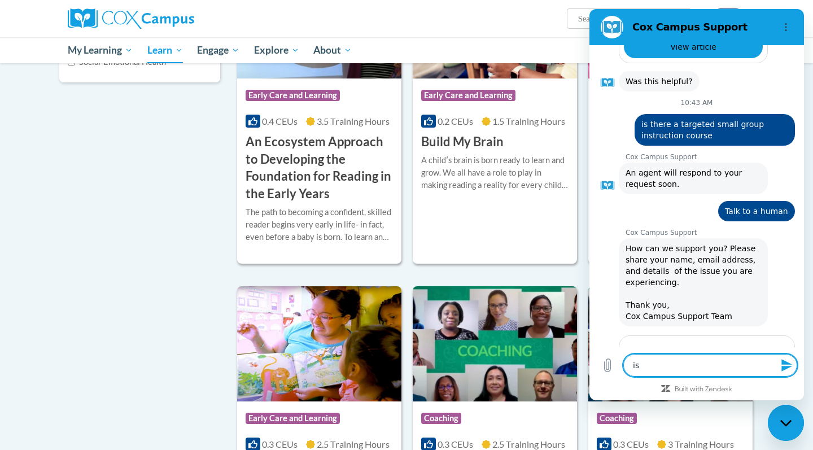
type textarea "is"
type textarea "x"
type textarea "is t"
type textarea "x"
type textarea "is th"
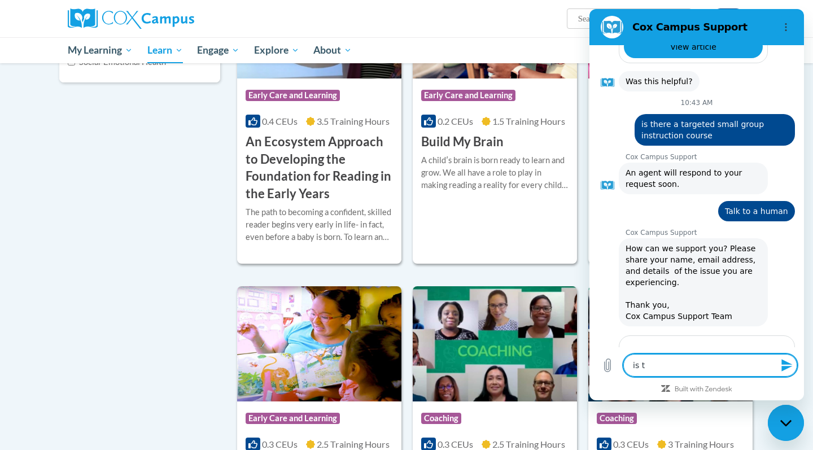
type textarea "x"
type textarea "is the"
type textarea "x"
type textarea "is ther"
type textarea "x"
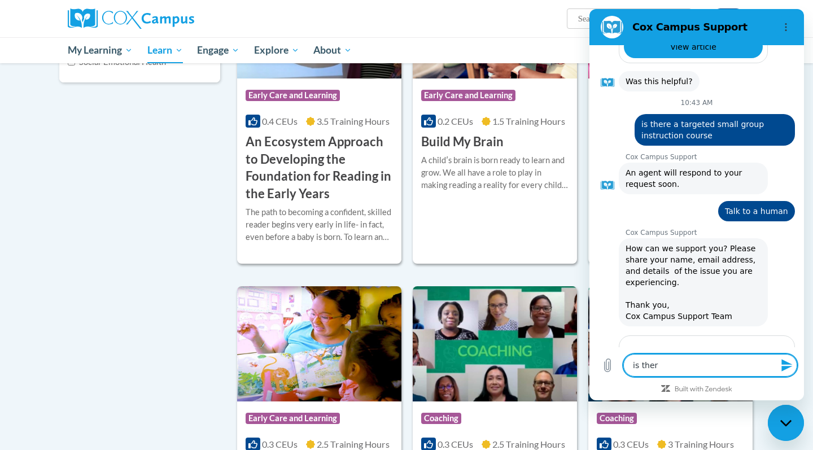
type textarea "is there"
type textarea "x"
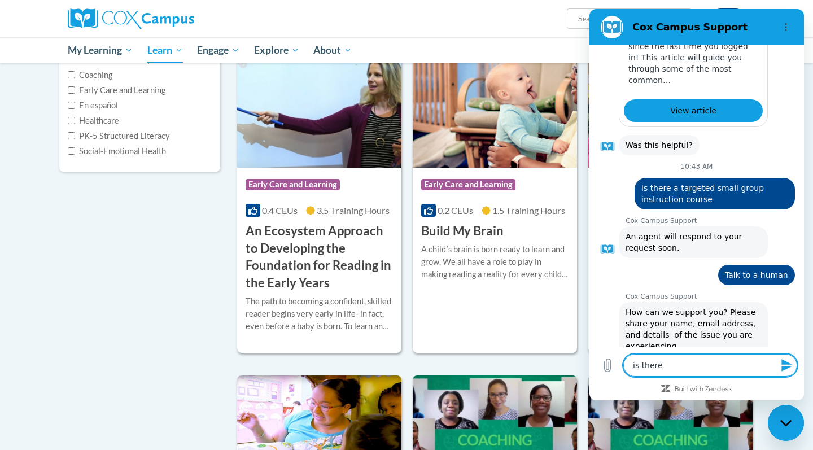
scroll to position [1269, 0]
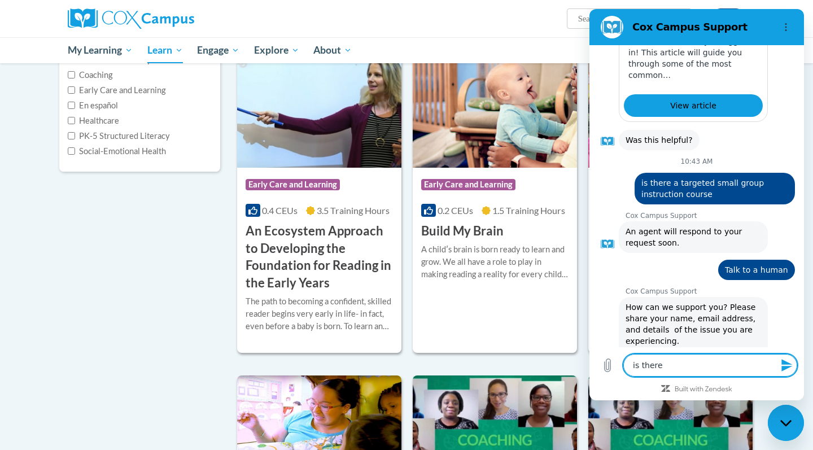
type textarea "is there"
type textarea "x"
type textarea "is there a"
type textarea "x"
type textarea "is there a"
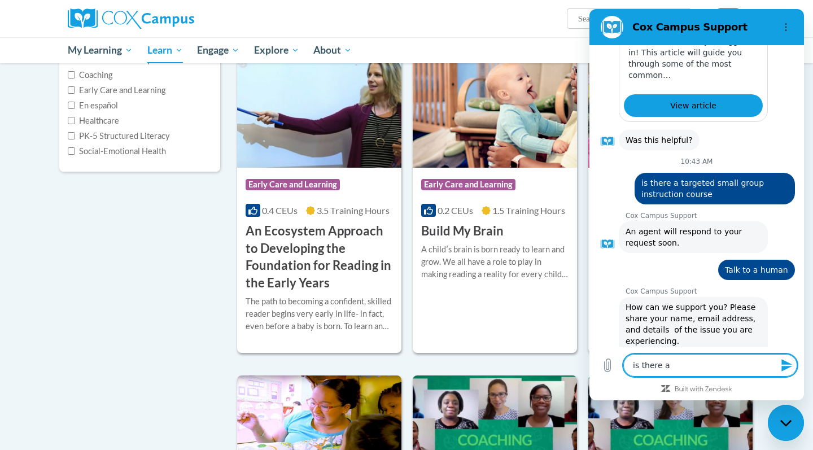
type textarea "x"
type textarea "is there a t"
type textarea "x"
type textarea "is there a ta"
type textarea "x"
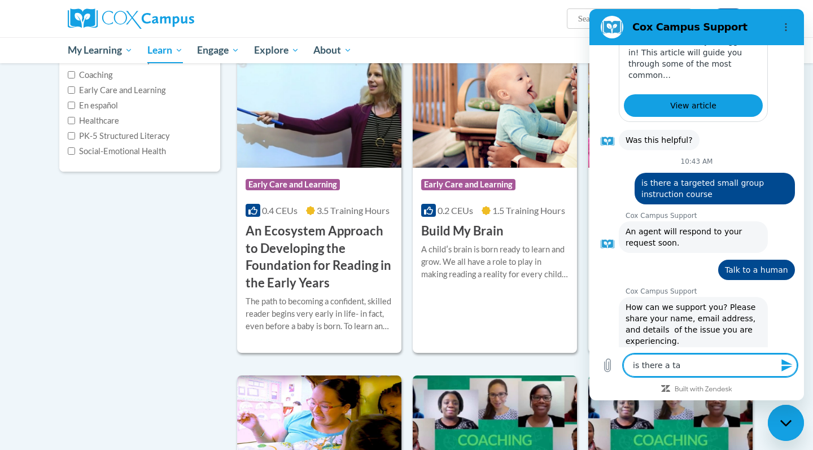
type textarea "is there a tar"
type textarea "x"
type textarea "is there a targ"
type textarea "x"
type textarea "is there a targe"
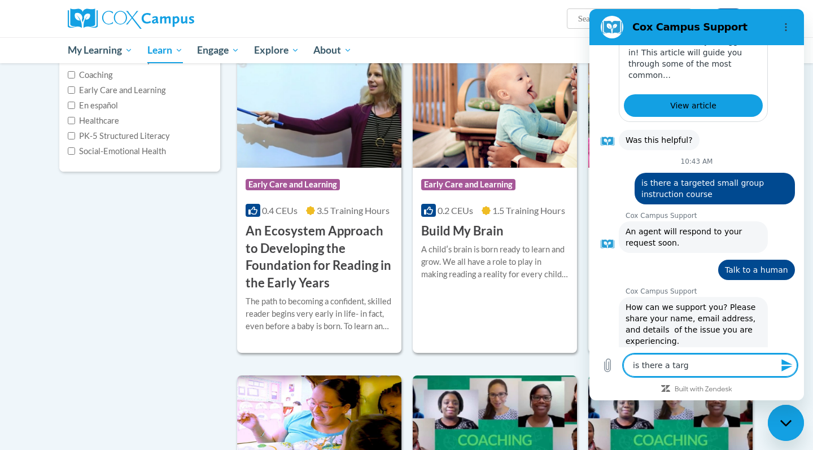
type textarea "x"
type textarea "is there a target"
type textarea "x"
type textarea "is there a targete"
type textarea "x"
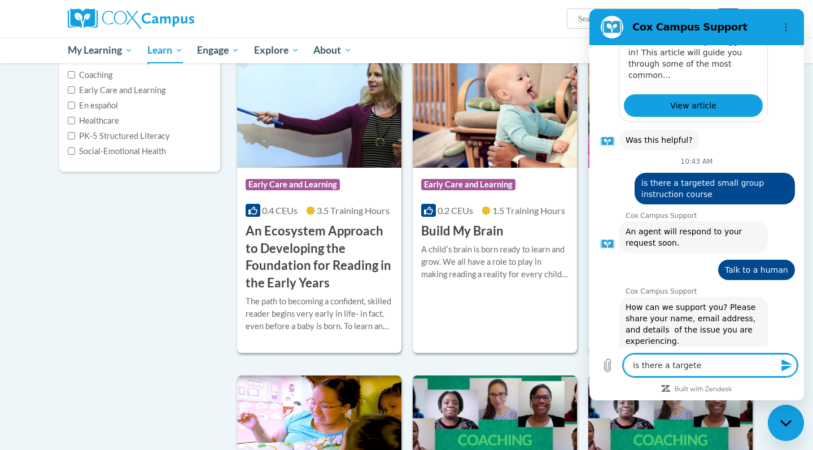
type textarea "is there a targeted"
type textarea "x"
type textarea "is there a targeted"
type textarea "x"
type textarea "is there a targeted s"
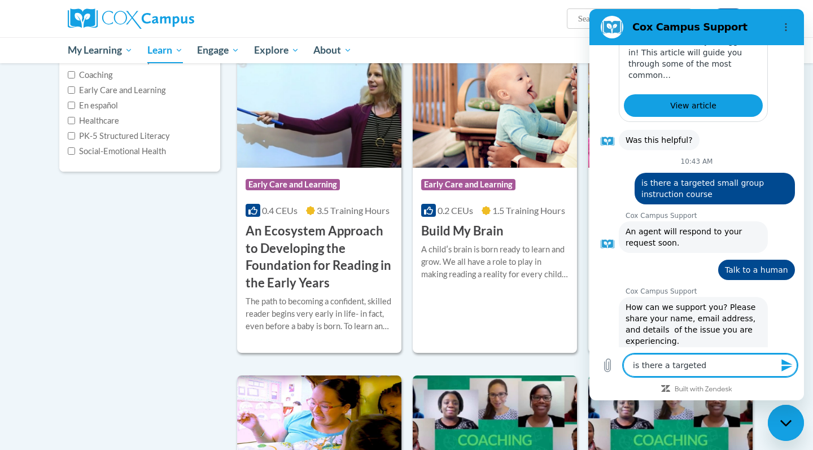
type textarea "x"
type textarea "is there a targeted sm"
type textarea "x"
type textarea "is there a targeted sma"
type textarea "x"
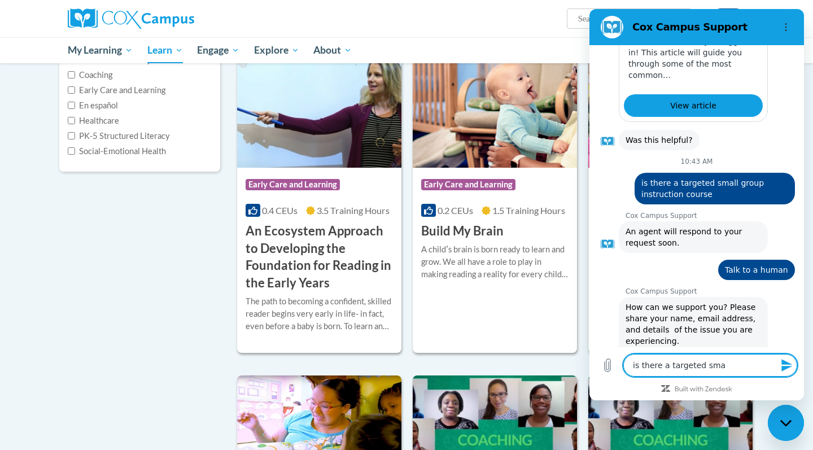
type textarea "is there a targeted smal"
type textarea "x"
type textarea "is there a targeted small"
type textarea "x"
type textarea "is there a targeted small"
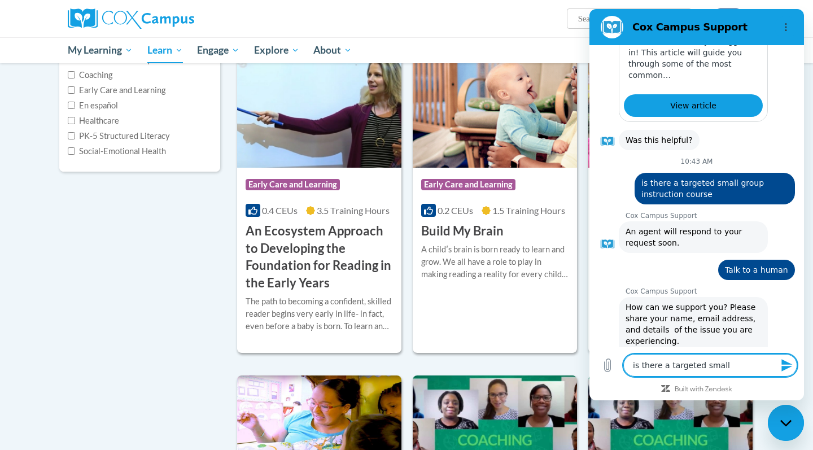
type textarea "x"
type textarea "is there a targeted small g"
type textarea "x"
type textarea "is there a targeted small gr"
type textarea "x"
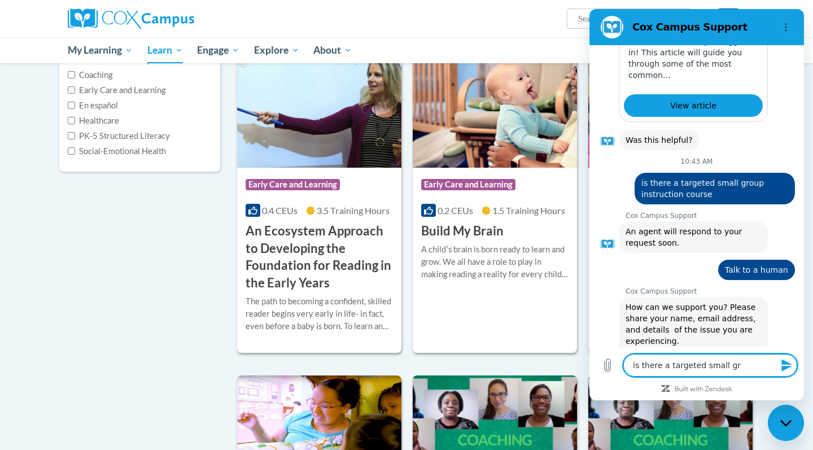
type textarea "is there a targeted small gro"
type textarea "x"
type textarea "is there a targeted small grou"
type textarea "x"
type textarea "is there a targeted small group"
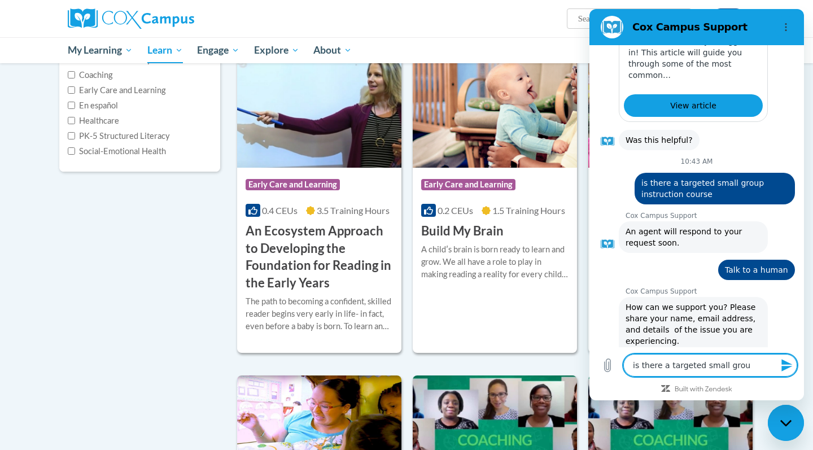
type textarea "x"
type textarea "is there a targeted small group"
type textarea "x"
type textarea "is there a targeted small group i"
type textarea "x"
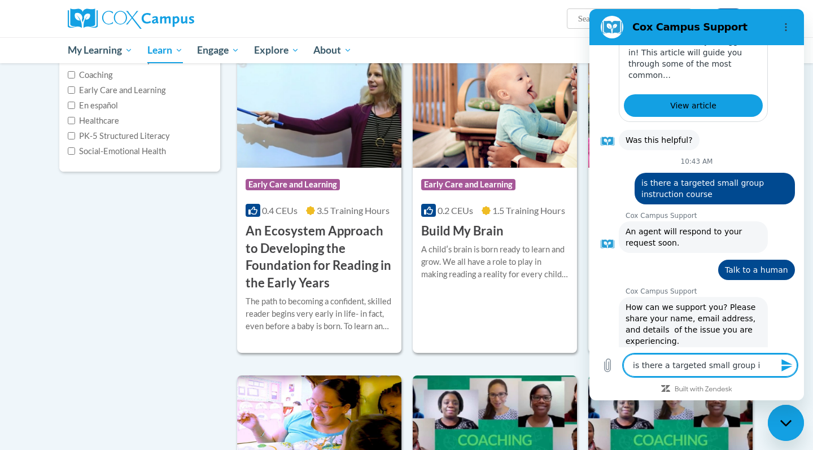
type textarea "is there a targeted small group in"
type textarea "x"
type textarea "is there a targeted small group ins"
type textarea "x"
type textarea "is there a targeted small group inst"
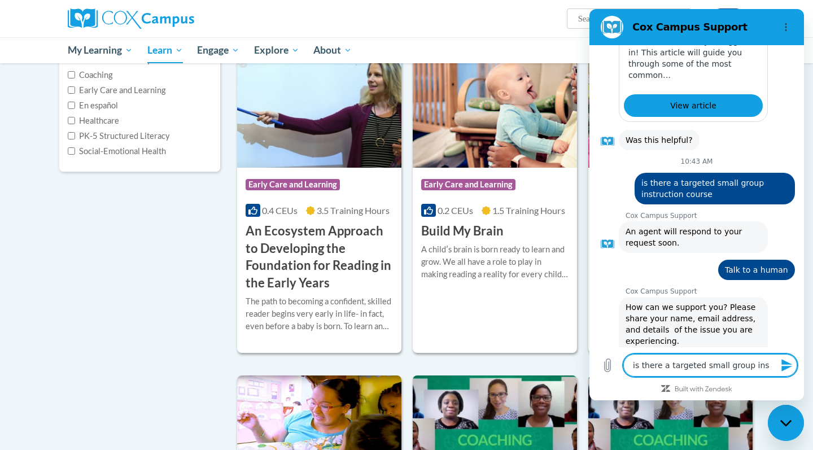
type textarea "x"
type textarea "is there a targeted small group instr"
type textarea "x"
type textarea "is there a targeted small group instru"
type textarea "x"
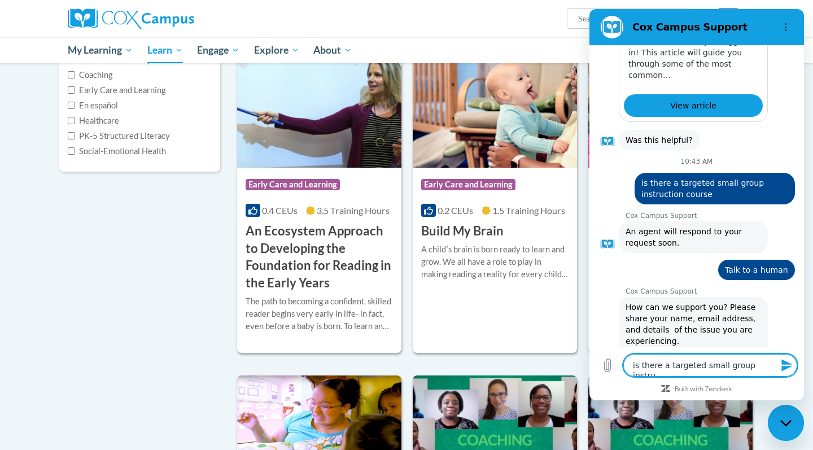
scroll to position [4, 0]
type textarea "is there a targeted small group instruc"
type textarea "x"
type textarea "is there a targeted small group instruct"
type textarea "x"
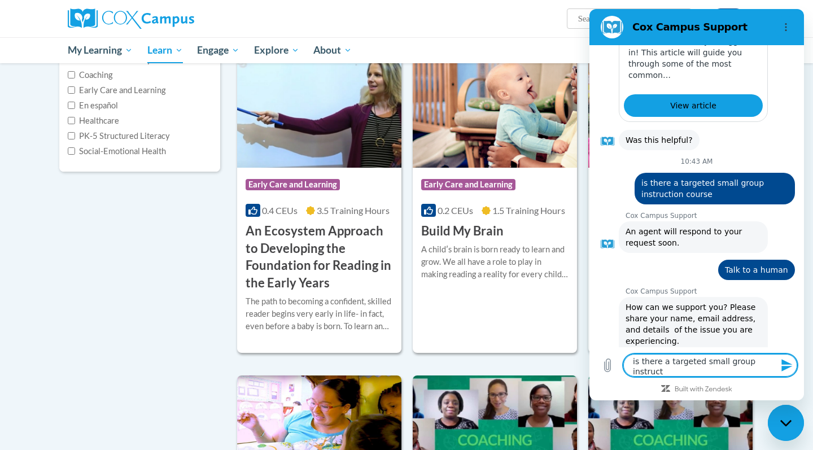
scroll to position [0, 0]
type textarea "is there a targeted small group instructi"
type textarea "x"
type textarea "is there a targeted small group instructio"
type textarea "x"
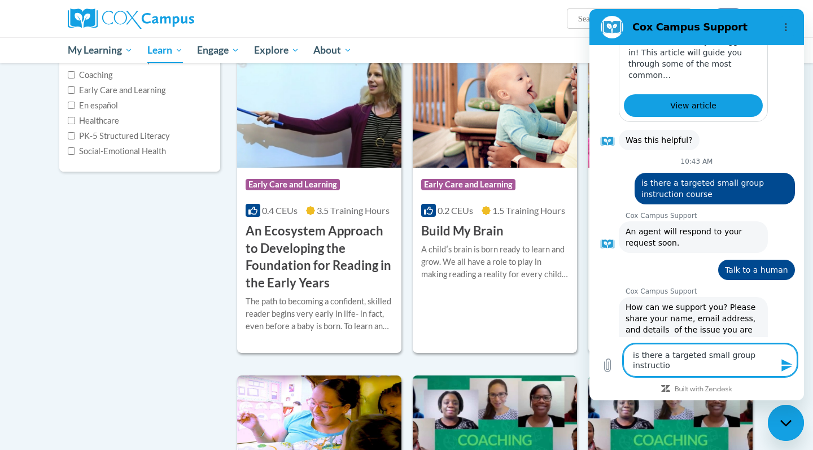
type textarea "is there a targeted small group instruction"
type textarea "x"
type textarea "is there a targeted small group instruction"
type textarea "x"
type textarea "is there a targeted small group instruction c"
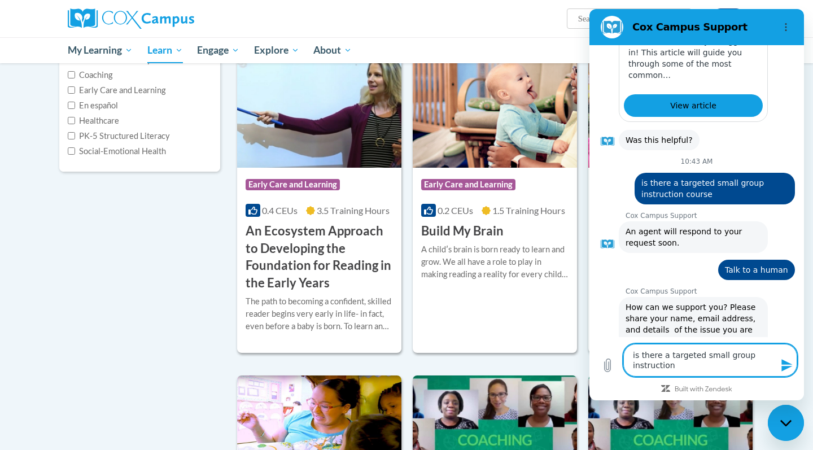
type textarea "x"
type textarea "is there a targeted small group instruction co"
type textarea "x"
type textarea "is there a targeted small group instruction cou"
type textarea "x"
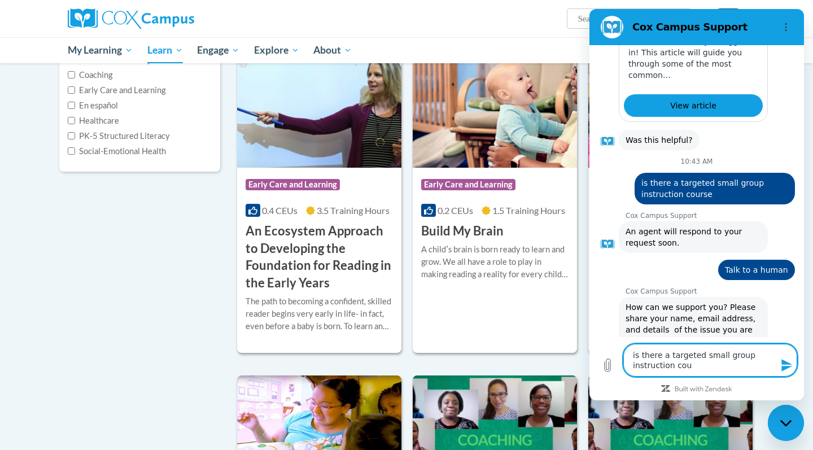
type textarea "is there a targeted small group instruction cour"
type textarea "x"
type textarea "is there a targeted small group instruction courd"
click at [787, 366] on icon "Send message" at bounding box center [787, 365] width 14 height 14
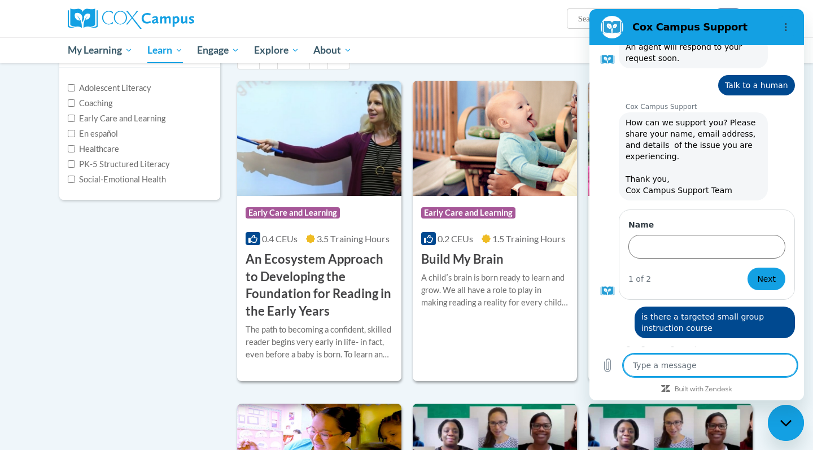
scroll to position [1452, 0]
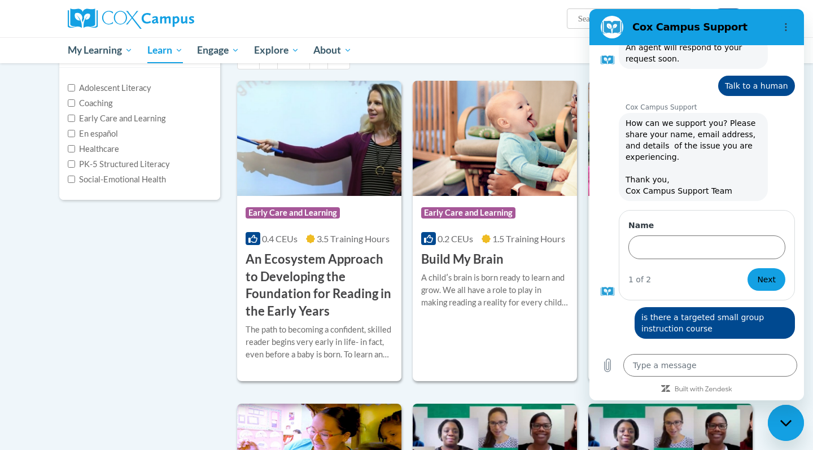
click at [559, 51] on ul "My Learning My Learning My Course Progress Certificates My Action Plans Group D…" at bounding box center [375, 50] width 631 height 26
click at [608, 370] on icon "Upload file" at bounding box center [607, 365] width 14 height 14
click at [583, 40] on ul "My Learning My Learning My Course Progress Certificates My Action Plans Group D…" at bounding box center [375, 50] width 631 height 26
click at [787, 28] on icon "Options menu" at bounding box center [785, 27] width 9 height 9
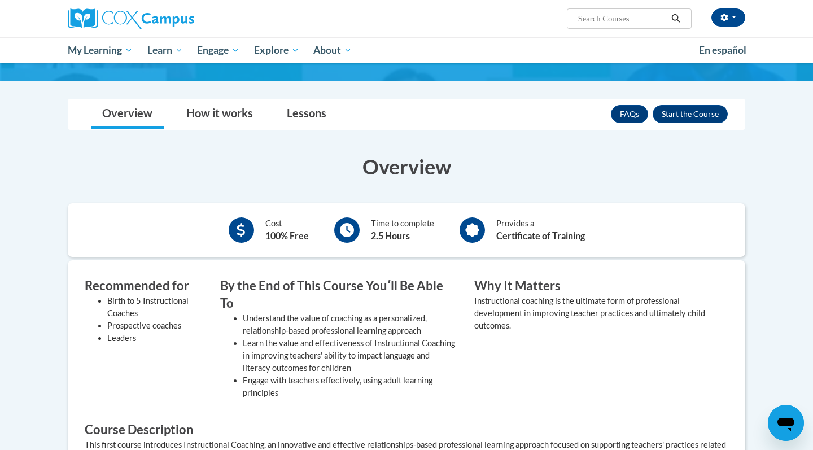
scroll to position [161, 0]
click at [697, 112] on button "Enroll" at bounding box center [689, 114] width 75 height 18
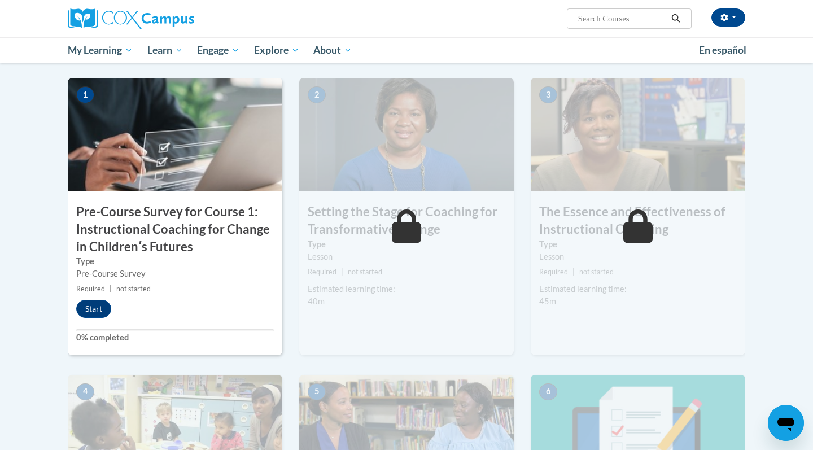
scroll to position [253, 0]
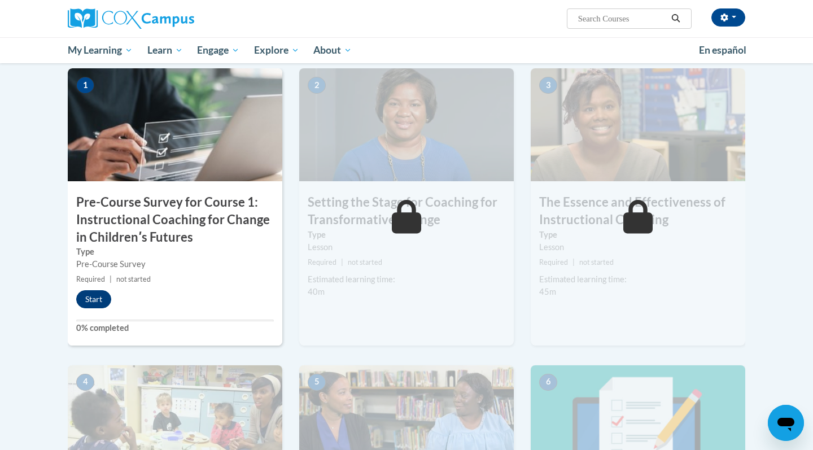
click at [95, 298] on button "Start" at bounding box center [93, 299] width 35 height 18
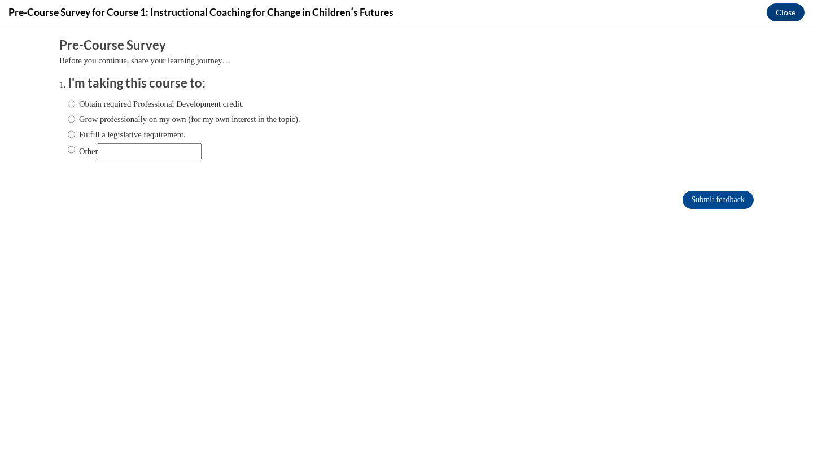
scroll to position [0, 0]
click at [72, 105] on input "Obtain required Professional Development credit." at bounding box center [71, 104] width 7 height 12
radio input "true"
click at [70, 117] on input "Grow professionally on my own (for my own interest in the topic)." at bounding box center [71, 119] width 7 height 12
radio input "true"
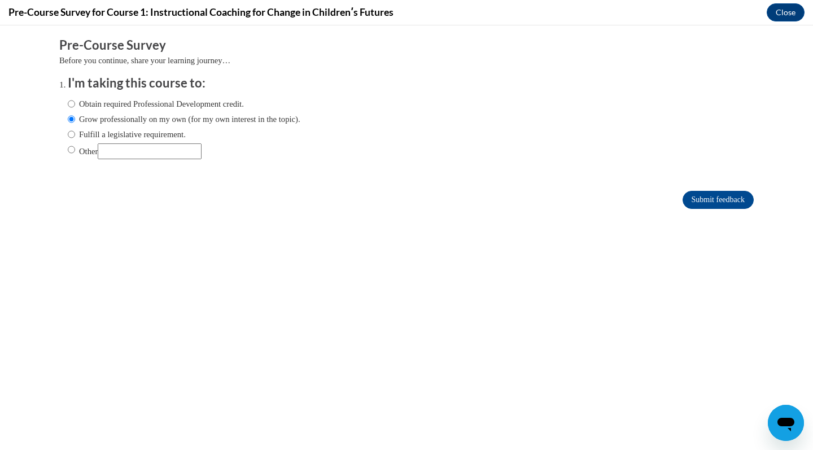
click at [70, 104] on input "Obtain required Professional Development credit." at bounding box center [71, 104] width 7 height 12
radio input "true"
click at [708, 191] on input "Submit feedback" at bounding box center [717, 200] width 71 height 18
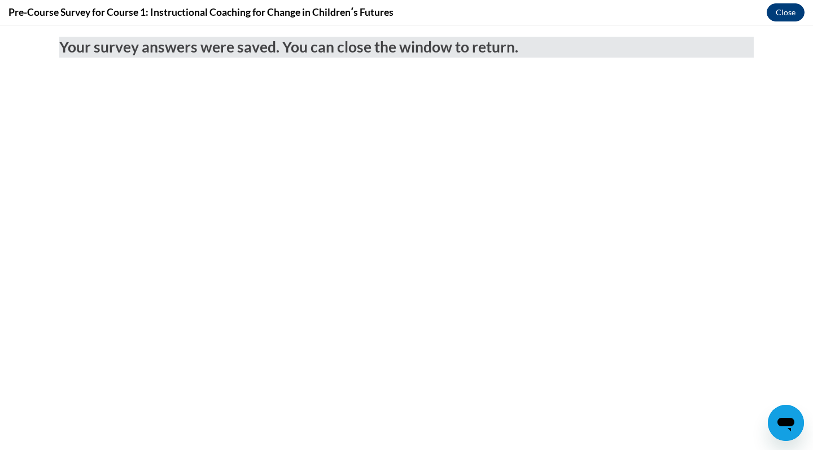
click at [780, 13] on button "Close" at bounding box center [785, 12] width 38 height 18
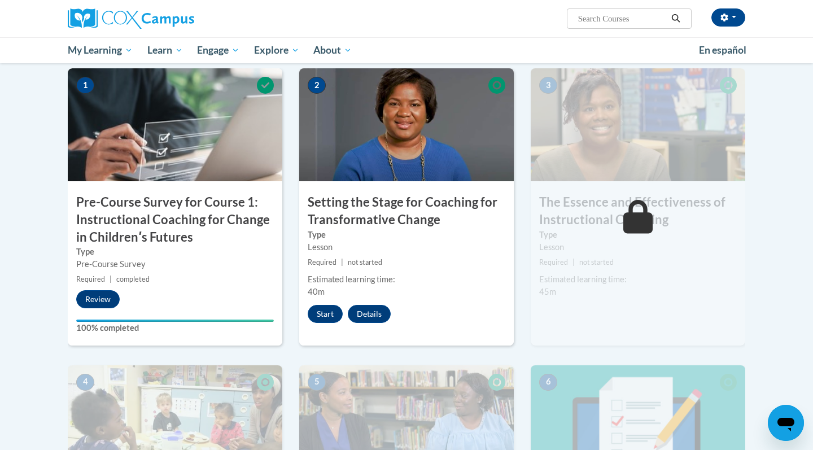
click at [120, 258] on div "Pre-Course Survey" at bounding box center [175, 264] width 198 height 12
click at [91, 296] on button "Review" at bounding box center [97, 299] width 43 height 18
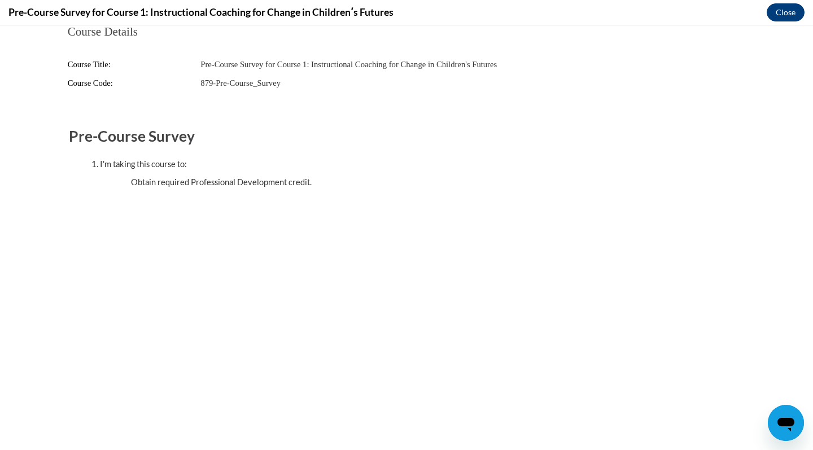
click at [795, 16] on button "Close" at bounding box center [785, 12] width 38 height 18
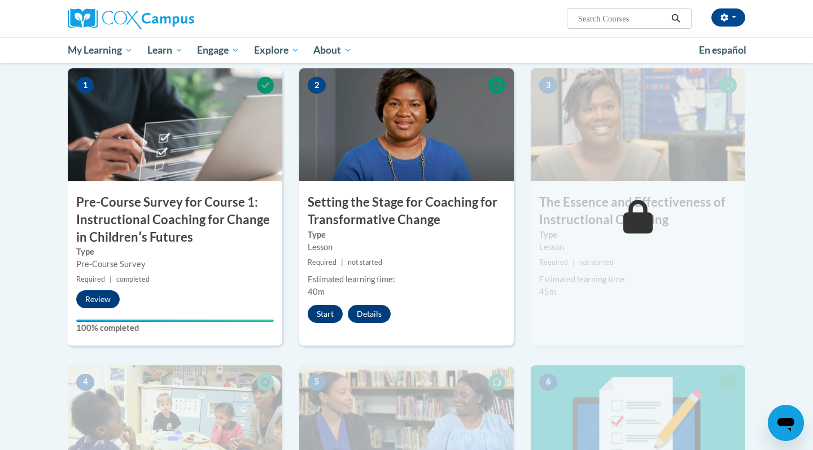
click at [321, 315] on button "Start" at bounding box center [325, 314] width 35 height 18
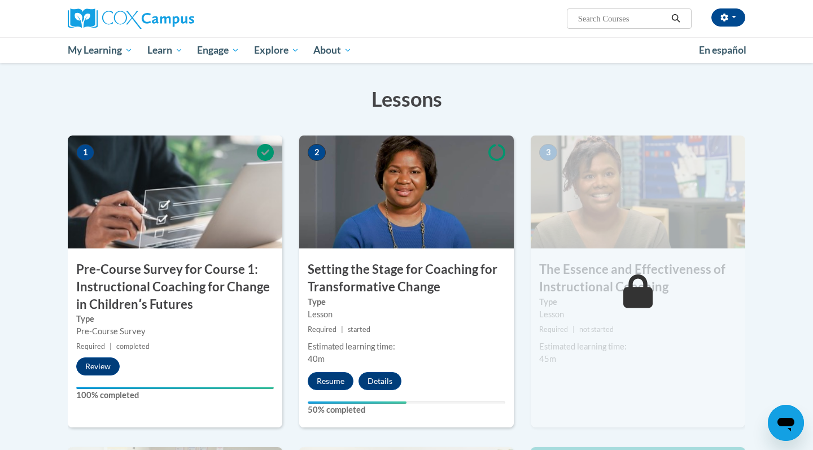
scroll to position [188, 0]
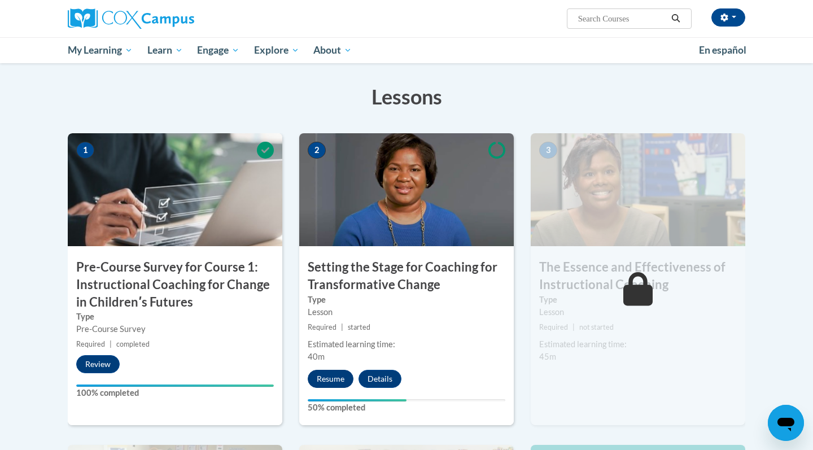
click at [329, 376] on button "Resume" at bounding box center [331, 379] width 46 height 18
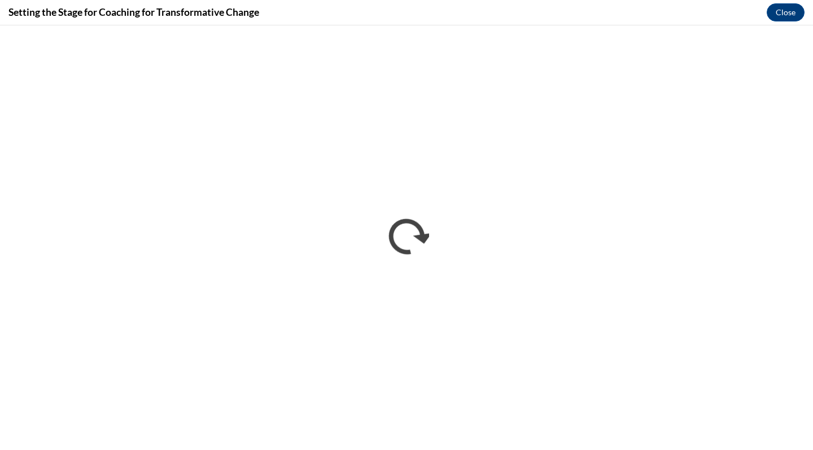
scroll to position [0, 0]
